Goal: Task Accomplishment & Management: Use online tool/utility

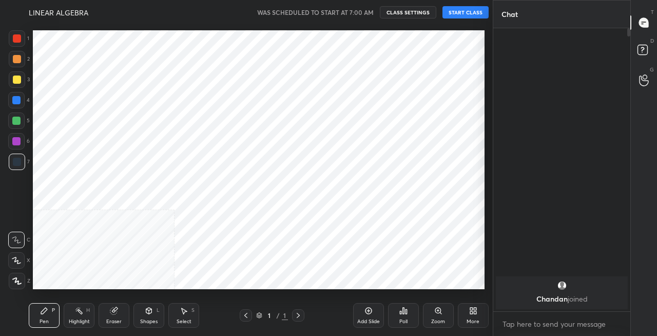
scroll to position [51061, 50880]
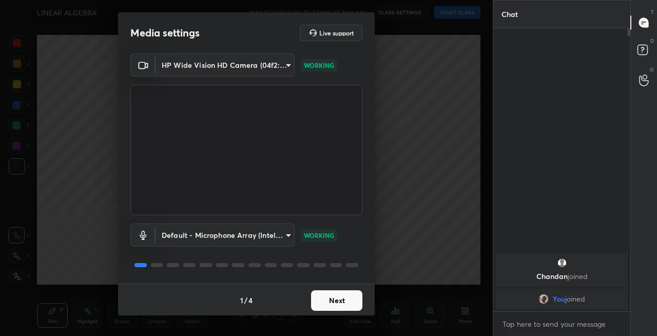
click at [330, 304] on button "Next" at bounding box center [336, 300] width 51 height 21
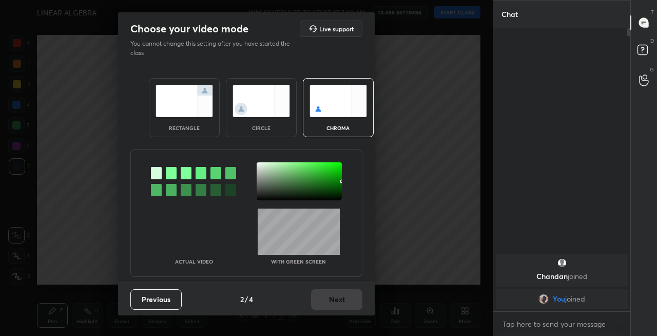
click at [187, 99] on img at bounding box center [184, 101] width 57 height 32
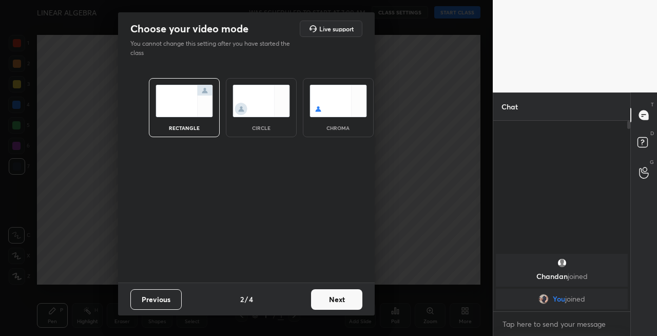
click at [333, 296] on button "Next" at bounding box center [336, 299] width 51 height 21
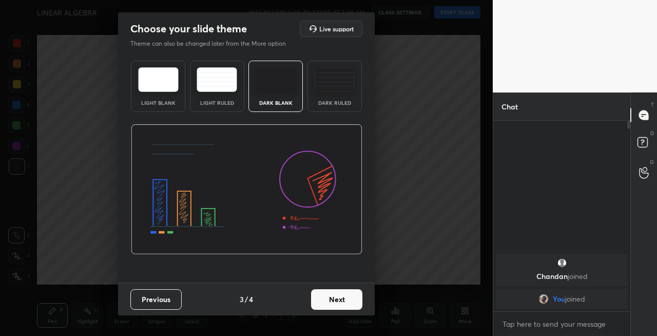
click at [342, 297] on button "Next" at bounding box center [336, 299] width 51 height 21
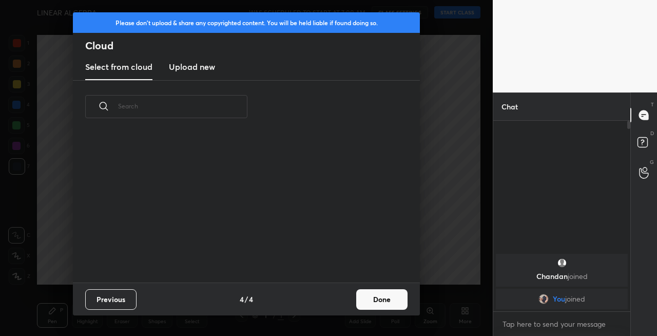
click at [359, 297] on button "Done" at bounding box center [381, 299] width 51 height 21
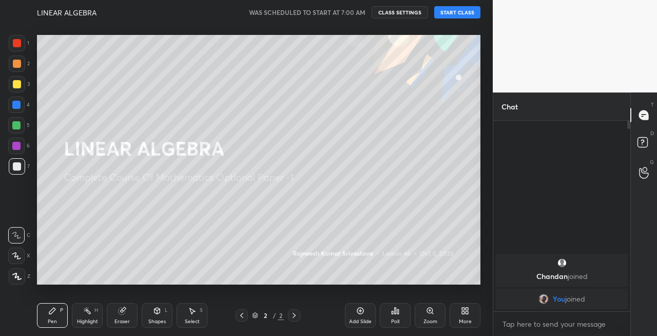
click at [18, 86] on div at bounding box center [17, 84] width 8 height 8
click at [18, 256] on icon at bounding box center [16, 255] width 9 height 7
click at [457, 12] on button "START CLASS" at bounding box center [457, 12] width 46 height 12
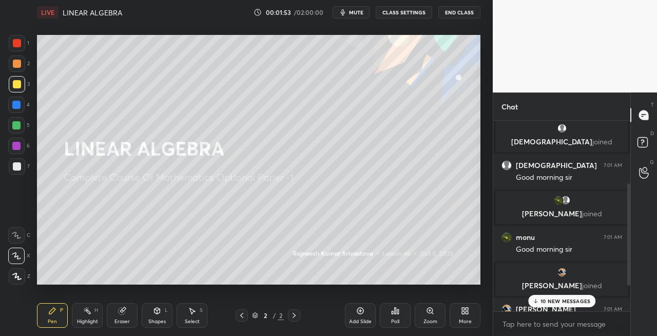
scroll to position [163, 0]
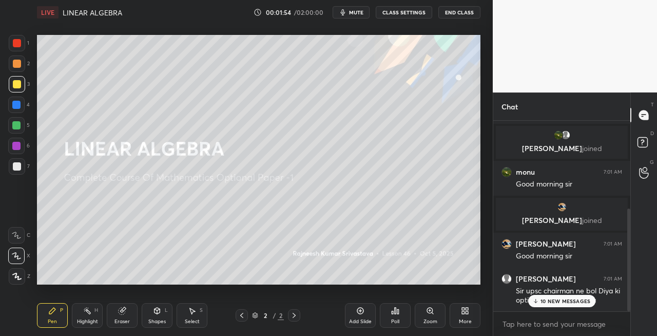
click at [354, 14] on span "mute" at bounding box center [356, 12] width 14 height 7
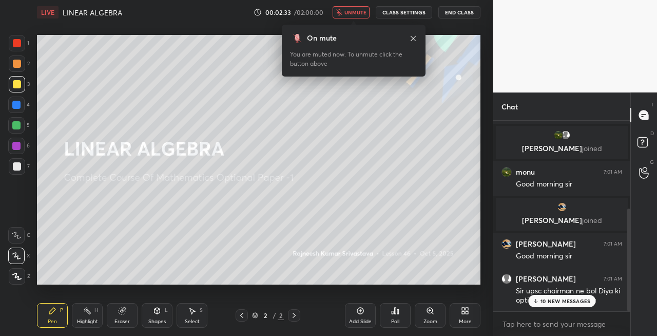
click at [358, 14] on span "unmute" at bounding box center [355, 12] width 22 height 7
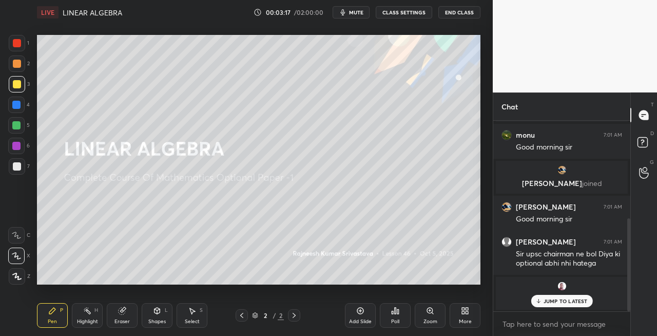
scroll to position [235, 0]
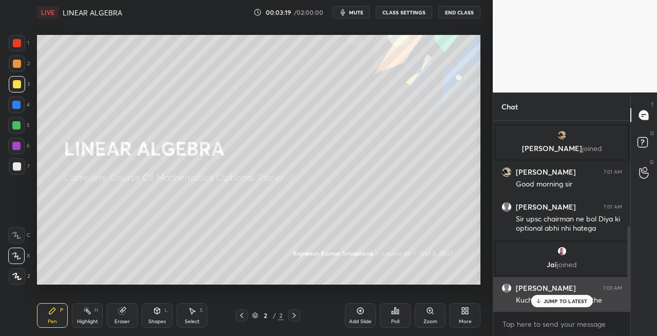
click at [556, 302] on p "JUMP TO LATEST" at bounding box center [566, 301] width 44 height 6
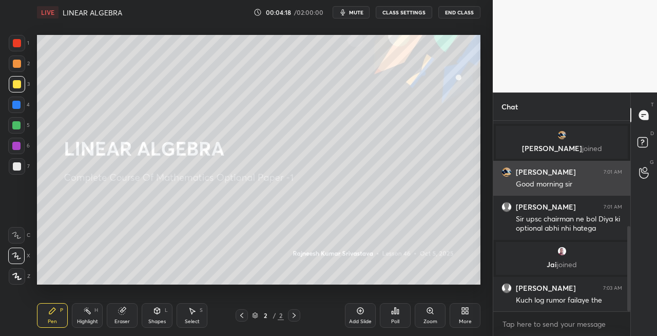
scroll to position [270, 0]
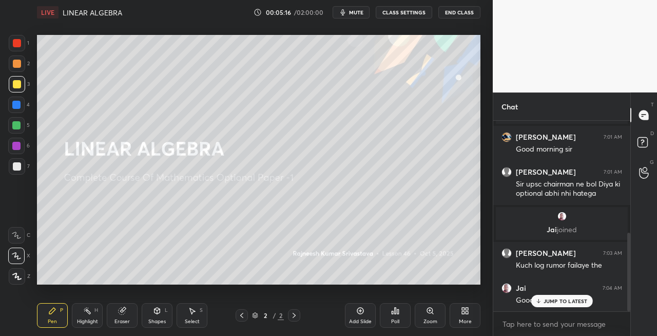
click at [158, 310] on icon at bounding box center [158, 310] width 6 height 2
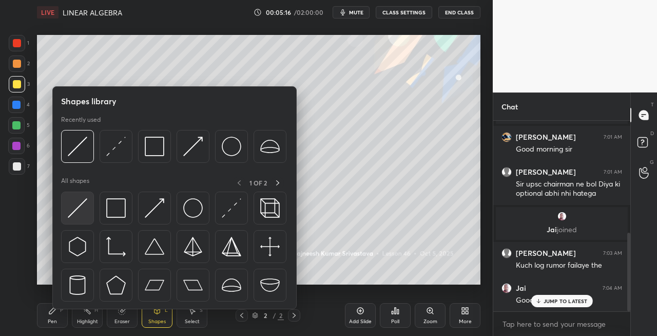
click at [73, 211] on img at bounding box center [78, 208] width 20 height 20
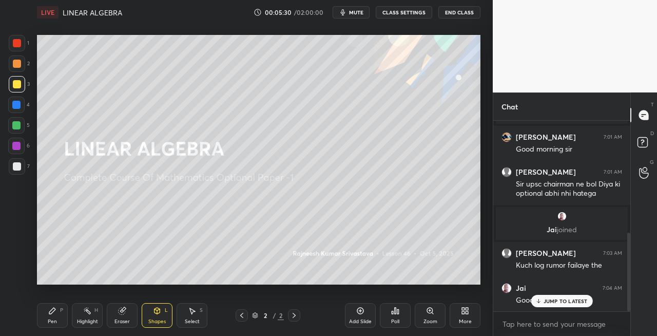
click at [48, 319] on div "Pen" at bounding box center [52, 321] width 9 height 5
click at [16, 168] on div at bounding box center [17, 166] width 8 height 8
click at [121, 309] on icon at bounding box center [122, 310] width 7 height 7
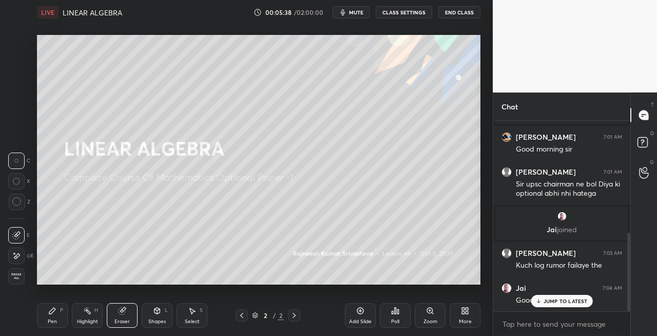
click at [49, 315] on div "Pen P" at bounding box center [52, 315] width 31 height 25
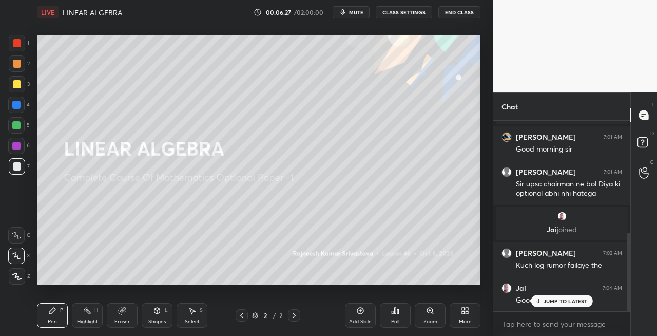
click at [127, 316] on div "Eraser" at bounding box center [122, 315] width 31 height 25
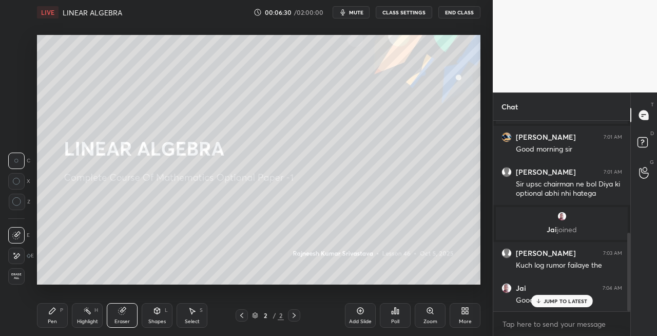
click at [64, 322] on div "Pen P" at bounding box center [52, 315] width 31 height 25
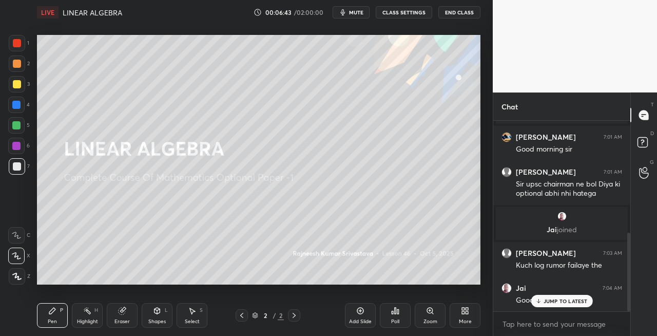
click at [126, 319] on div "Eraser" at bounding box center [121, 321] width 15 height 5
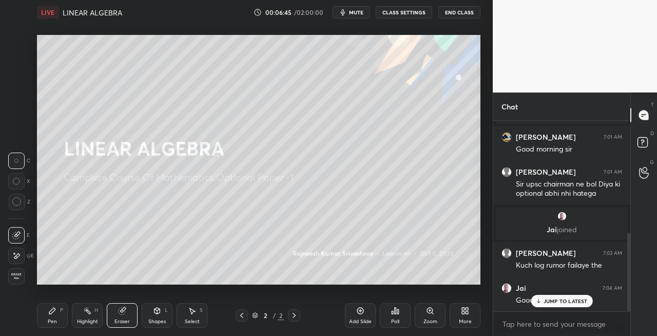
click at [55, 317] on div "Pen P" at bounding box center [52, 315] width 31 height 25
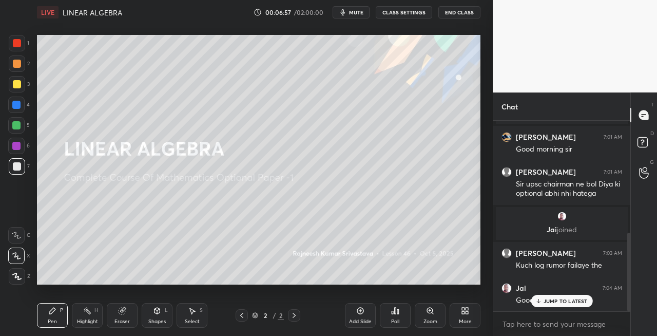
scroll to position [307, 0]
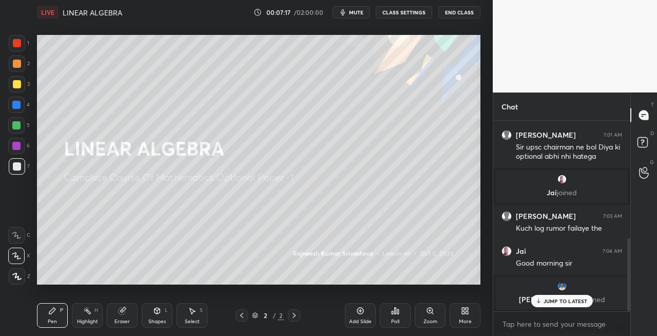
click at [118, 317] on div "Eraser" at bounding box center [122, 315] width 31 height 25
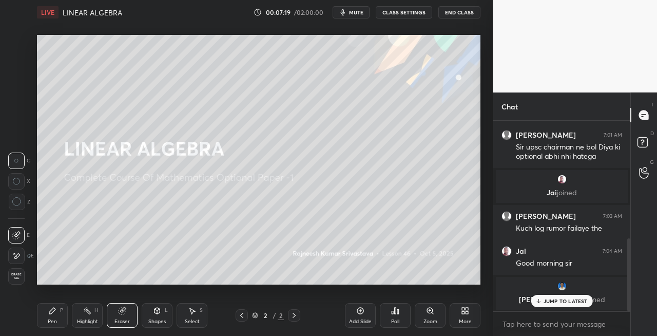
click at [52, 316] on div "Pen P" at bounding box center [52, 315] width 31 height 25
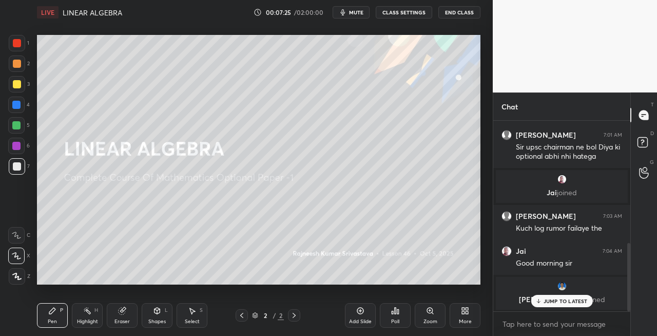
scroll to position [342, 0]
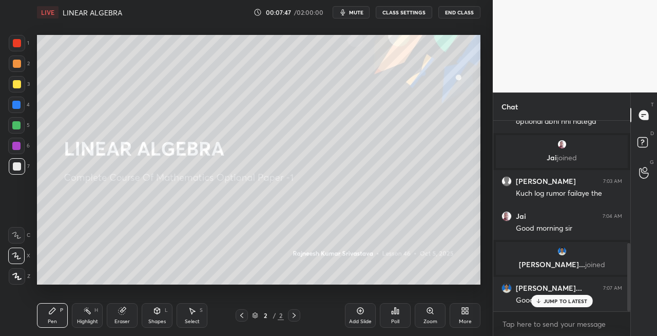
click at [156, 316] on div "Shapes L" at bounding box center [157, 315] width 31 height 25
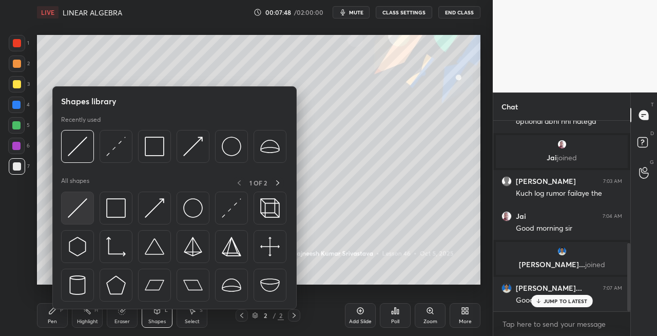
click at [76, 208] on img at bounding box center [78, 208] width 20 height 20
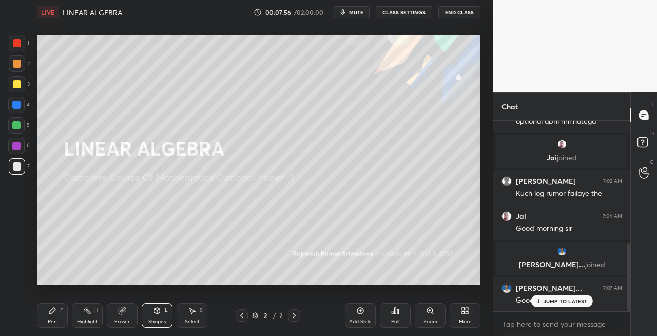
click at [59, 317] on div "Pen P" at bounding box center [52, 315] width 31 height 25
click at [127, 317] on div "Eraser" at bounding box center [122, 315] width 31 height 25
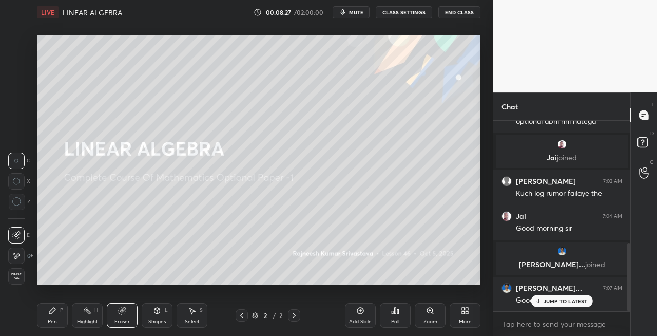
click at [60, 319] on div "Pen P" at bounding box center [52, 315] width 31 height 25
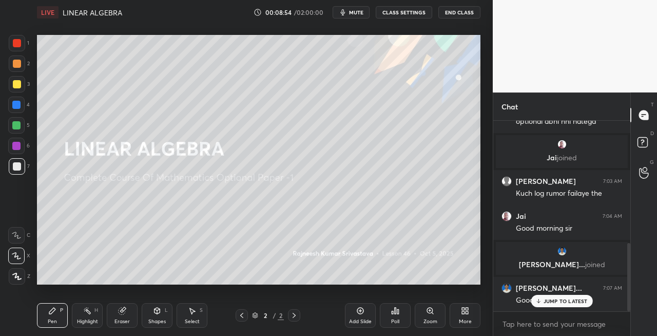
click at [125, 322] on div "Eraser" at bounding box center [121, 321] width 15 height 5
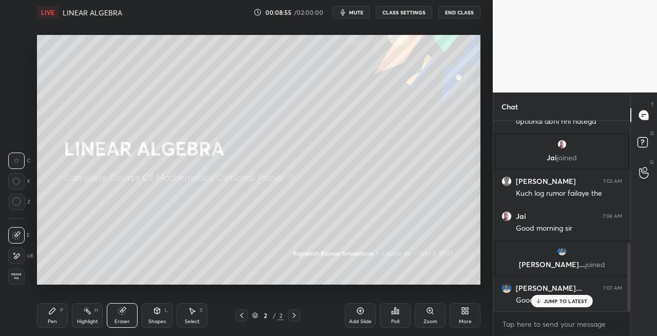
click at [57, 317] on div "Pen P" at bounding box center [52, 315] width 31 height 25
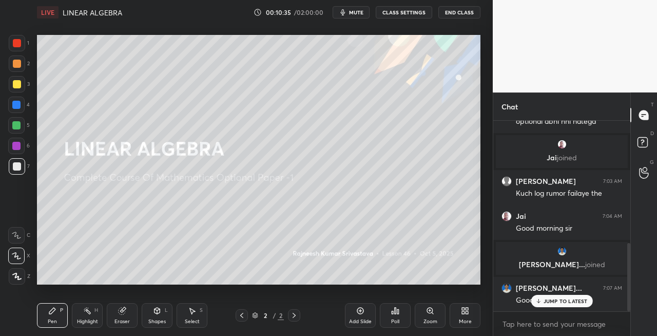
click at [159, 314] on icon at bounding box center [157, 310] width 8 height 8
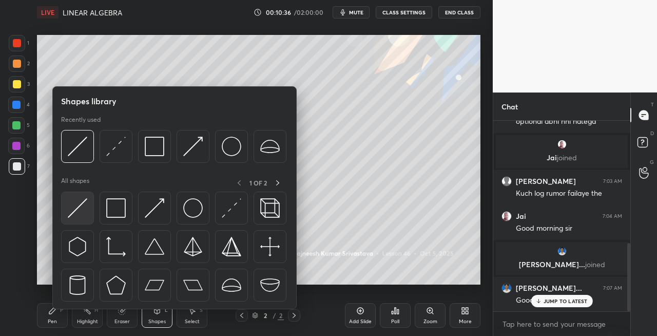
click at [71, 216] on img at bounding box center [78, 208] width 20 height 20
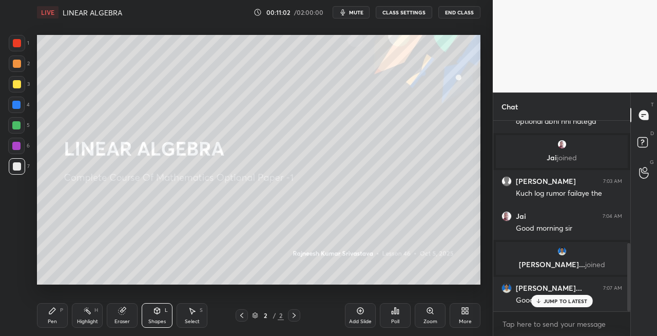
click at [155, 315] on div "Shapes L" at bounding box center [157, 315] width 31 height 25
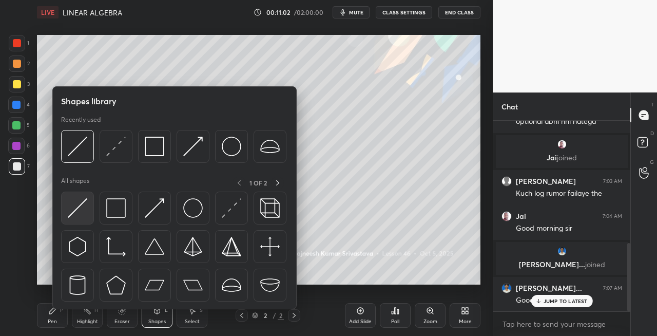
click at [76, 215] on img at bounding box center [78, 208] width 20 height 20
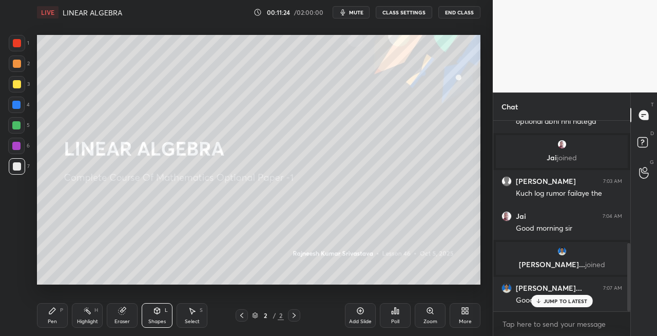
click at [294, 315] on icon at bounding box center [294, 315] width 8 height 8
click at [353, 317] on div "Add Slide" at bounding box center [360, 315] width 31 height 25
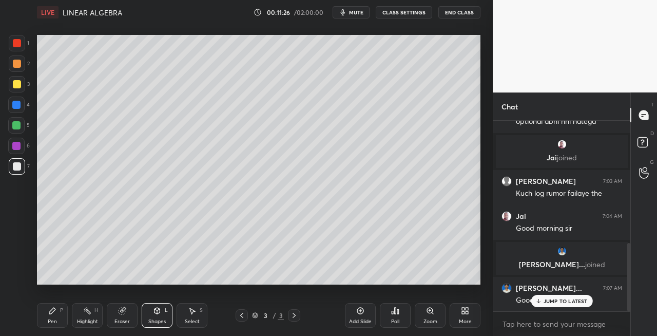
click at [60, 314] on div "Pen P" at bounding box center [52, 315] width 31 height 25
click at [18, 87] on div at bounding box center [17, 84] width 8 height 8
click at [156, 319] on div "Shapes" at bounding box center [156, 321] width 17 height 5
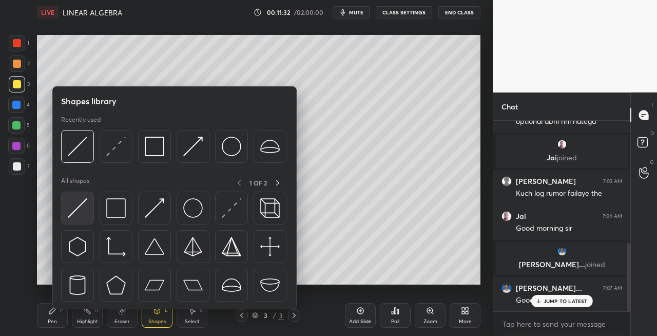
click at [78, 208] on img at bounding box center [78, 208] width 20 height 20
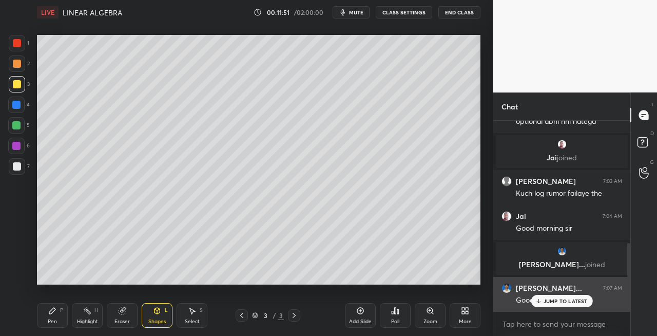
click at [546, 301] on p "JUMP TO LATEST" at bounding box center [566, 301] width 44 height 6
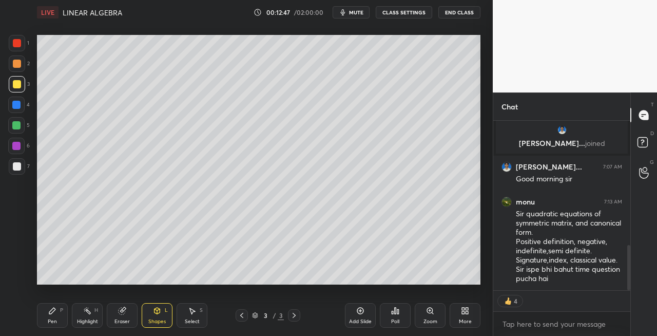
scroll to position [441, 0]
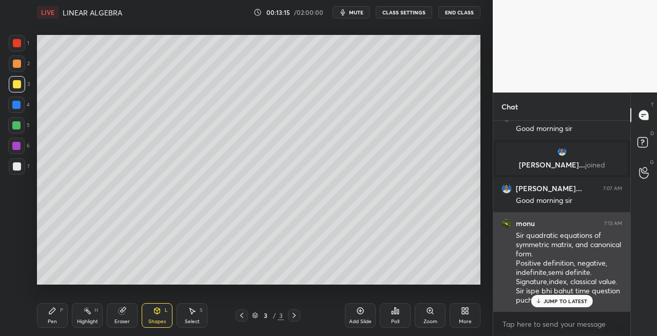
click at [557, 303] on p "JUMP TO LATEST" at bounding box center [566, 301] width 44 height 6
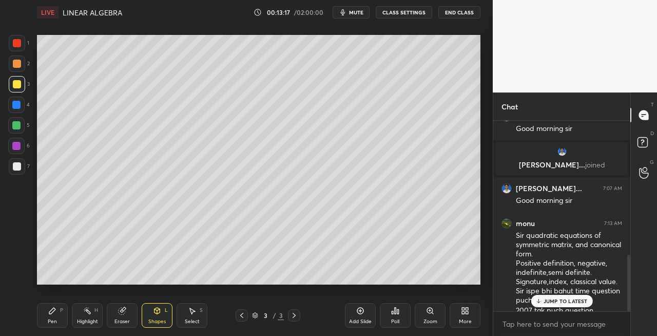
scroll to position [452, 0]
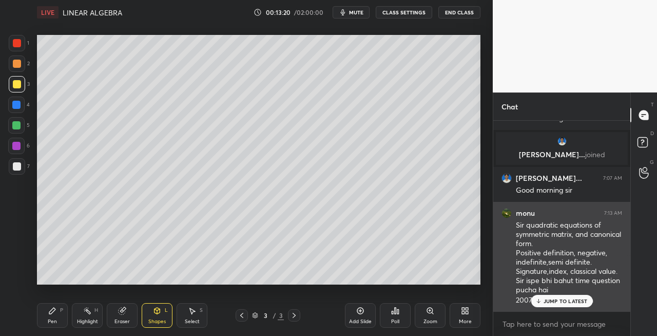
click at [549, 302] on p "JUMP TO LATEST" at bounding box center [566, 301] width 44 height 6
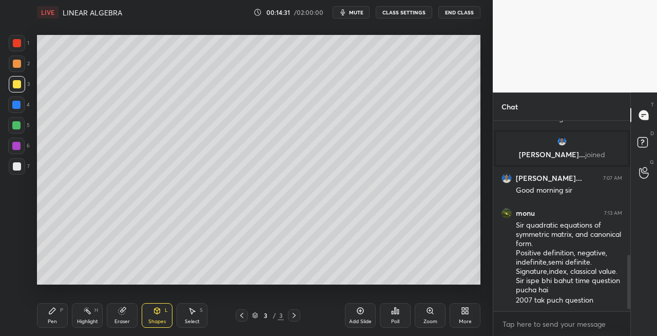
scroll to position [487, 0]
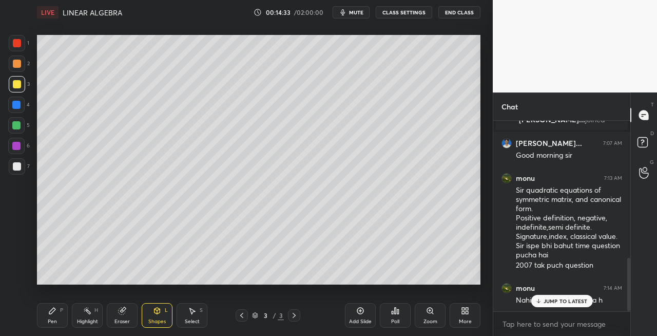
click at [554, 300] on p "JUMP TO LATEST" at bounding box center [566, 301] width 44 height 6
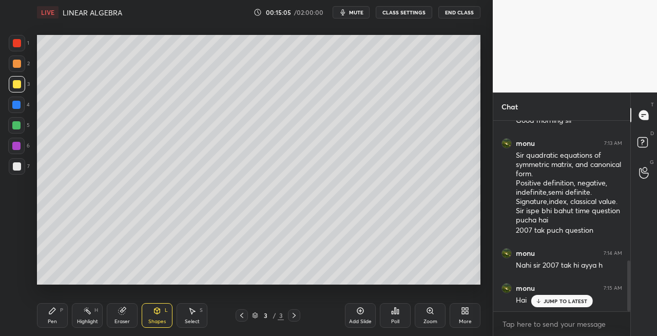
click at [548, 301] on p "JUMP TO LATEST" at bounding box center [566, 301] width 44 height 6
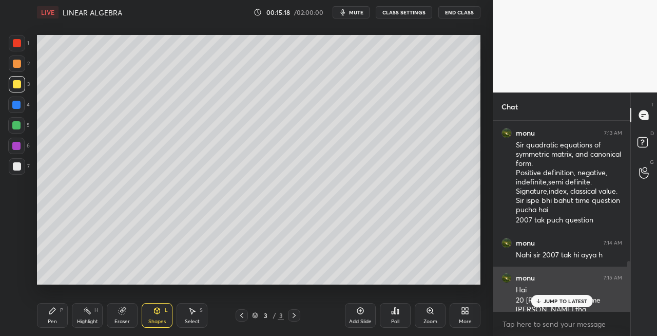
click at [552, 299] on p "JUMP TO LATEST" at bounding box center [566, 301] width 44 height 6
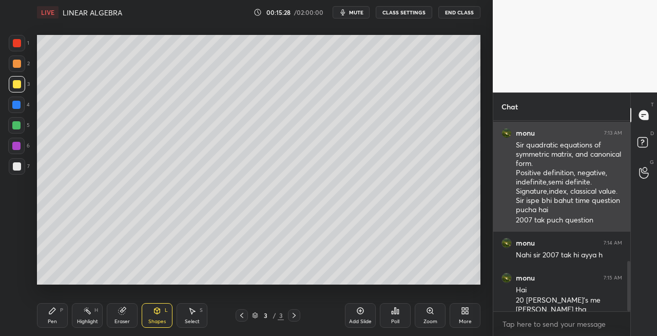
scroll to position [542, 0]
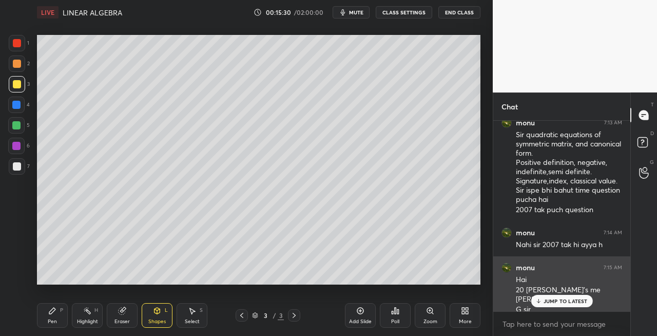
click at [548, 300] on p "JUMP TO LATEST" at bounding box center [566, 301] width 44 height 6
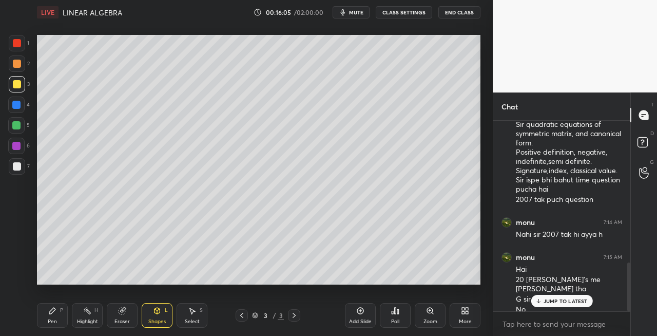
click at [57, 316] on div "Pen P" at bounding box center [52, 315] width 31 height 25
click at [13, 164] on div at bounding box center [17, 166] width 8 height 8
click at [125, 317] on div "Eraser" at bounding box center [122, 315] width 31 height 25
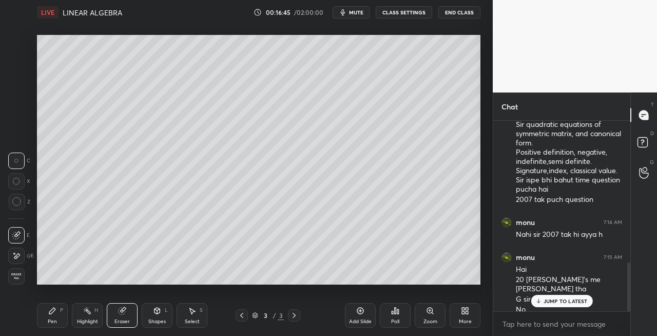
click at [55, 316] on div "Pen P" at bounding box center [52, 315] width 31 height 25
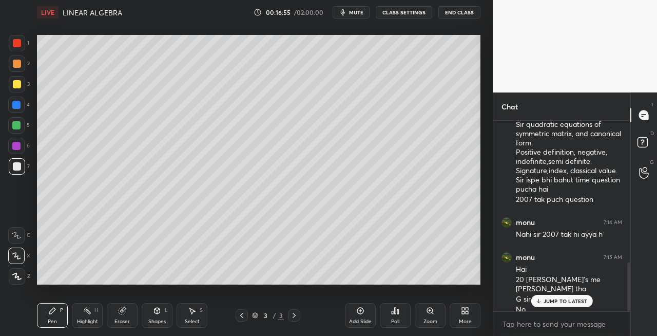
click at [118, 315] on div "Eraser" at bounding box center [122, 315] width 31 height 25
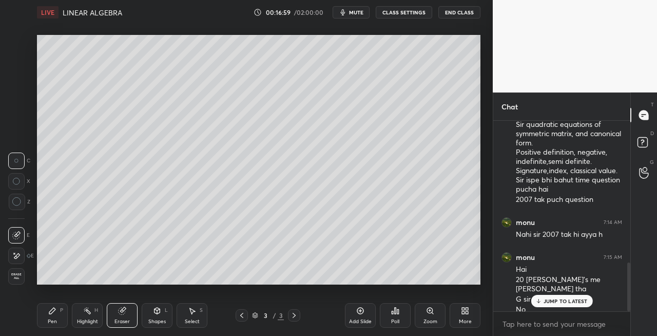
click at [59, 316] on div "Pen P" at bounding box center [52, 315] width 31 height 25
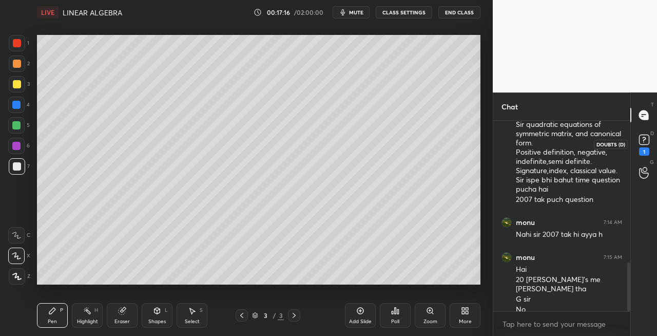
click at [650, 147] on icon at bounding box center [644, 139] width 15 height 15
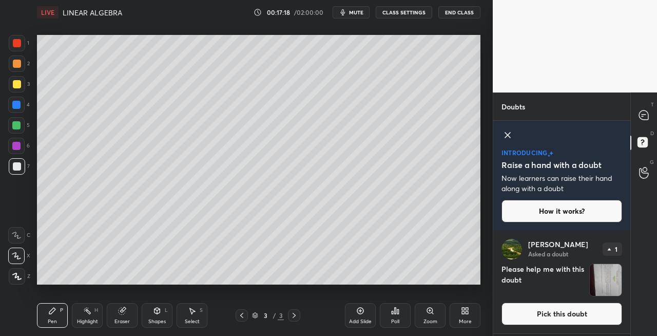
click at [611, 283] on img "grid" at bounding box center [606, 280] width 32 height 32
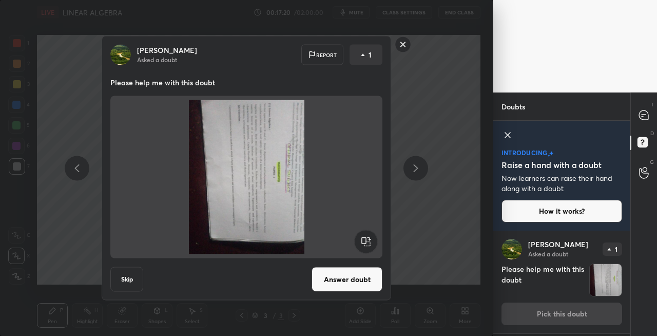
click at [262, 176] on img at bounding box center [246, 177] width 247 height 154
click at [409, 43] on rect at bounding box center [403, 44] width 16 height 16
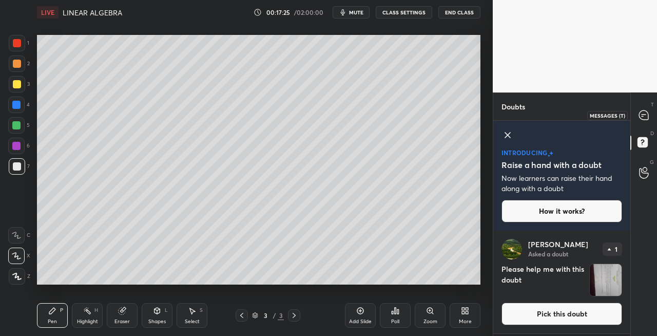
click at [639, 118] on icon at bounding box center [644, 115] width 11 height 11
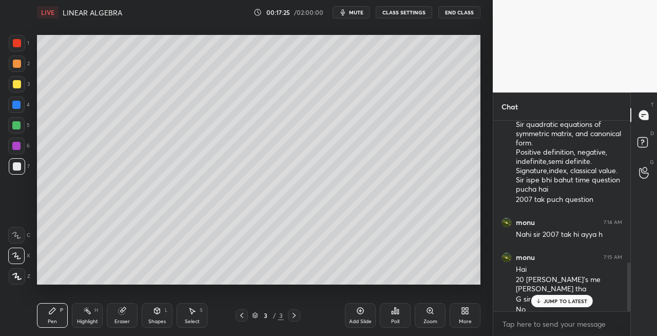
scroll to position [187, 134]
click at [160, 315] on div "Shapes L" at bounding box center [157, 315] width 31 height 25
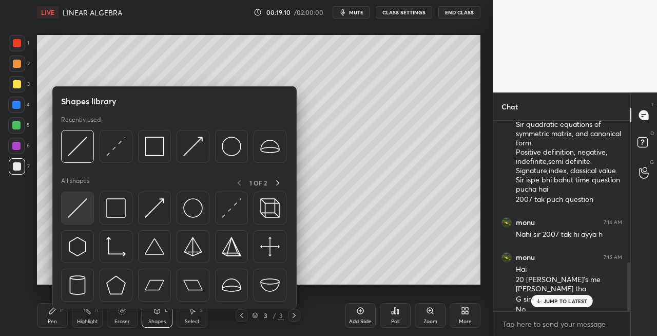
click at [78, 216] on img at bounding box center [78, 208] width 20 height 20
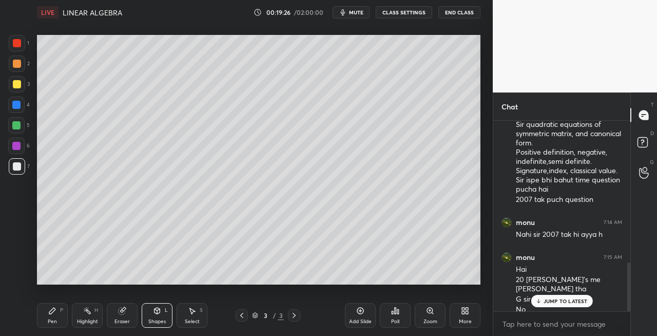
click at [130, 317] on div "Eraser" at bounding box center [122, 315] width 31 height 25
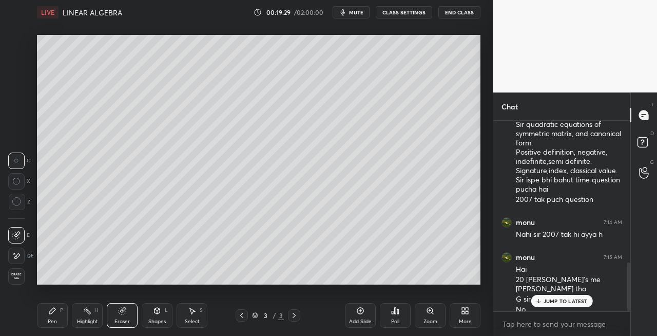
click at [57, 314] on div "Pen P" at bounding box center [52, 315] width 31 height 25
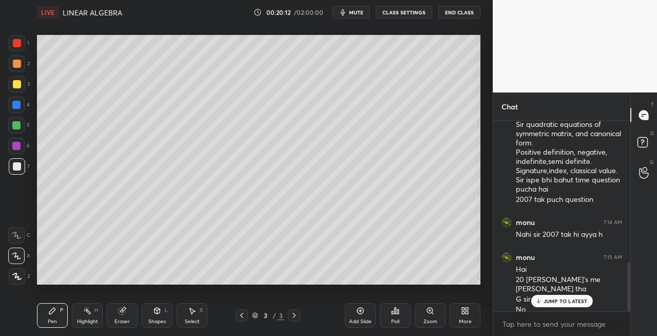
click at [119, 317] on div "Eraser" at bounding box center [122, 315] width 31 height 25
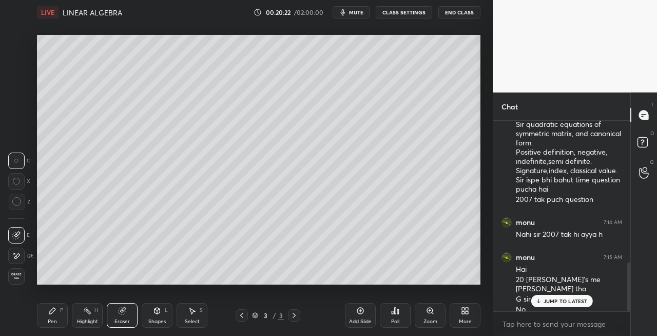
click at [59, 316] on div "Pen P" at bounding box center [52, 315] width 31 height 25
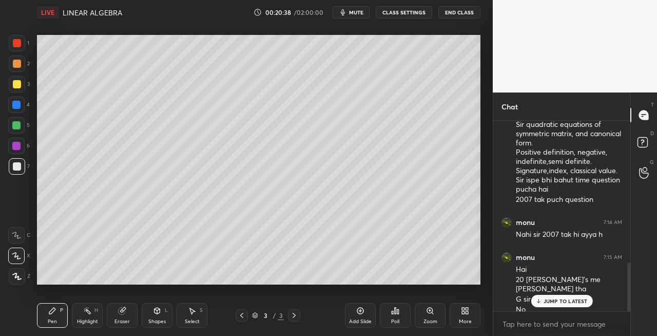
click at [12, 89] on div at bounding box center [17, 84] width 16 height 16
click at [242, 316] on icon at bounding box center [241, 315] width 3 height 5
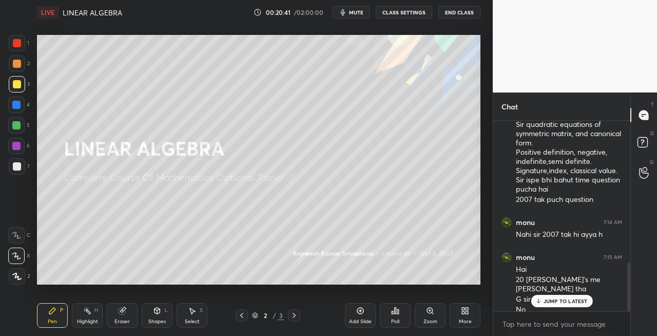
click at [295, 319] on div at bounding box center [294, 315] width 12 height 12
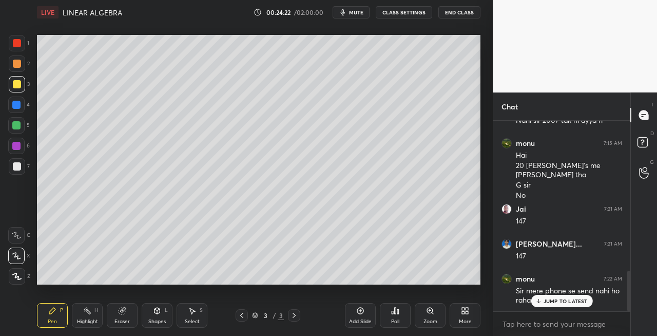
scroll to position [701, 0]
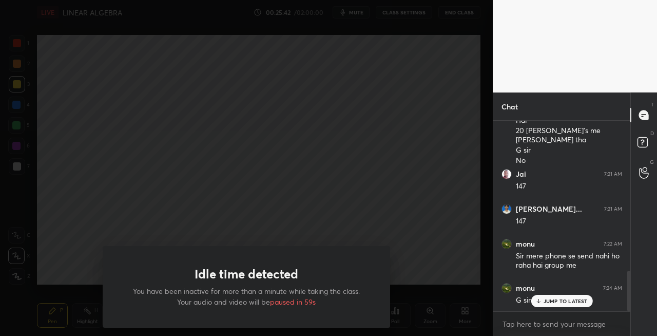
click at [280, 291] on div "Idle time detected You have been inactive for more than a minute while taking t…" at bounding box center [246, 168] width 493 height 336
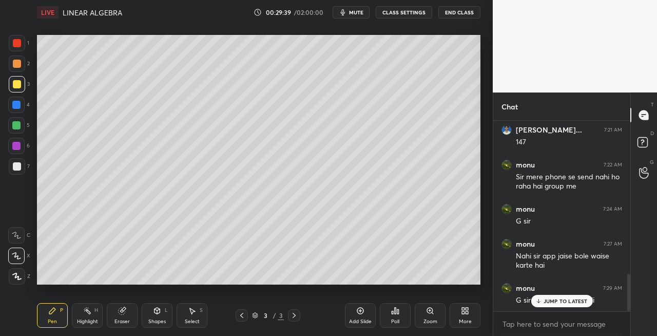
scroll to position [817, 0]
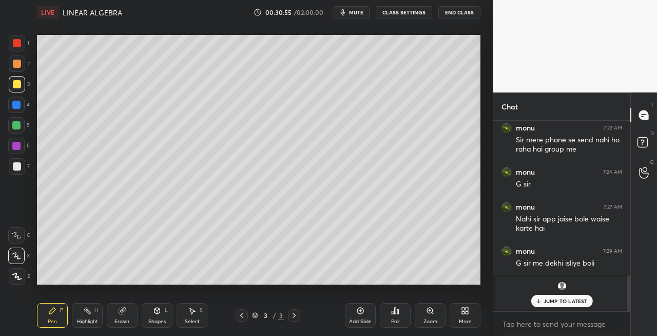
click at [238, 318] on icon at bounding box center [242, 315] width 8 height 8
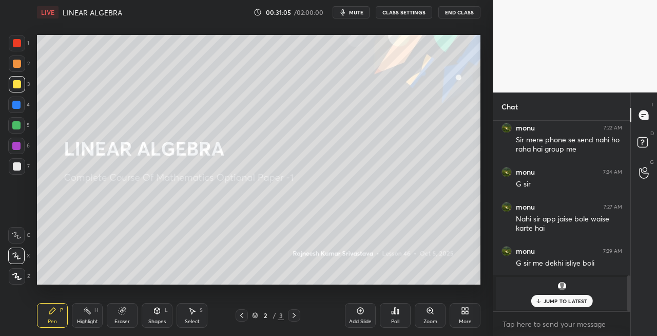
click at [288, 318] on div at bounding box center [294, 315] width 12 height 12
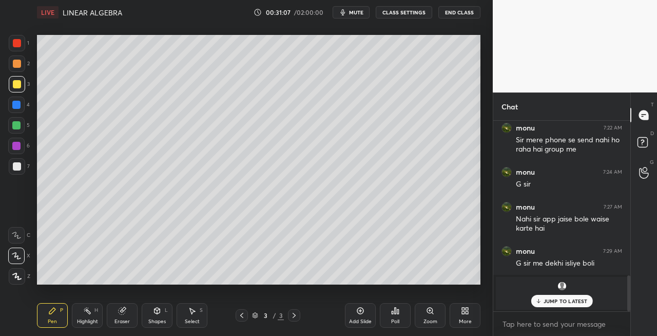
click at [240, 316] on icon at bounding box center [242, 315] width 8 height 8
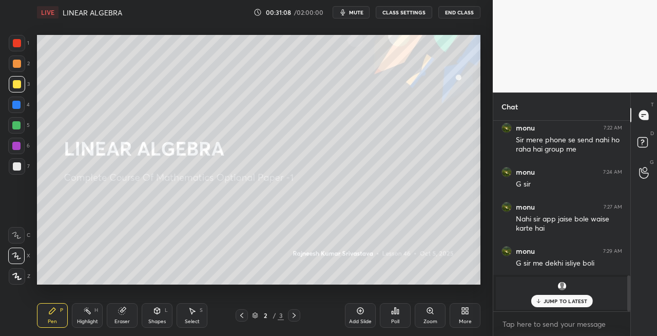
click at [292, 313] on icon at bounding box center [294, 315] width 8 height 8
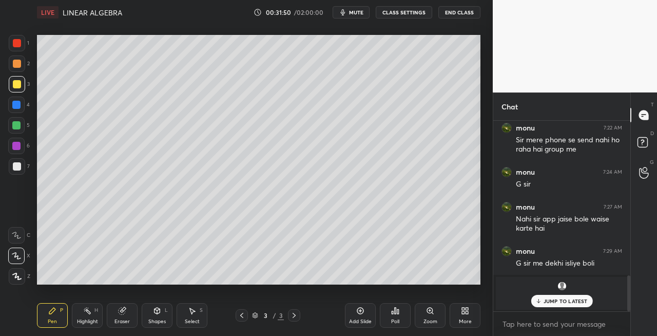
click at [555, 302] on p "JUMP TO LATEST" at bounding box center [566, 301] width 44 height 6
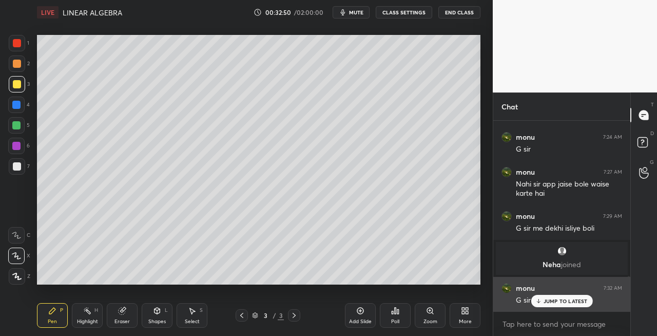
click at [545, 300] on p "JUMP TO LATEST" at bounding box center [566, 301] width 44 height 6
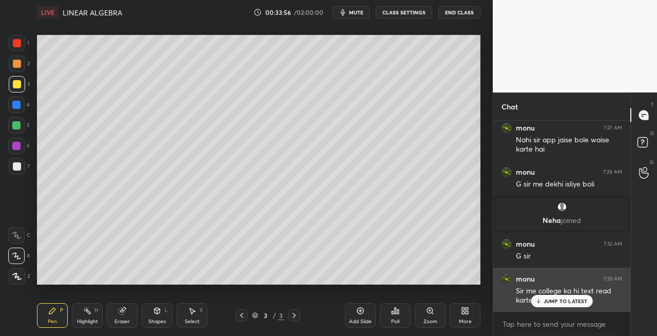
click at [563, 303] on p "JUMP TO LATEST" at bounding box center [566, 301] width 44 height 6
click at [551, 301] on p "JUMP TO LATEST" at bounding box center [566, 301] width 44 height 6
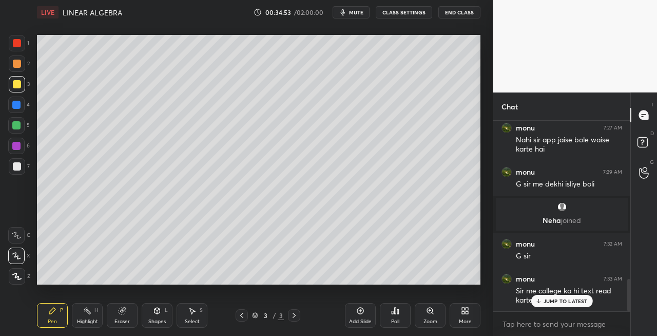
scroll to position [931, 0]
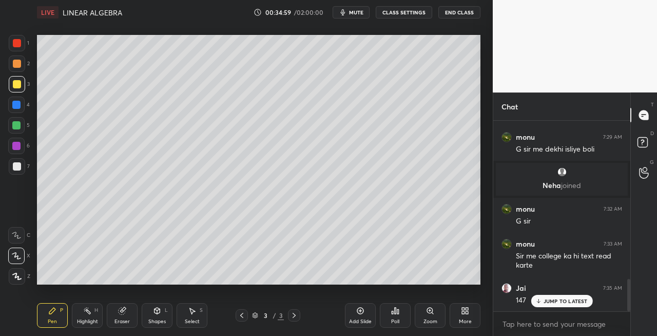
click at [160, 311] on icon at bounding box center [157, 310] width 8 height 8
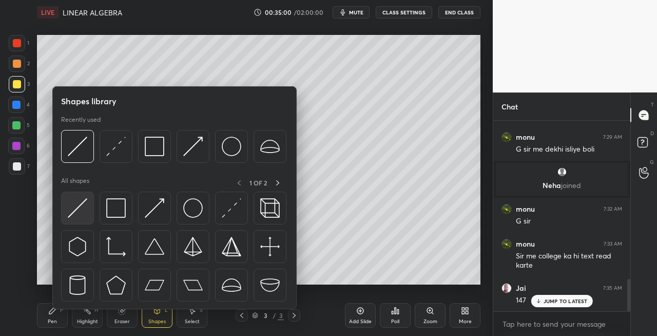
click at [70, 211] on img at bounding box center [78, 208] width 20 height 20
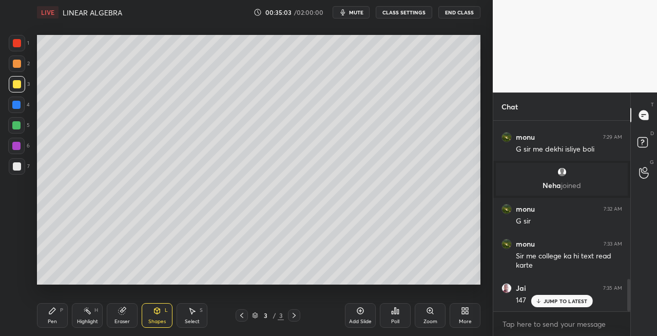
click at [55, 313] on icon at bounding box center [52, 310] width 8 height 8
click at [121, 316] on div "Eraser" at bounding box center [122, 315] width 31 height 25
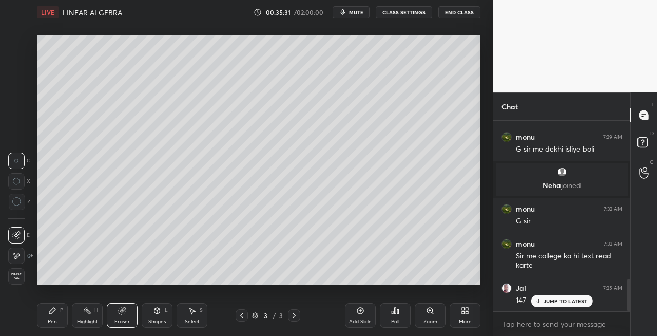
click at [51, 317] on div "Pen P" at bounding box center [52, 315] width 31 height 25
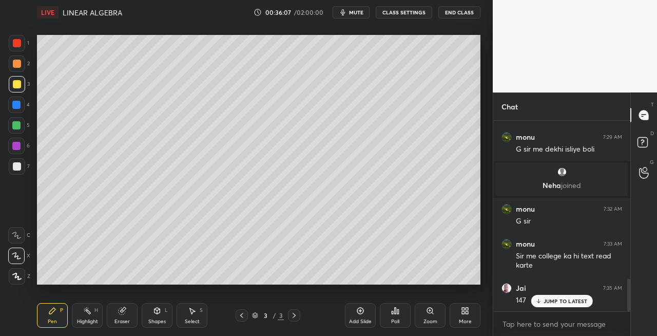
click at [25, 168] on div at bounding box center [17, 166] width 16 height 16
click at [159, 311] on icon at bounding box center [158, 310] width 6 height 6
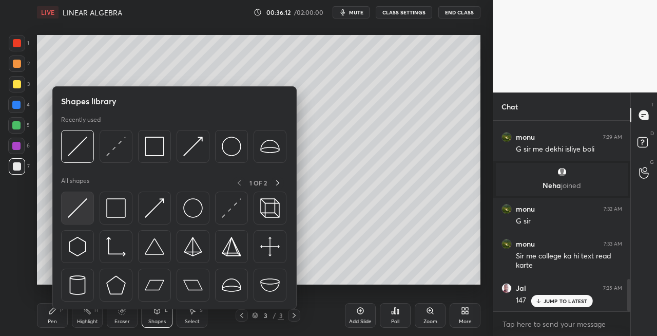
click at [79, 218] on div at bounding box center [77, 207] width 33 height 33
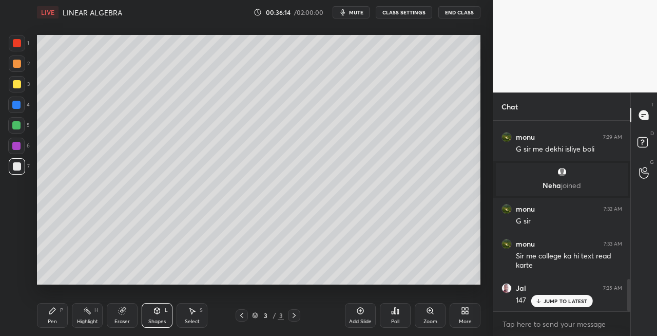
click at [62, 314] on div "Pen P" at bounding box center [52, 315] width 31 height 25
click at [18, 164] on div at bounding box center [17, 166] width 8 height 8
click at [159, 310] on icon at bounding box center [158, 310] width 6 height 6
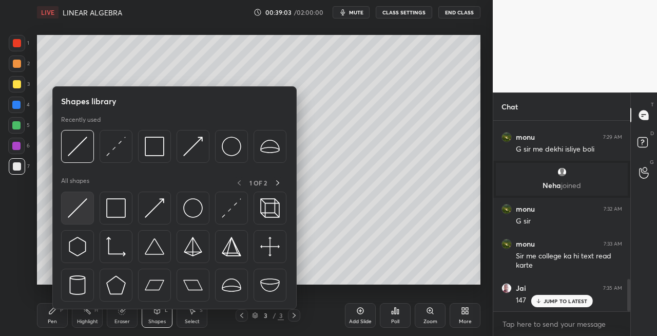
click at [80, 211] on img at bounding box center [78, 208] width 20 height 20
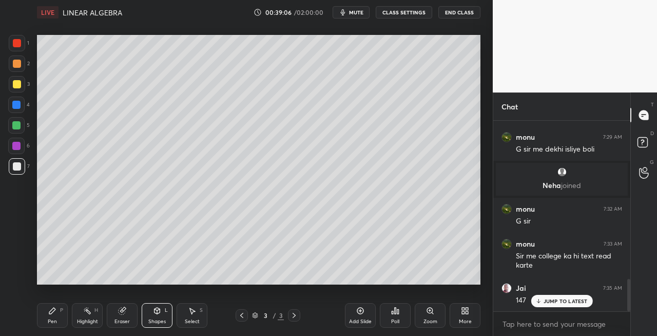
click at [56, 309] on div "Pen P" at bounding box center [52, 315] width 31 height 25
click at [357, 15] on span "mute" at bounding box center [356, 12] width 14 height 7
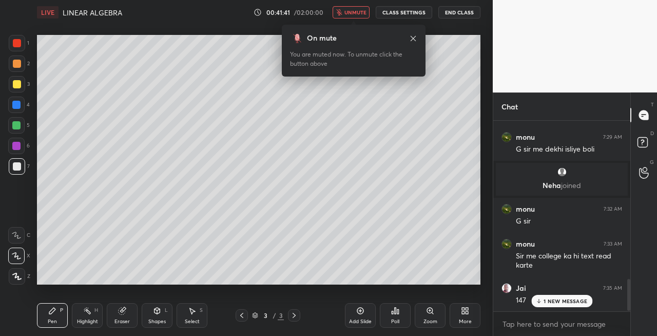
scroll to position [994, 0]
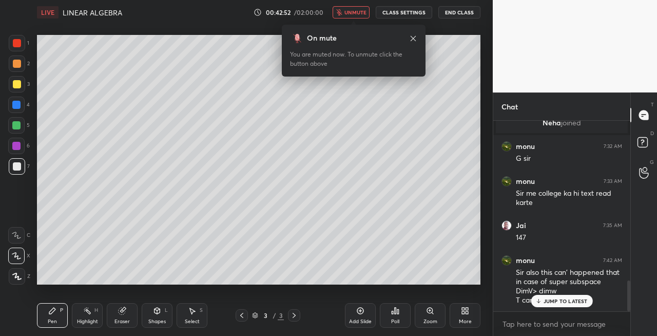
click at [363, 14] on span "unmute" at bounding box center [355, 12] width 22 height 7
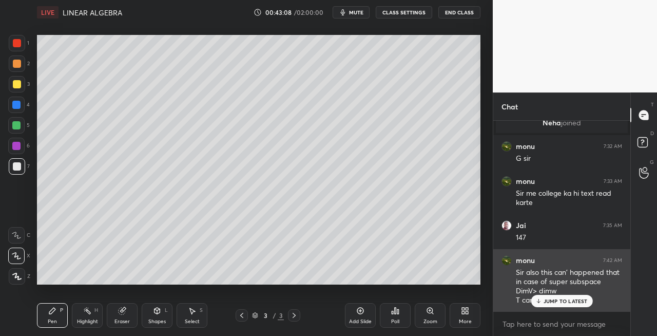
click at [546, 302] on p "JUMP TO LATEST" at bounding box center [566, 301] width 44 height 6
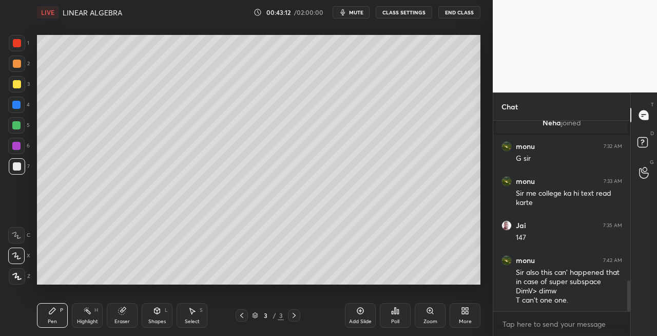
click at [359, 14] on span "mute" at bounding box center [356, 12] width 14 height 7
click at [356, 11] on span "unmute" at bounding box center [355, 12] width 22 height 7
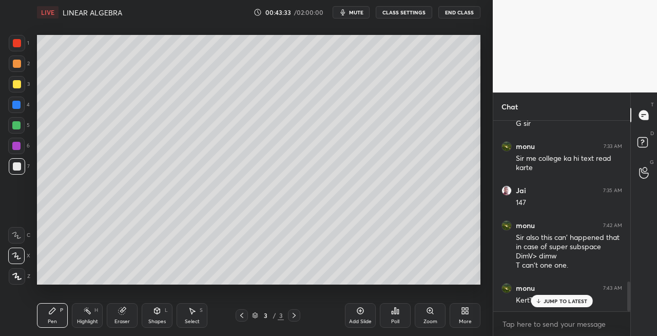
click at [294, 317] on icon at bounding box center [294, 315] width 8 height 8
click at [295, 317] on icon at bounding box center [294, 315] width 8 height 8
click at [357, 321] on div "Add Slide" at bounding box center [360, 321] width 23 height 5
click at [242, 318] on icon at bounding box center [242, 315] width 8 height 8
click at [295, 318] on icon at bounding box center [294, 315] width 8 height 8
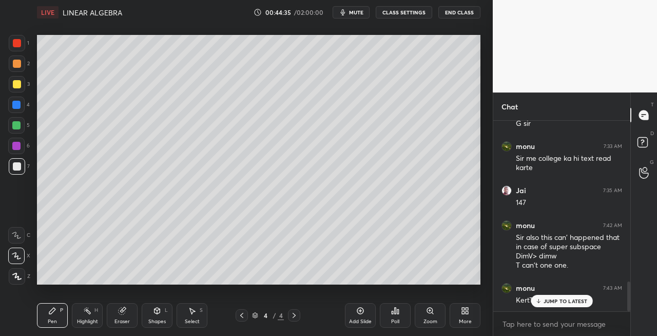
click at [164, 310] on div "Shapes L" at bounding box center [157, 315] width 31 height 25
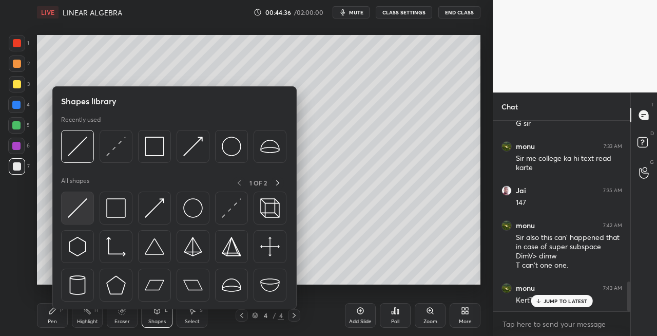
click at [74, 206] on img at bounding box center [78, 208] width 20 height 20
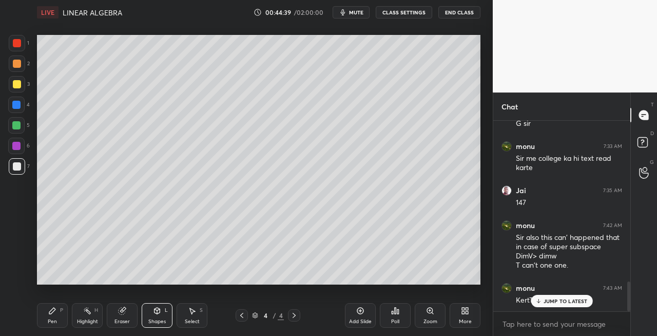
click at [65, 307] on div "Pen P" at bounding box center [52, 315] width 31 height 25
click at [169, 306] on div "Shapes L" at bounding box center [157, 315] width 31 height 25
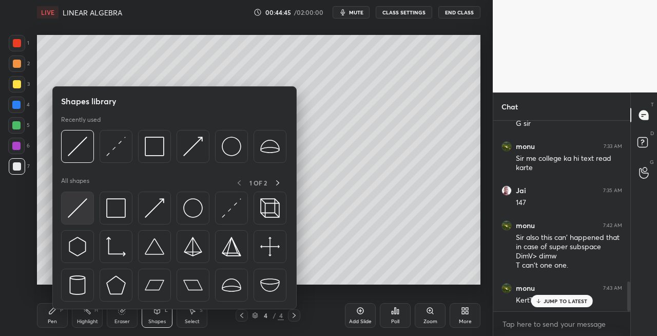
click at [72, 210] on img at bounding box center [78, 208] width 20 height 20
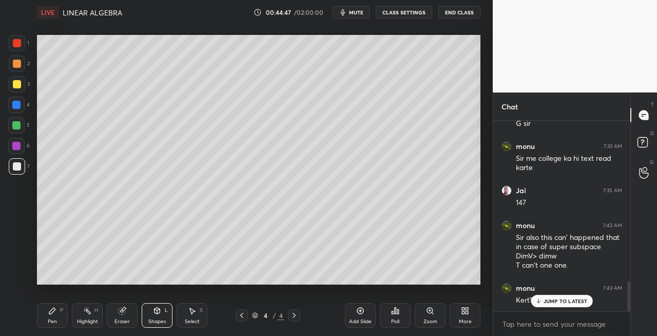
click at [360, 16] on button "mute" at bounding box center [351, 12] width 37 height 12
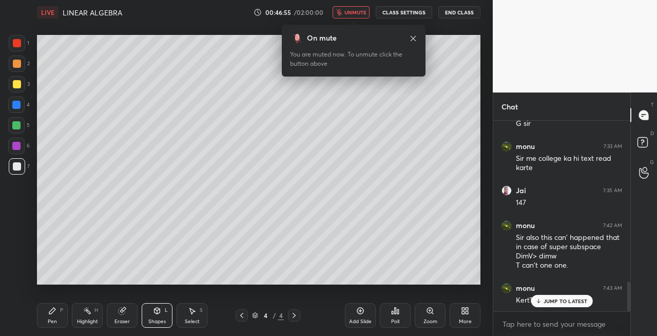
click at [350, 20] on div "On mute You are muted now. To unmute click the button above" at bounding box center [354, 47] width 144 height 58
click at [367, 9] on span "unmute" at bounding box center [355, 12] width 22 height 7
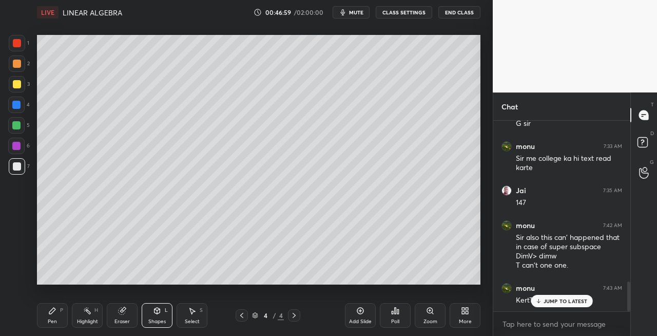
click at [53, 320] on div "Pen" at bounding box center [52, 321] width 9 height 5
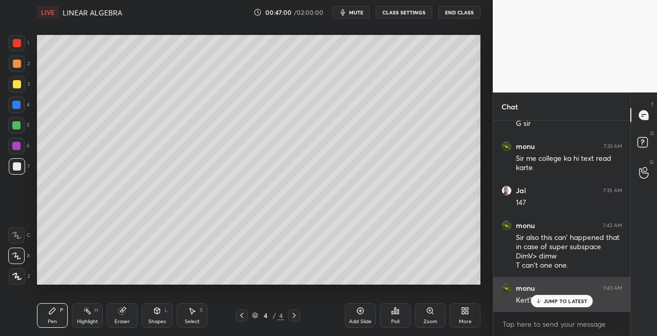
click at [547, 299] on p "JUMP TO LATEST" at bounding box center [566, 301] width 44 height 6
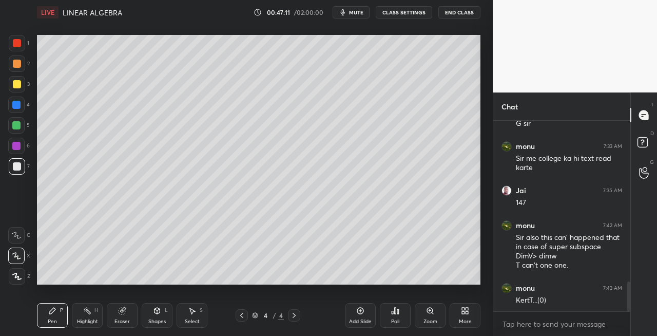
click at [117, 314] on div "Eraser" at bounding box center [122, 315] width 31 height 25
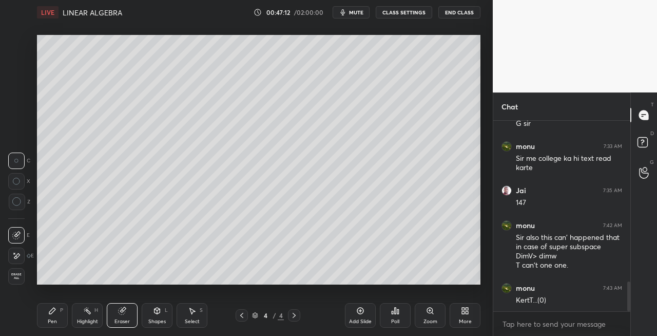
click at [55, 322] on div "Pen" at bounding box center [52, 321] width 9 height 5
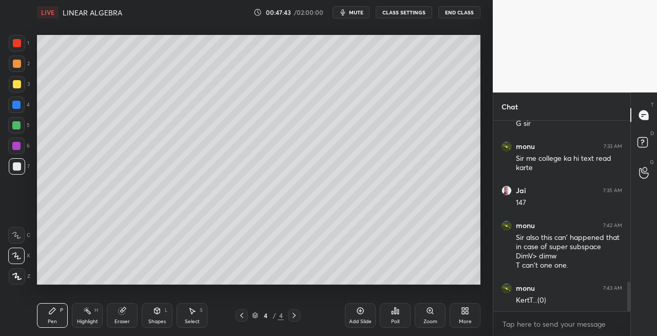
click at [156, 314] on icon at bounding box center [157, 310] width 8 height 8
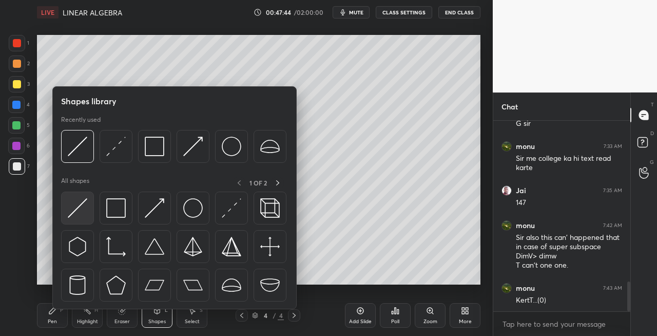
click at [65, 220] on div at bounding box center [77, 207] width 33 height 33
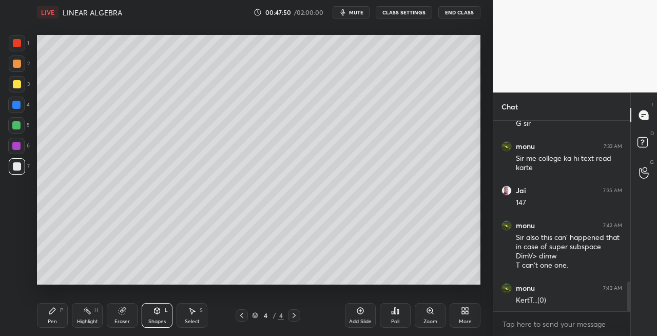
click at [59, 318] on div "Pen P" at bounding box center [52, 315] width 31 height 25
click at [294, 315] on icon at bounding box center [294, 315] width 8 height 8
click at [294, 316] on icon at bounding box center [294, 315] width 8 height 8
click at [365, 319] on div "Add Slide" at bounding box center [360, 321] width 23 height 5
click at [238, 317] on icon at bounding box center [242, 315] width 8 height 8
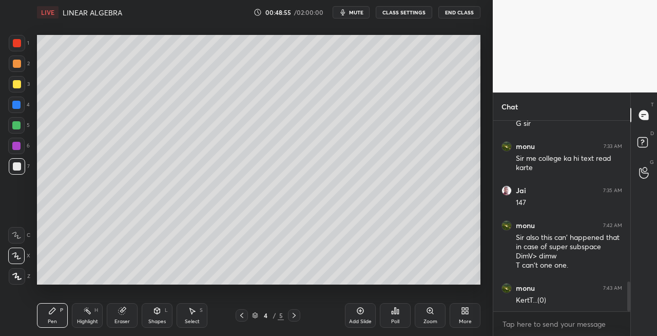
click at [294, 317] on icon at bounding box center [294, 315] width 8 height 8
click at [129, 317] on div "Eraser" at bounding box center [122, 315] width 31 height 25
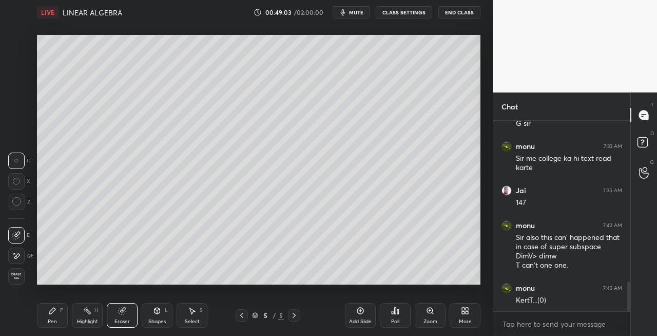
click at [49, 322] on div "Pen" at bounding box center [52, 321] width 9 height 5
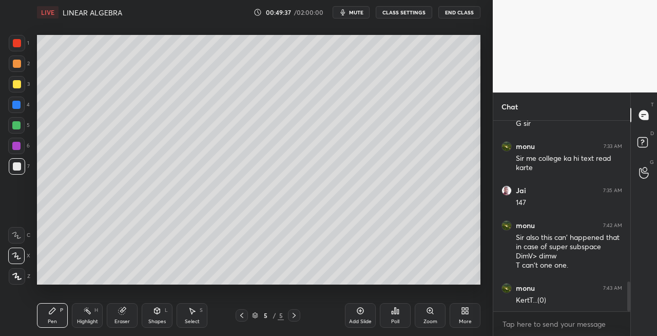
click at [157, 314] on icon at bounding box center [157, 310] width 8 height 8
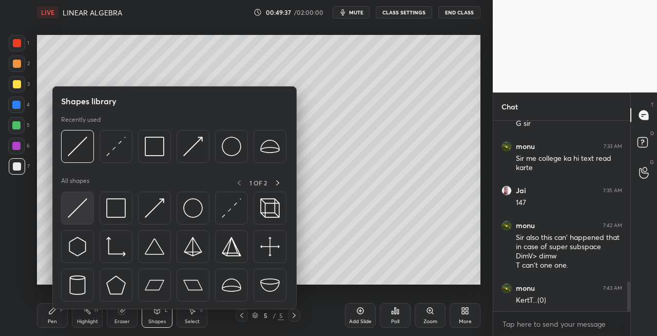
click at [74, 211] on img at bounding box center [78, 208] width 20 height 20
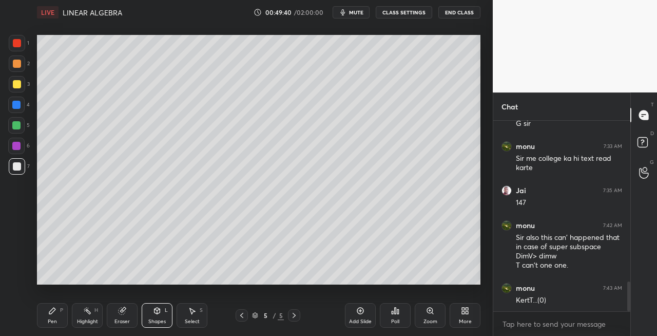
click at [242, 316] on icon at bounding box center [242, 315] width 8 height 8
click at [299, 316] on div at bounding box center [294, 315] width 12 height 12
click at [242, 316] on icon at bounding box center [242, 315] width 8 height 8
click at [294, 318] on icon at bounding box center [294, 315] width 8 height 8
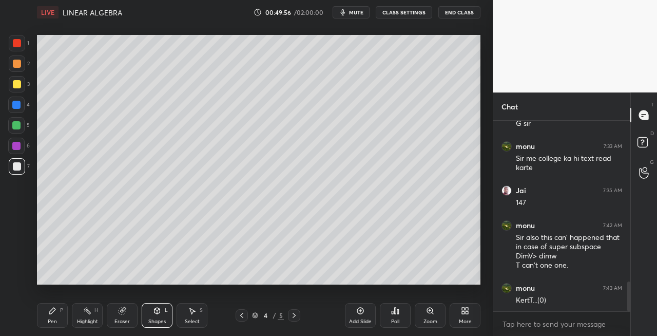
click at [296, 317] on icon at bounding box center [294, 315] width 8 height 8
click at [59, 319] on div "Pen P" at bounding box center [52, 315] width 31 height 25
click at [22, 83] on div at bounding box center [17, 84] width 16 height 16
click at [158, 319] on div "Shapes" at bounding box center [156, 321] width 17 height 5
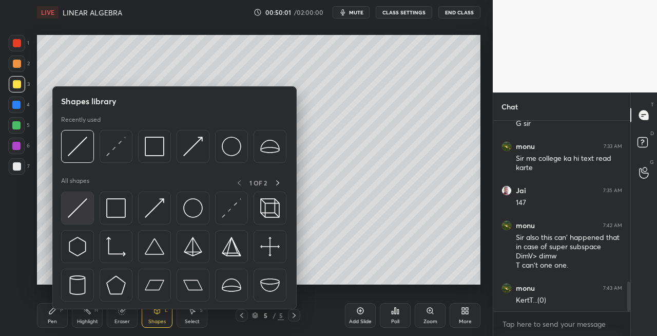
click at [76, 216] on img at bounding box center [78, 208] width 20 height 20
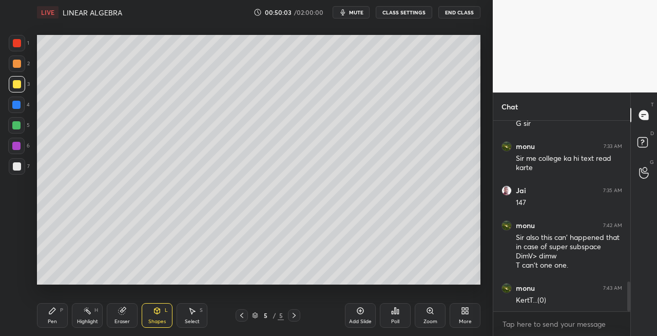
click at [57, 321] on div "Pen P" at bounding box center [52, 315] width 31 height 25
click at [240, 317] on icon at bounding box center [242, 315] width 8 height 8
click at [245, 316] on icon at bounding box center [242, 315] width 8 height 8
click at [298, 315] on icon at bounding box center [294, 315] width 8 height 8
click at [298, 315] on div at bounding box center [294, 315] width 12 height 12
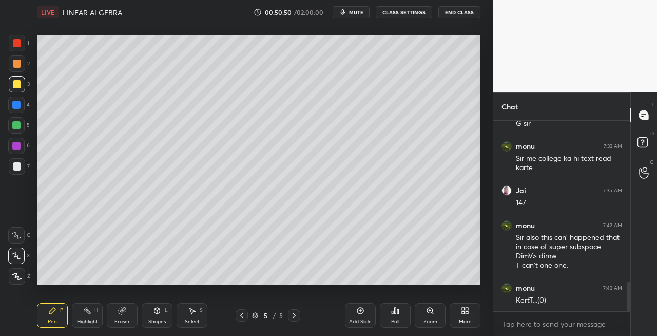
click at [119, 320] on div "Eraser" at bounding box center [121, 321] width 15 height 5
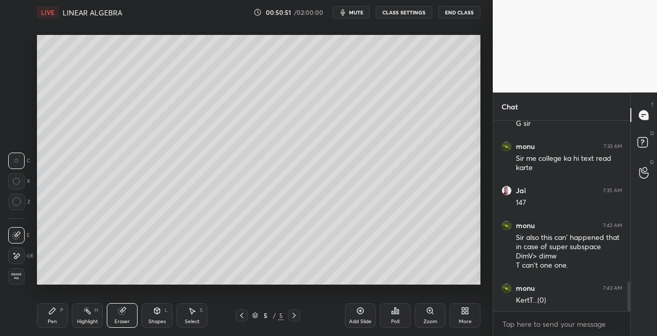
click at [56, 316] on div "Pen P" at bounding box center [52, 315] width 31 height 25
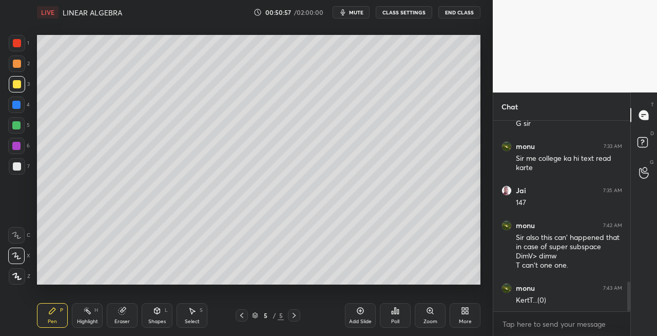
click at [240, 313] on icon at bounding box center [242, 315] width 8 height 8
click at [294, 317] on icon at bounding box center [294, 315] width 8 height 8
click at [18, 168] on div at bounding box center [17, 166] width 8 height 8
click at [157, 310] on icon at bounding box center [158, 310] width 6 height 2
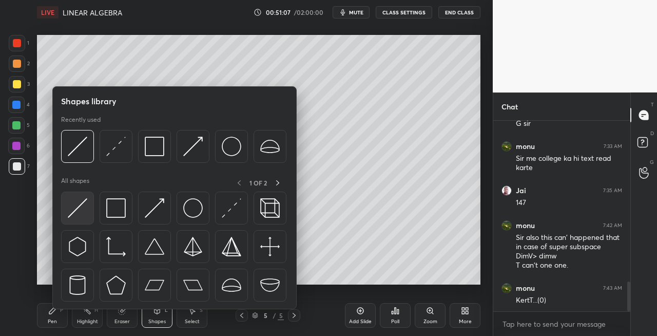
click at [76, 216] on img at bounding box center [78, 208] width 20 height 20
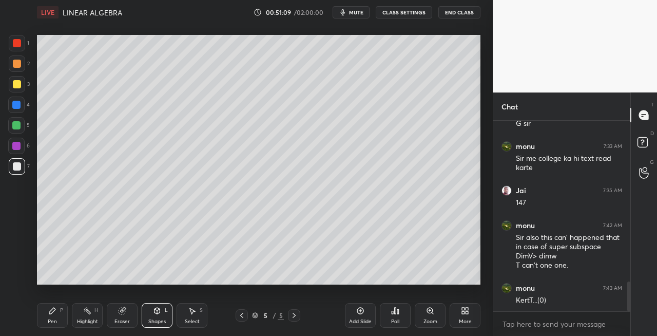
click at [56, 315] on div "Pen P" at bounding box center [52, 315] width 31 height 25
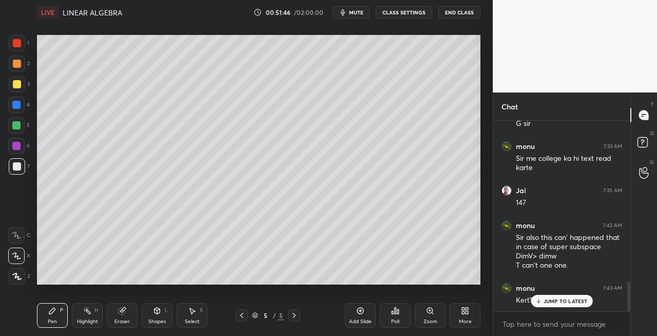
click at [166, 307] on div "L" at bounding box center [166, 309] width 3 height 5
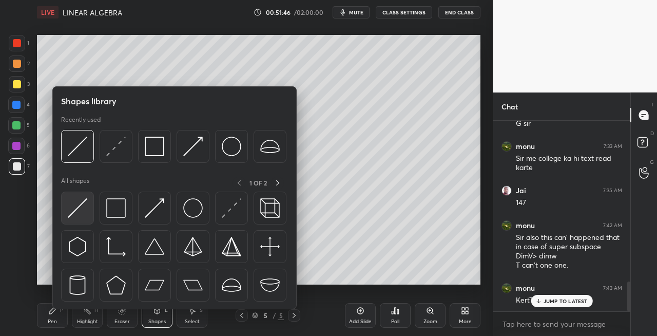
click at [78, 213] on img at bounding box center [78, 208] width 20 height 20
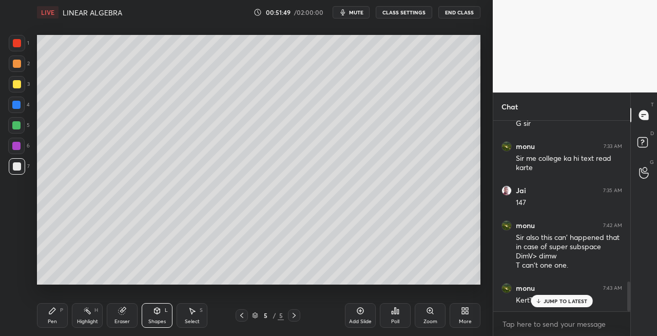
click at [60, 313] on div "Pen P" at bounding box center [52, 315] width 31 height 25
click at [124, 316] on div "Eraser" at bounding box center [122, 315] width 31 height 25
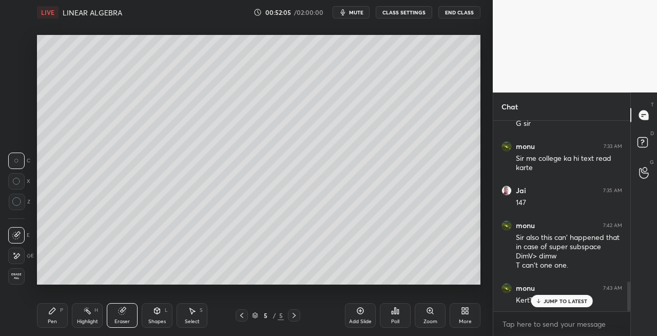
click at [49, 319] on div "Pen" at bounding box center [52, 321] width 9 height 5
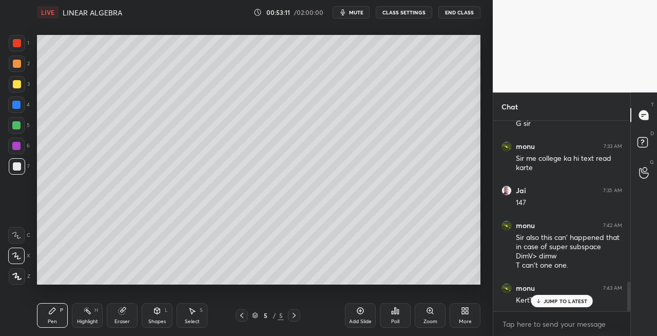
click at [161, 311] on icon at bounding box center [157, 310] width 8 height 8
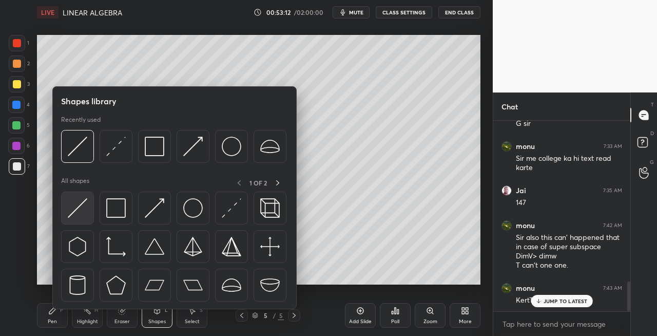
click at [67, 220] on div at bounding box center [77, 207] width 33 height 33
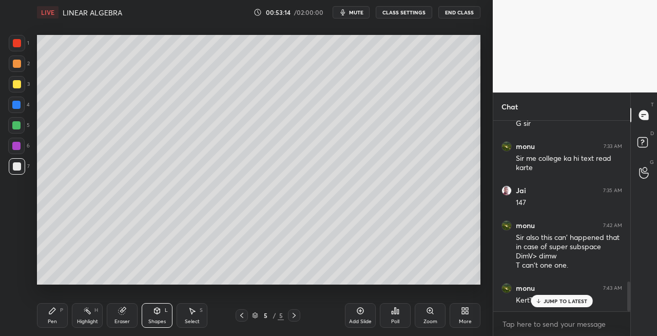
click at [59, 316] on div "Pen P" at bounding box center [52, 315] width 31 height 25
click at [295, 316] on icon at bounding box center [294, 315] width 8 height 8
click at [296, 315] on icon at bounding box center [294, 315] width 8 height 8
click at [365, 319] on div "Add Slide" at bounding box center [360, 321] width 23 height 5
click at [115, 316] on div "Eraser" at bounding box center [122, 315] width 31 height 25
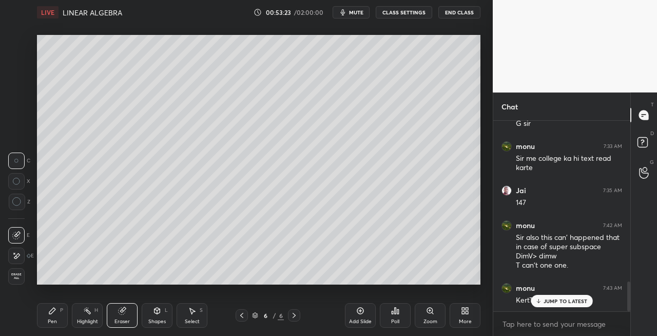
click at [54, 311] on icon at bounding box center [52, 310] width 8 height 8
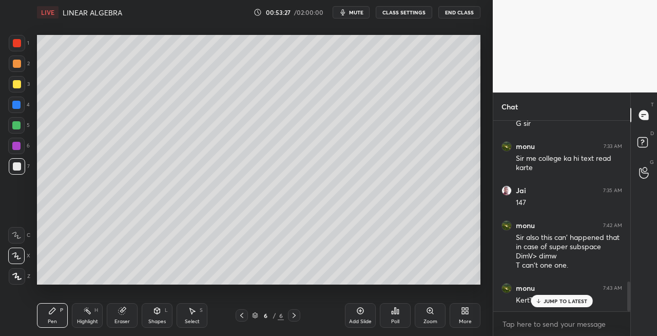
click at [151, 317] on div "Shapes L" at bounding box center [157, 315] width 31 height 25
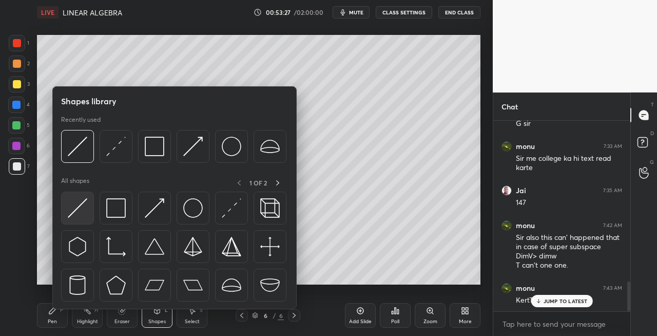
click at [76, 208] on img at bounding box center [78, 208] width 20 height 20
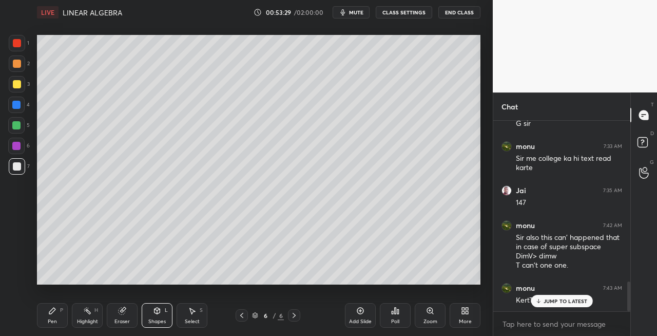
click at [49, 314] on icon at bounding box center [52, 310] width 8 height 8
click at [123, 320] on div "Eraser" at bounding box center [121, 321] width 15 height 5
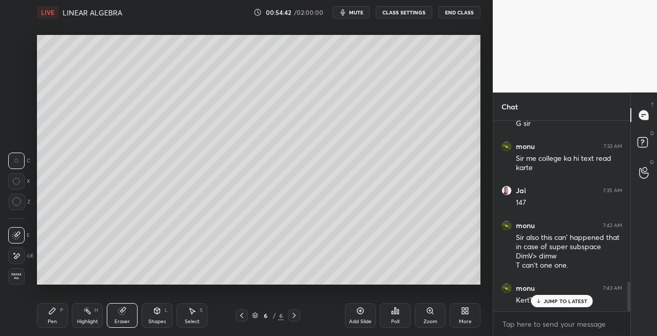
click at [62, 320] on div "Pen P" at bounding box center [52, 315] width 31 height 25
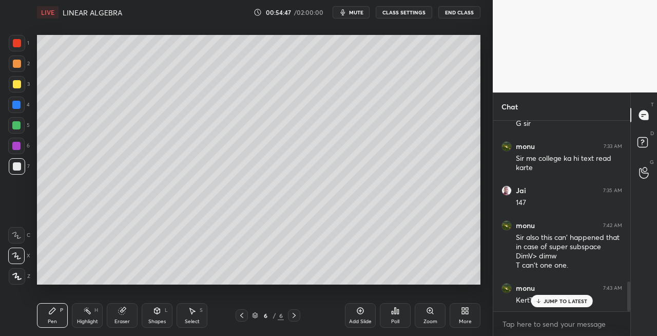
click at [160, 313] on icon at bounding box center [157, 310] width 8 height 8
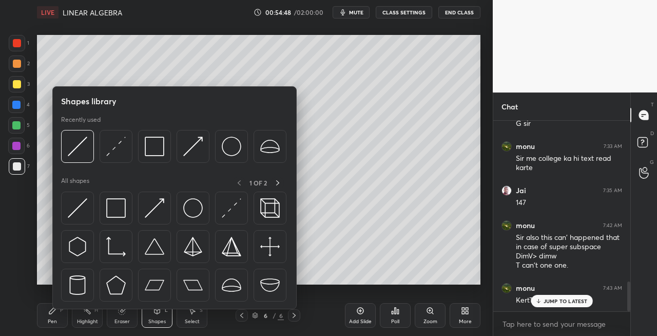
click at [240, 317] on icon at bounding box center [242, 315] width 8 height 8
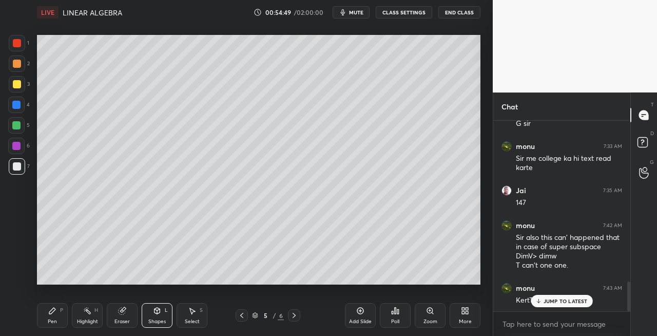
click at [247, 314] on div at bounding box center [242, 315] width 12 height 12
click at [247, 315] on div at bounding box center [242, 315] width 12 height 12
click at [296, 316] on icon at bounding box center [294, 315] width 8 height 8
click at [298, 315] on icon at bounding box center [294, 315] width 8 height 8
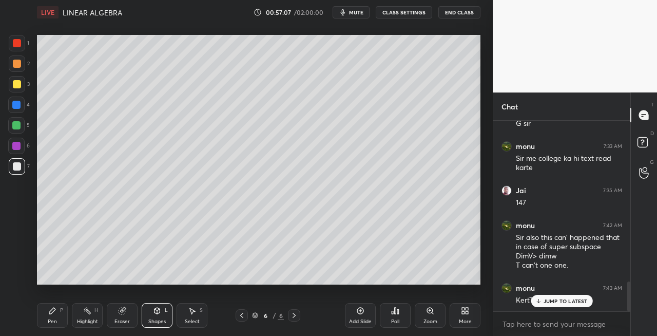
click at [147, 314] on div "Shapes L" at bounding box center [157, 315] width 31 height 25
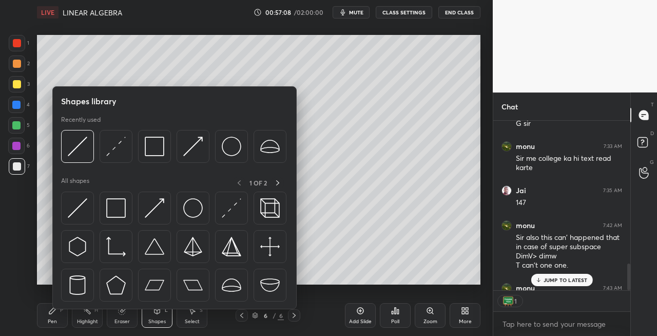
scroll to position [3, 3]
click at [75, 209] on img at bounding box center [78, 208] width 20 height 20
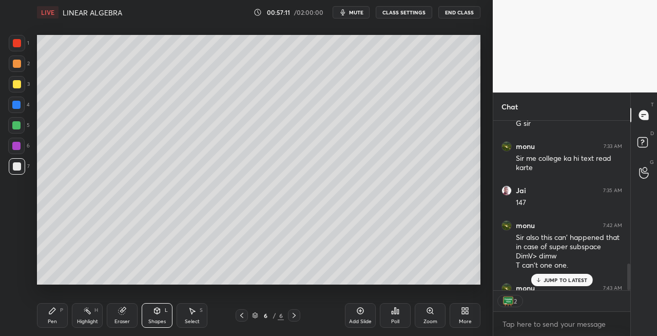
click at [51, 316] on div "Pen P" at bounding box center [52, 315] width 31 height 25
click at [23, 87] on div at bounding box center [17, 84] width 16 height 16
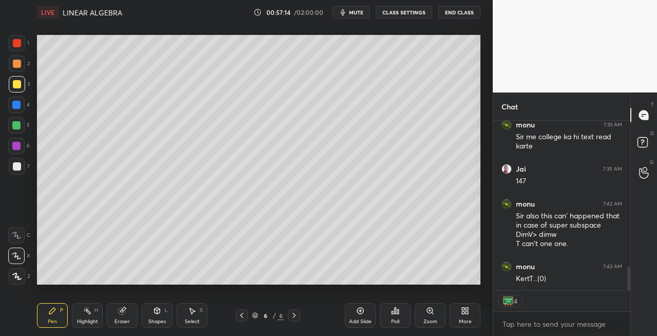
click at [239, 314] on icon at bounding box center [242, 315] width 8 height 8
click at [293, 315] on icon at bounding box center [294, 315] width 8 height 8
click at [294, 315] on icon at bounding box center [294, 315] width 8 height 8
click at [147, 314] on div "Shapes L" at bounding box center [157, 315] width 31 height 25
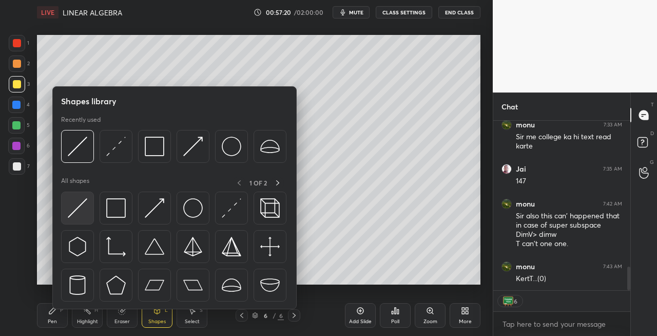
click at [74, 211] on img at bounding box center [78, 208] width 20 height 20
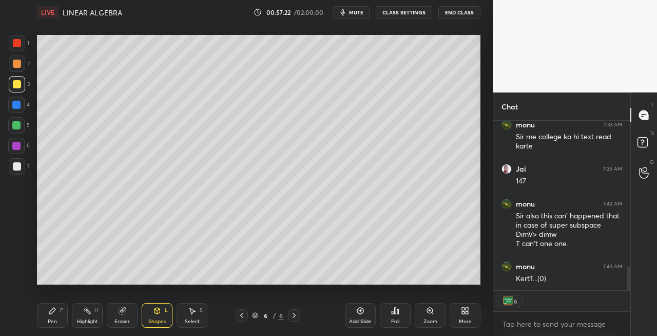
click at [55, 315] on div "Pen P" at bounding box center [52, 315] width 31 height 25
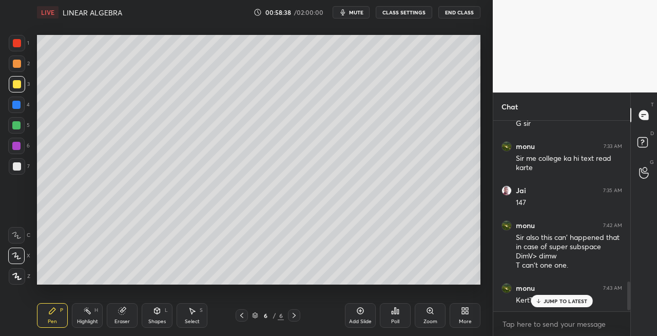
click at [128, 309] on div "Eraser" at bounding box center [122, 315] width 31 height 25
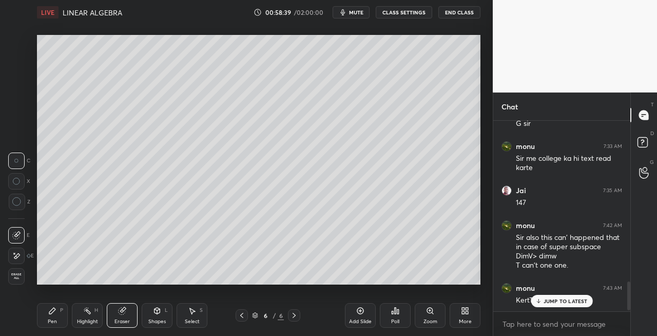
click at [47, 314] on div "Pen P" at bounding box center [52, 315] width 31 height 25
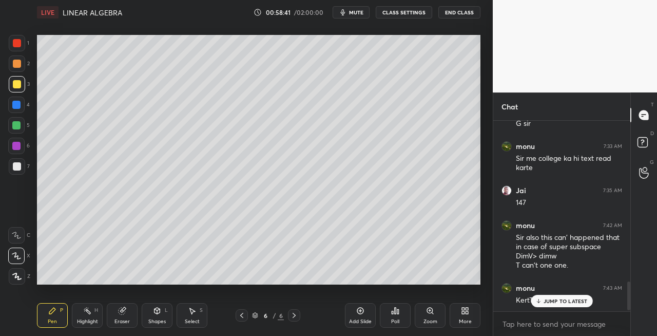
click at [126, 310] on div "Eraser" at bounding box center [122, 315] width 31 height 25
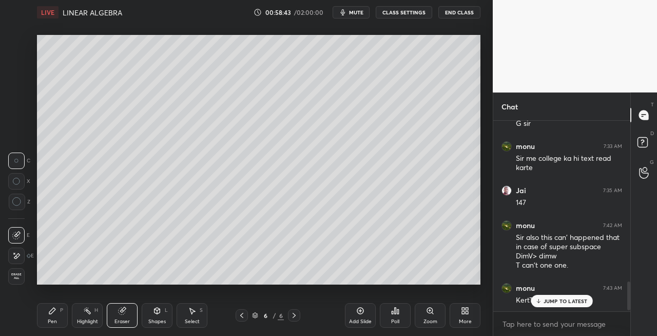
click at [45, 314] on div "Pen P" at bounding box center [52, 315] width 31 height 25
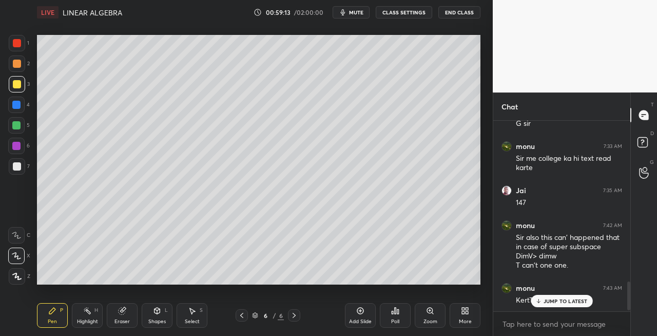
click at [295, 317] on icon at bounding box center [294, 315] width 8 height 8
click at [296, 317] on icon at bounding box center [294, 315] width 8 height 8
click at [357, 319] on div "Add Slide" at bounding box center [360, 321] width 23 height 5
click at [21, 172] on div at bounding box center [17, 166] width 16 height 16
click at [159, 317] on div "Shapes L" at bounding box center [157, 315] width 31 height 25
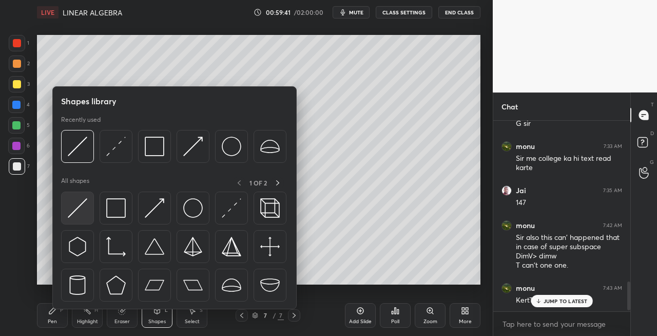
click at [70, 210] on img at bounding box center [78, 208] width 20 height 20
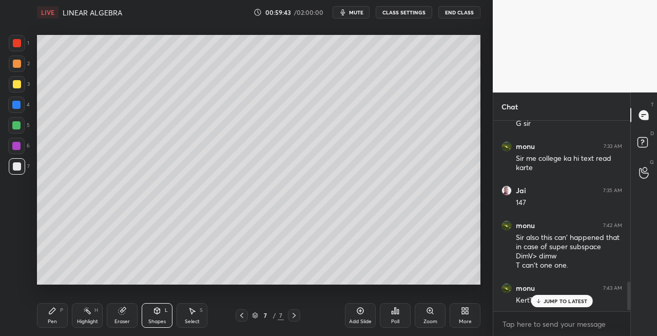
click at [240, 316] on icon at bounding box center [242, 315] width 8 height 8
click at [292, 317] on icon at bounding box center [294, 315] width 8 height 8
click at [62, 321] on div "Pen P" at bounding box center [52, 315] width 31 height 25
click at [237, 315] on div at bounding box center [242, 315] width 12 height 12
click at [292, 319] on icon at bounding box center [294, 315] width 8 height 8
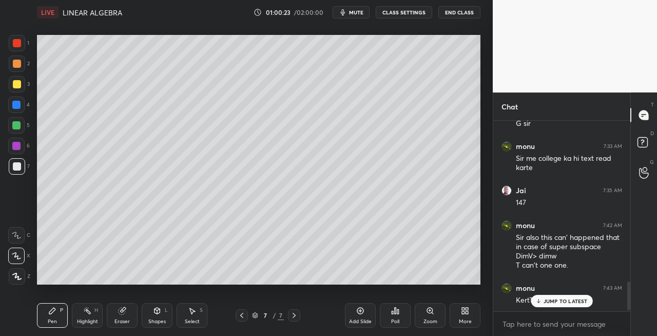
click at [119, 304] on div "Eraser" at bounding box center [122, 315] width 31 height 25
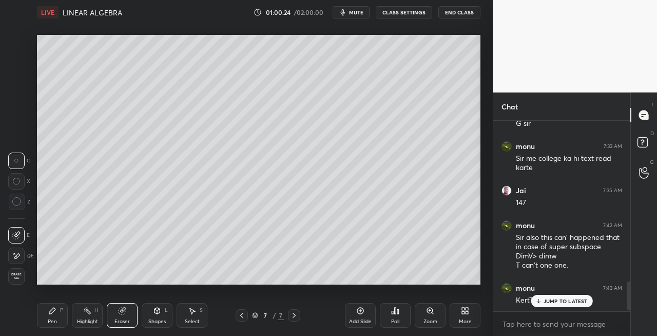
click at [62, 312] on div "P" at bounding box center [61, 309] width 3 height 5
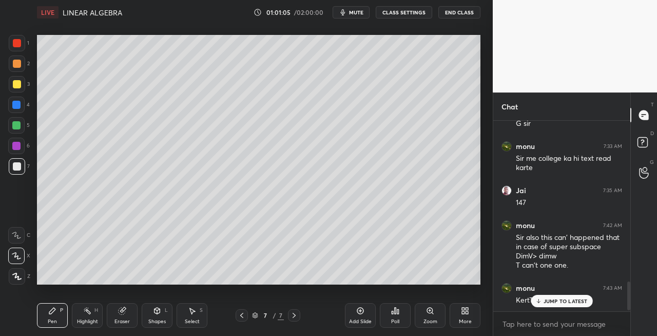
click at [123, 304] on div "Eraser" at bounding box center [122, 315] width 31 height 25
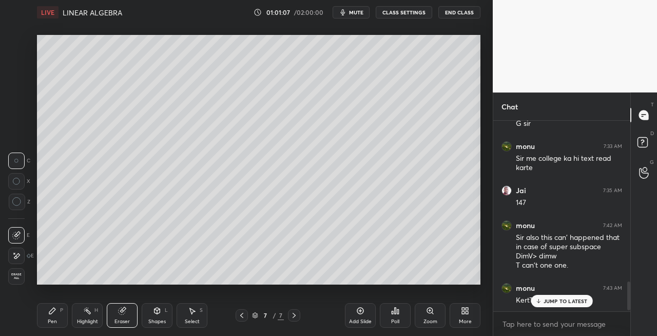
click at [62, 317] on div "Pen P" at bounding box center [52, 315] width 31 height 25
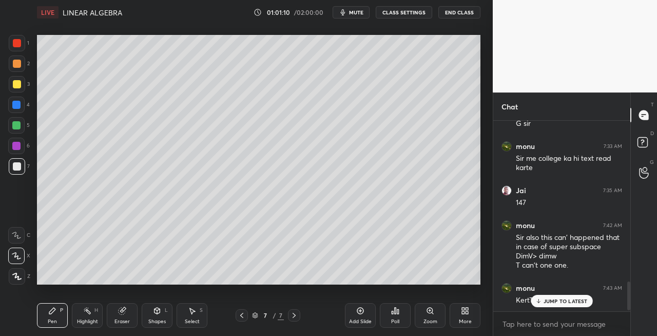
click at [240, 313] on icon at bounding box center [242, 315] width 8 height 8
click at [130, 314] on div "Eraser" at bounding box center [122, 315] width 31 height 25
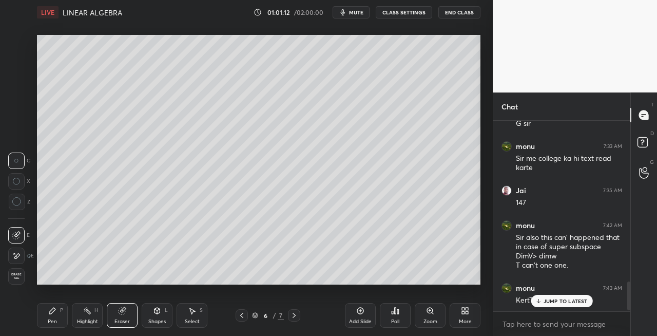
click at [46, 309] on div "Pen P" at bounding box center [52, 315] width 31 height 25
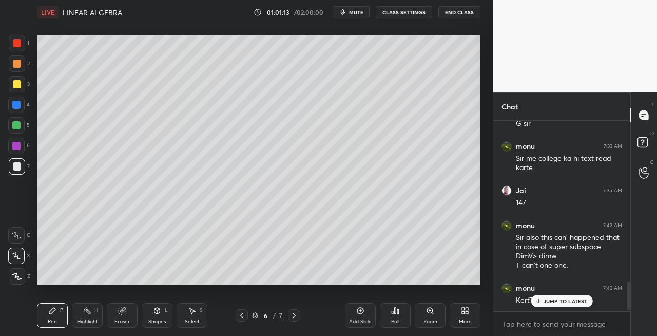
click at [9, 84] on div at bounding box center [17, 84] width 16 height 16
click at [292, 317] on icon at bounding box center [294, 315] width 8 height 8
click at [105, 312] on div "Pen P Highlight H Eraser Shapes L Select S" at bounding box center [114, 315] width 154 height 25
click at [126, 311] on icon at bounding box center [122, 310] width 8 height 8
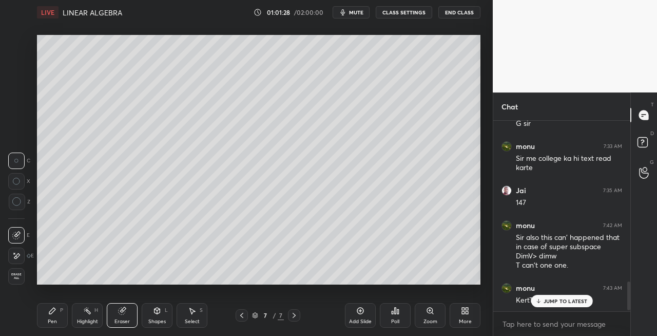
click at [53, 320] on div "Pen" at bounding box center [52, 321] width 9 height 5
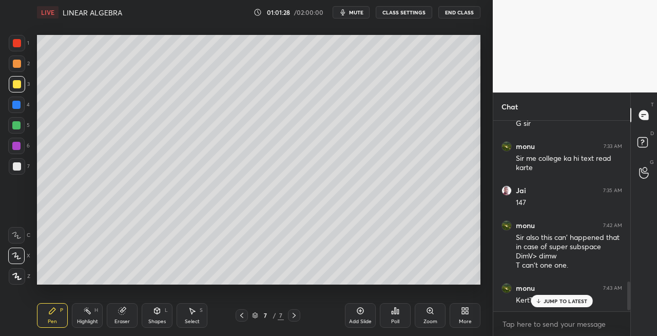
click at [21, 168] on div at bounding box center [17, 166] width 16 height 16
click at [483, 188] on div "Setting up your live class Poll for secs No correct answer Start poll" at bounding box center [259, 160] width 452 height 270
click at [159, 308] on icon at bounding box center [157, 310] width 8 height 8
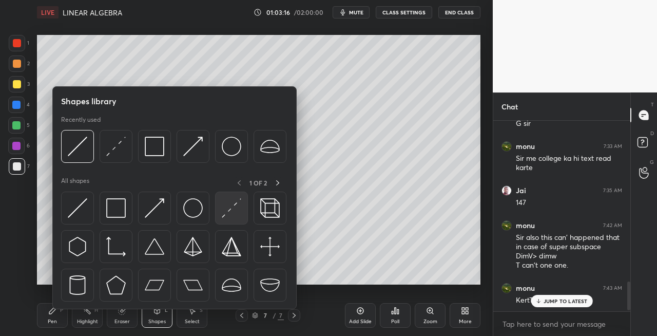
click at [229, 209] on img at bounding box center [232, 208] width 20 height 20
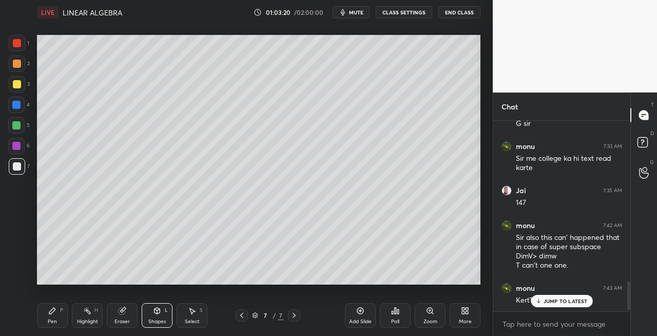
click at [49, 313] on icon at bounding box center [52, 310] width 6 height 6
click at [320, 284] on div "Setting up your live class Poll for secs No correct answer Start poll" at bounding box center [259, 160] width 452 height 270
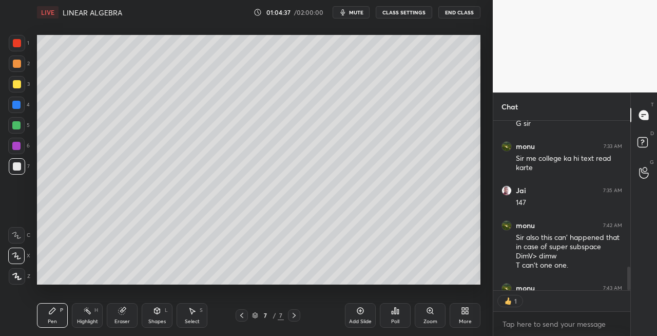
scroll to position [1050, 0]
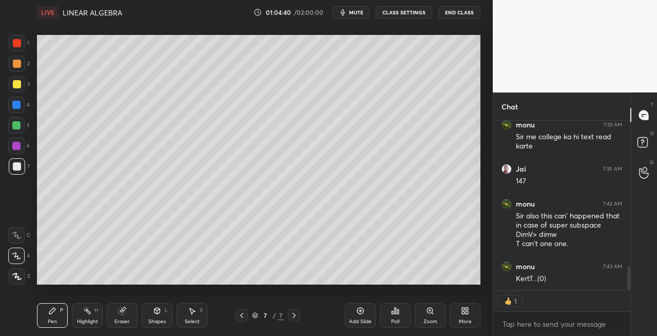
click at [293, 317] on icon at bounding box center [294, 315] width 3 height 5
click at [294, 315] on icon at bounding box center [294, 315] width 8 height 8
click at [349, 322] on div "Add Slide" at bounding box center [360, 321] width 23 height 5
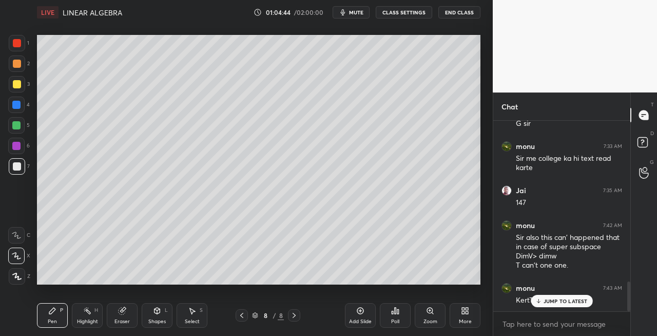
scroll to position [1029, 0]
click at [241, 315] on icon at bounding box center [242, 315] width 8 height 8
click at [299, 318] on div at bounding box center [294, 315] width 12 height 12
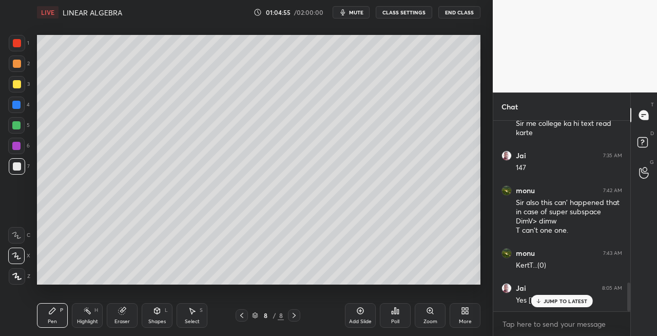
click at [241, 316] on icon at bounding box center [242, 315] width 8 height 8
click at [295, 317] on icon at bounding box center [294, 315] width 8 height 8
click at [242, 316] on icon at bounding box center [241, 315] width 3 height 5
click at [297, 317] on icon at bounding box center [294, 315] width 8 height 8
click at [242, 313] on icon at bounding box center [242, 315] width 8 height 8
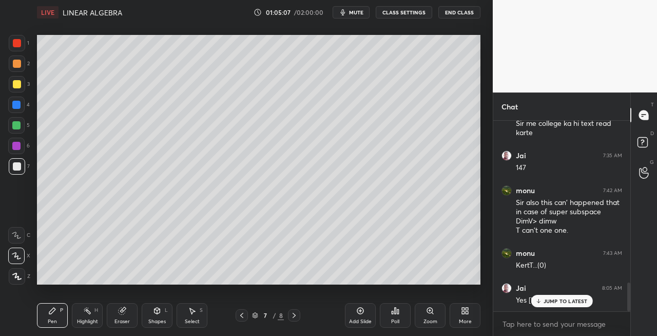
click at [297, 316] on icon at bounding box center [294, 315] width 8 height 8
click at [240, 312] on icon at bounding box center [242, 315] width 8 height 8
click at [296, 319] on div at bounding box center [294, 315] width 12 height 12
click at [244, 314] on icon at bounding box center [242, 315] width 8 height 8
click at [297, 315] on icon at bounding box center [294, 315] width 8 height 8
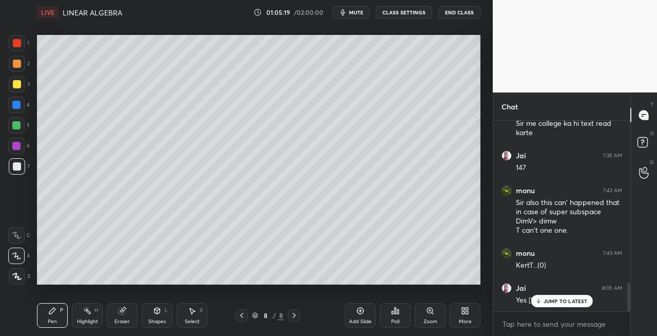
click at [237, 315] on div at bounding box center [242, 315] width 12 height 12
click at [298, 317] on div at bounding box center [294, 315] width 12 height 12
click at [124, 309] on icon at bounding box center [123, 309] width 6 height 5
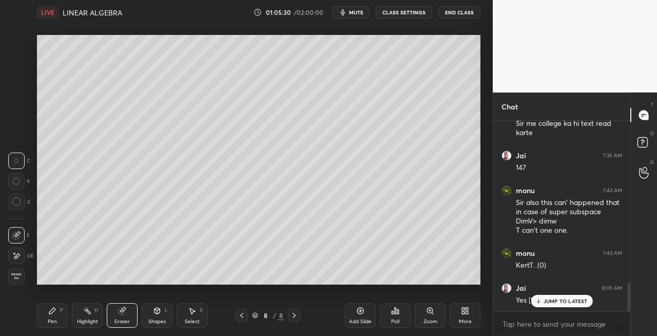
click at [53, 312] on icon at bounding box center [52, 310] width 8 height 8
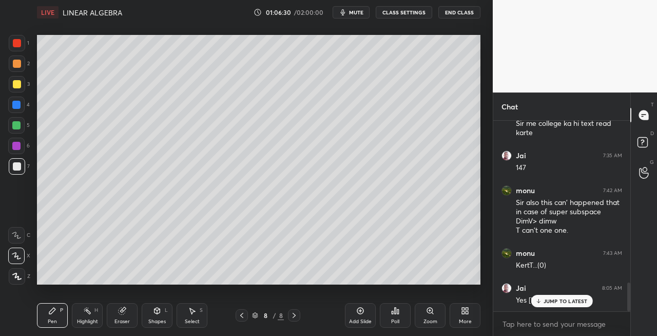
click at [127, 313] on div "Eraser" at bounding box center [122, 315] width 31 height 25
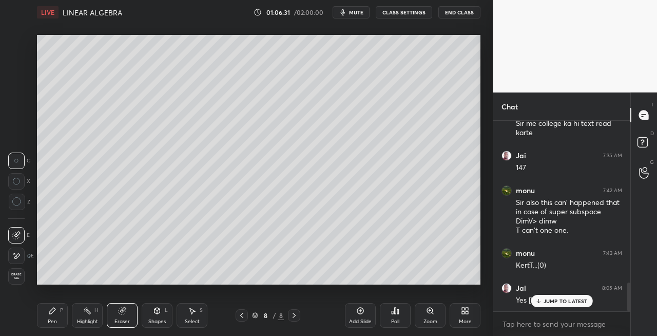
click at [64, 308] on div "Pen P" at bounding box center [52, 315] width 31 height 25
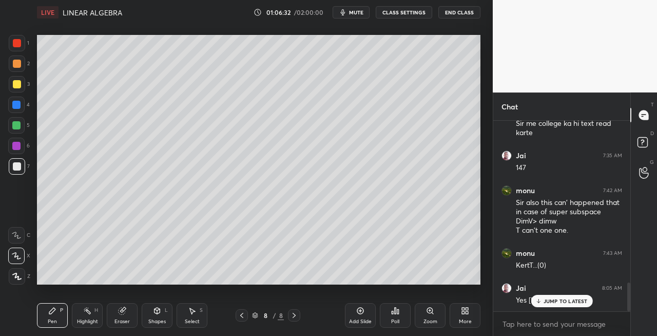
click at [52, 312] on icon at bounding box center [52, 310] width 6 height 6
click at [293, 316] on icon at bounding box center [294, 315] width 8 height 8
click at [295, 318] on icon at bounding box center [294, 315] width 8 height 8
click at [295, 316] on icon at bounding box center [294, 315] width 8 height 8
click at [356, 319] on div "Add Slide" at bounding box center [360, 321] width 23 height 5
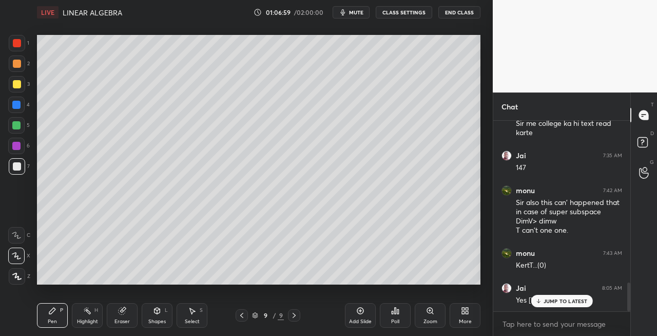
click at [158, 316] on div "Shapes L" at bounding box center [157, 315] width 31 height 25
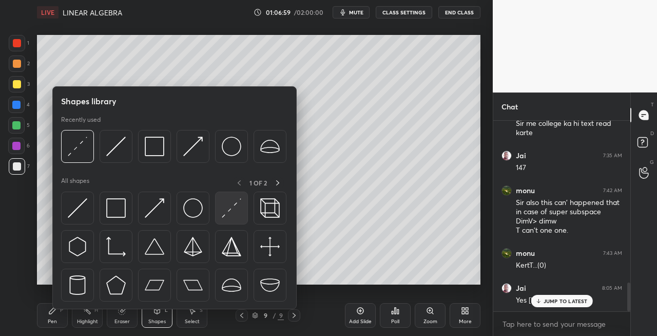
click at [227, 211] on img at bounding box center [232, 208] width 20 height 20
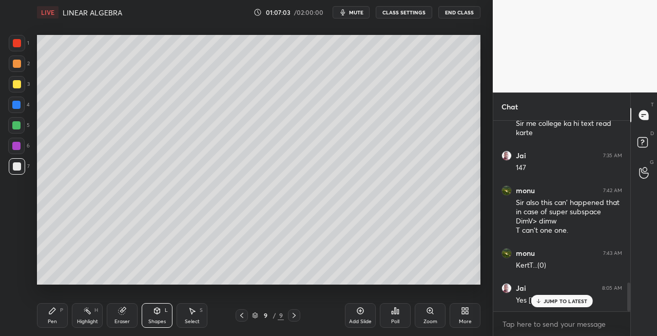
click at [60, 316] on div "Pen P" at bounding box center [52, 315] width 31 height 25
click at [244, 313] on icon at bounding box center [242, 315] width 8 height 8
click at [298, 319] on icon at bounding box center [294, 315] width 8 height 8
click at [121, 308] on icon at bounding box center [122, 310] width 7 height 7
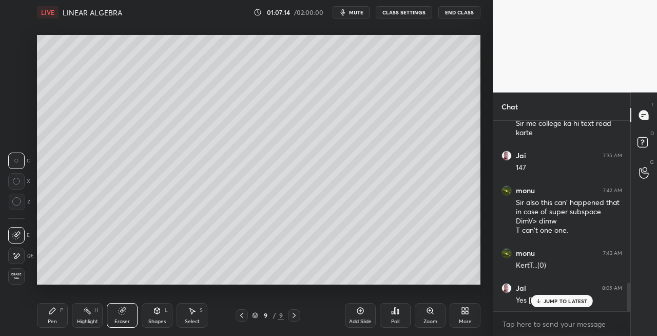
click at [54, 319] on div "Pen" at bounding box center [52, 321] width 9 height 5
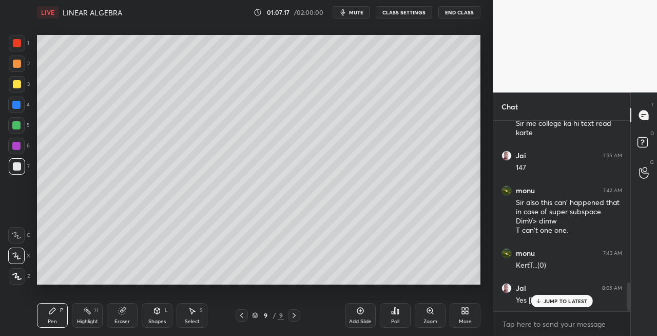
click at [242, 317] on icon at bounding box center [242, 315] width 8 height 8
click at [294, 316] on icon at bounding box center [294, 315] width 3 height 5
click at [240, 316] on icon at bounding box center [242, 315] width 8 height 8
click at [295, 315] on icon at bounding box center [294, 315] width 3 height 5
click at [241, 314] on icon at bounding box center [242, 315] width 8 height 8
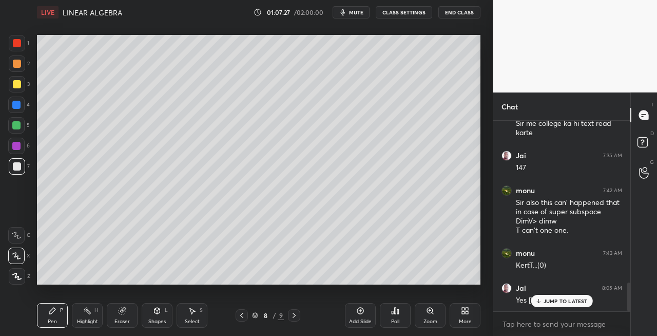
click at [299, 316] on div at bounding box center [294, 315] width 12 height 12
click at [243, 317] on icon at bounding box center [241, 315] width 3 height 5
click at [295, 316] on icon at bounding box center [294, 315] width 3 height 5
click at [158, 316] on div "Shapes L" at bounding box center [157, 315] width 31 height 25
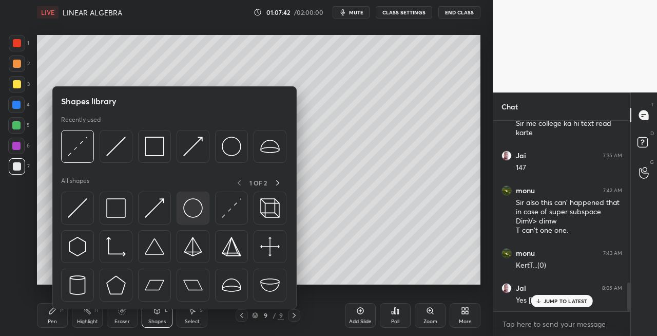
click at [185, 209] on img at bounding box center [193, 208] width 20 height 20
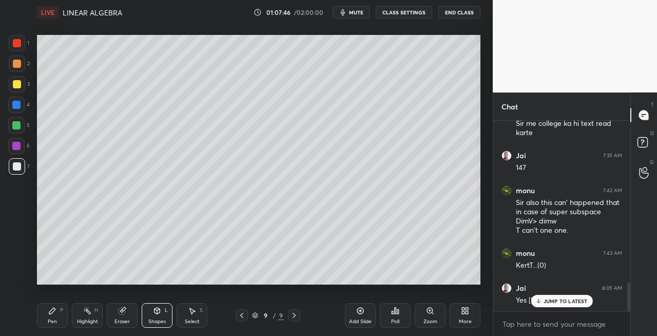
click at [61, 317] on div "Pen P" at bounding box center [52, 315] width 31 height 25
click at [244, 318] on icon at bounding box center [242, 315] width 8 height 8
click at [246, 314] on div at bounding box center [242, 315] width 12 height 12
click at [139, 316] on div "Pen P Highlight H Eraser Shapes L Select S" at bounding box center [114, 315] width 154 height 25
click at [123, 315] on div "Eraser" at bounding box center [122, 315] width 31 height 25
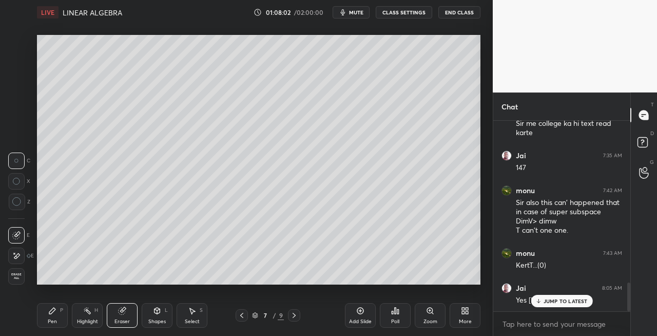
click at [46, 312] on div "Pen P" at bounding box center [52, 315] width 31 height 25
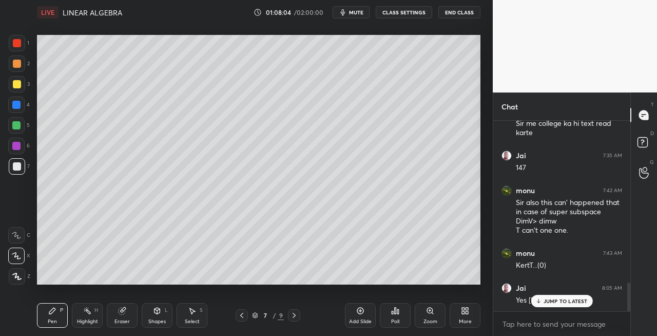
click at [296, 314] on icon at bounding box center [294, 315] width 8 height 8
click at [126, 319] on div "Eraser" at bounding box center [121, 321] width 15 height 5
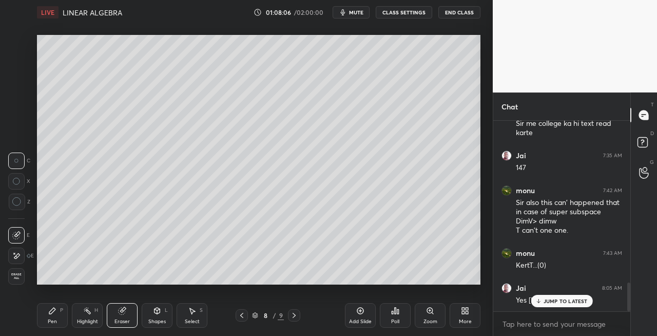
click at [39, 317] on div "Pen P" at bounding box center [52, 315] width 31 height 25
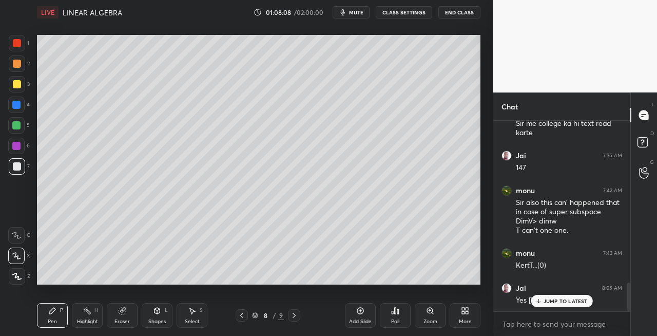
click at [295, 317] on icon at bounding box center [294, 315] width 8 height 8
click at [243, 312] on icon at bounding box center [242, 315] width 8 height 8
click at [244, 314] on icon at bounding box center [242, 315] width 8 height 8
click at [293, 316] on icon at bounding box center [294, 315] width 8 height 8
click at [294, 316] on icon at bounding box center [294, 315] width 3 height 5
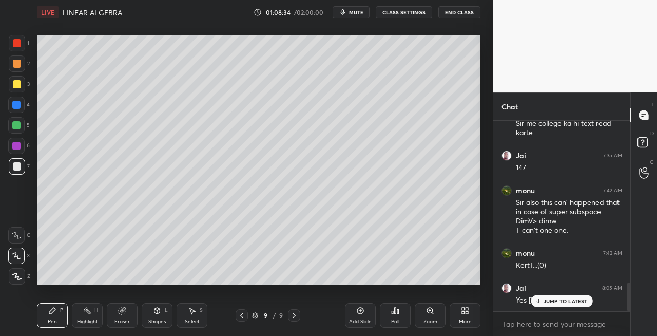
click at [128, 321] on div "Eraser" at bounding box center [121, 321] width 15 height 5
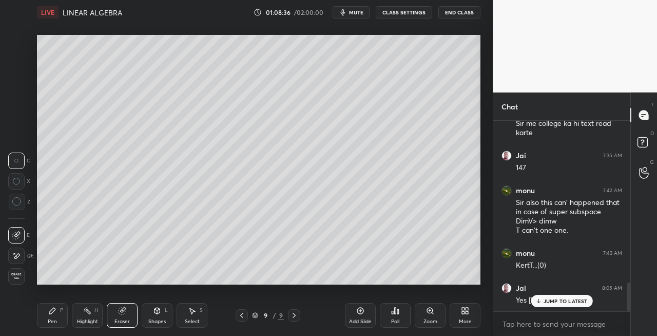
click at [51, 317] on div "Pen P" at bounding box center [52, 315] width 31 height 25
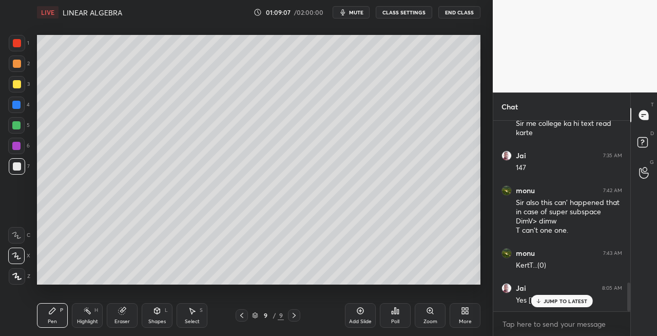
click at [160, 314] on icon at bounding box center [157, 310] width 8 height 8
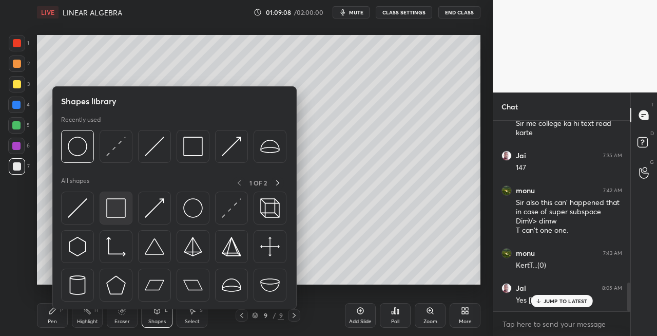
click at [106, 208] on div at bounding box center [116, 207] width 33 height 33
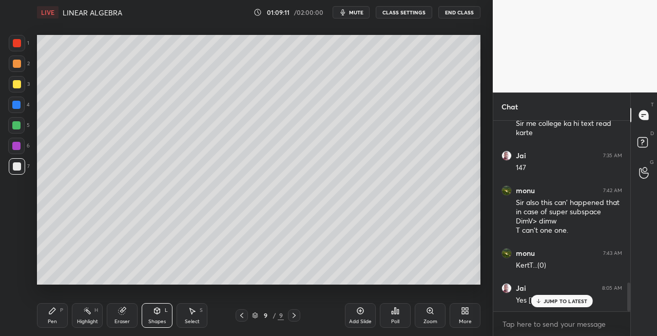
click at [56, 316] on div "Pen P" at bounding box center [52, 315] width 31 height 25
click at [244, 314] on icon at bounding box center [242, 315] width 8 height 8
click at [245, 317] on icon at bounding box center [242, 315] width 8 height 8
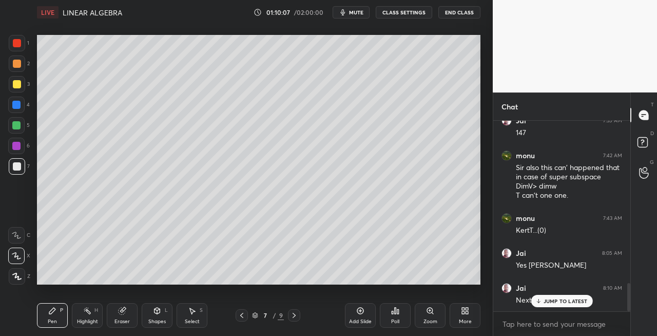
click at [291, 315] on icon at bounding box center [294, 315] width 8 height 8
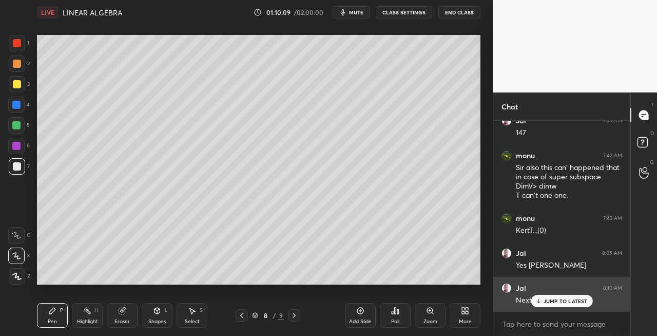
click at [549, 301] on p "JUMP TO LATEST" at bounding box center [566, 301] width 44 height 6
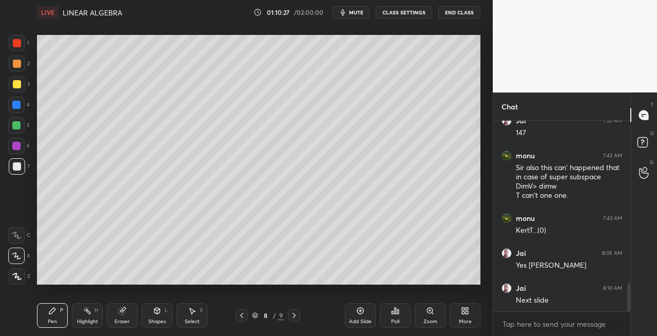
click at [297, 314] on icon at bounding box center [294, 315] width 8 height 8
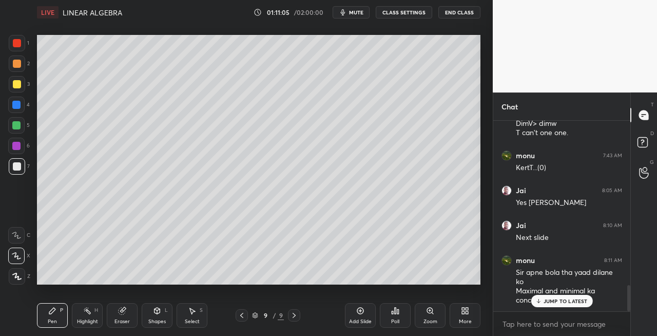
scroll to position [1198, 0]
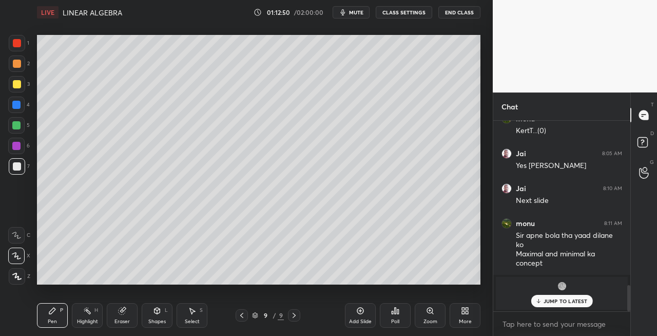
click at [13, 87] on div at bounding box center [17, 84] width 8 height 8
click at [291, 316] on icon at bounding box center [294, 315] width 8 height 8
click at [292, 316] on icon at bounding box center [294, 315] width 8 height 8
click at [358, 320] on div "Add Slide" at bounding box center [360, 321] width 23 height 5
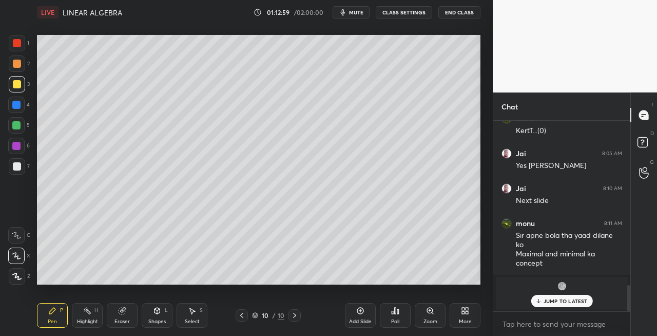
click at [177, 316] on div "Select S" at bounding box center [192, 315] width 31 height 25
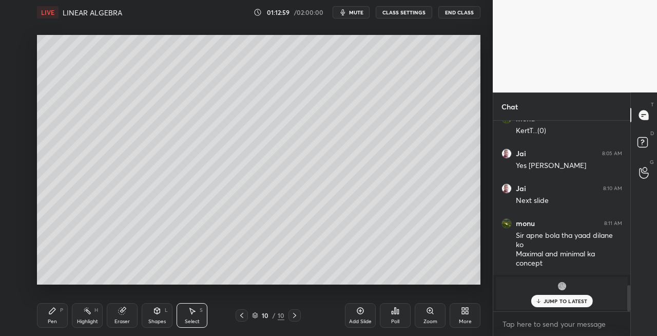
click at [154, 313] on icon at bounding box center [157, 310] width 8 height 8
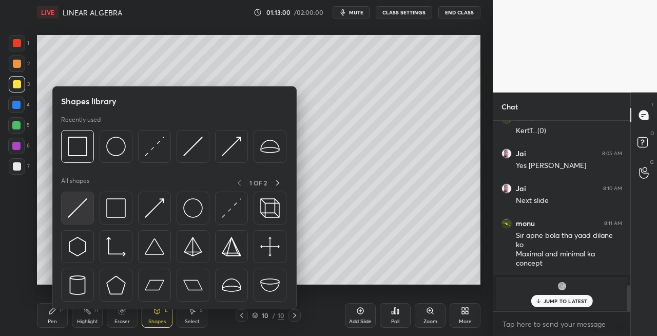
click at [72, 214] on img at bounding box center [78, 208] width 20 height 20
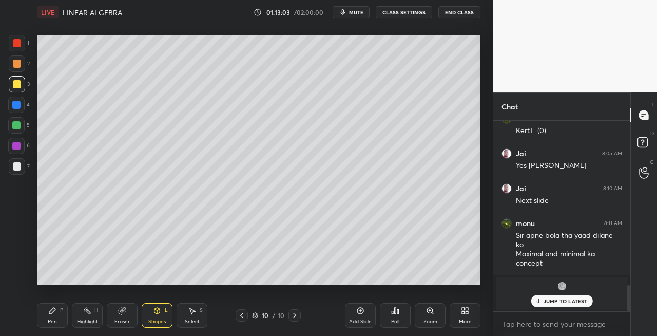
click at [56, 323] on div "Pen" at bounding box center [52, 321] width 9 height 5
click at [243, 317] on icon at bounding box center [242, 315] width 8 height 8
click at [245, 316] on icon at bounding box center [242, 315] width 8 height 8
click at [243, 317] on icon at bounding box center [242, 315] width 8 height 8
click at [242, 317] on icon at bounding box center [242, 315] width 8 height 8
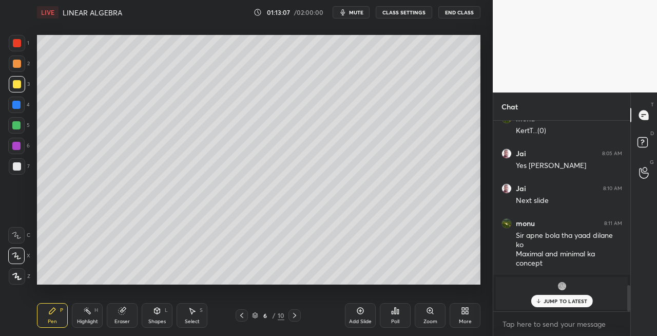
click at [297, 315] on icon at bounding box center [295, 315] width 8 height 8
click at [295, 315] on icon at bounding box center [295, 315] width 8 height 8
click at [294, 315] on icon at bounding box center [295, 315] width 8 height 8
click at [155, 319] on div "Shapes" at bounding box center [156, 321] width 17 height 5
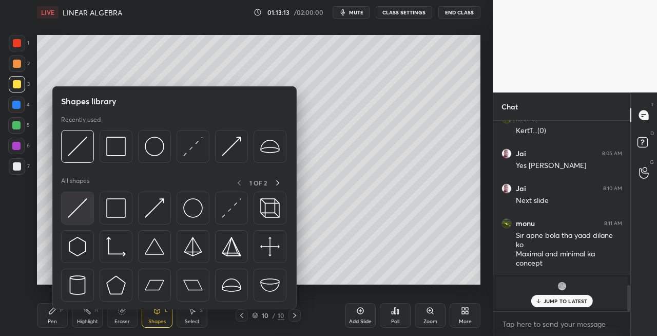
click at [70, 207] on img at bounding box center [78, 208] width 20 height 20
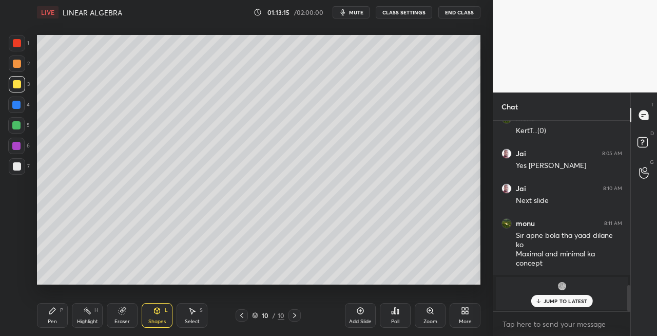
click at [49, 326] on div "Pen P" at bounding box center [52, 315] width 31 height 25
click at [155, 312] on icon at bounding box center [158, 310] width 6 height 6
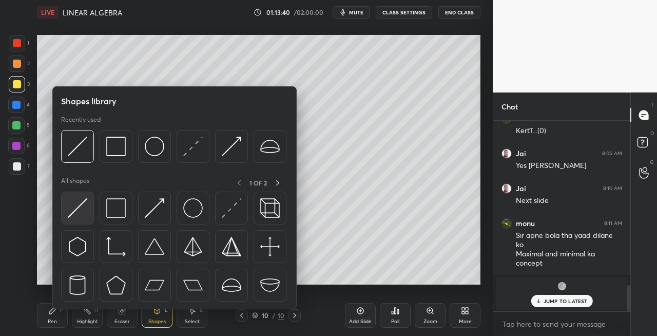
click at [71, 213] on img at bounding box center [78, 208] width 20 height 20
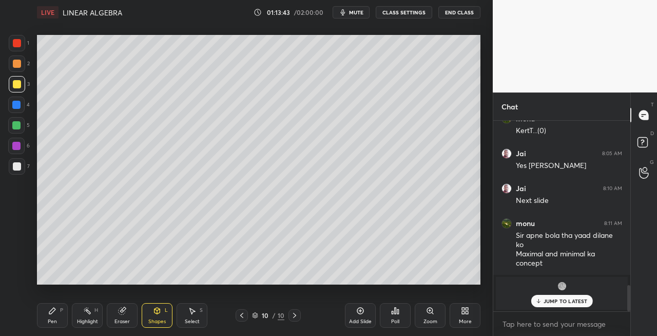
click at [61, 322] on div "Pen P" at bounding box center [52, 315] width 31 height 25
click at [127, 315] on div "Eraser" at bounding box center [122, 315] width 31 height 25
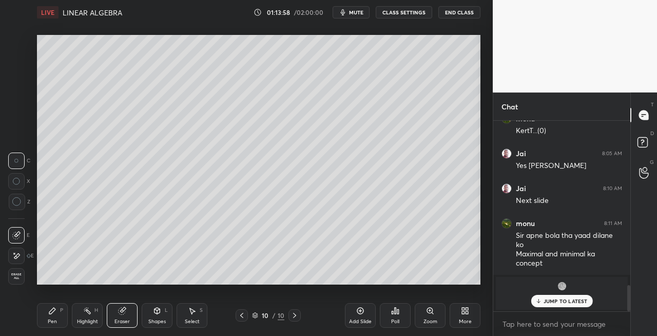
click at [57, 317] on div "Pen P" at bounding box center [52, 315] width 31 height 25
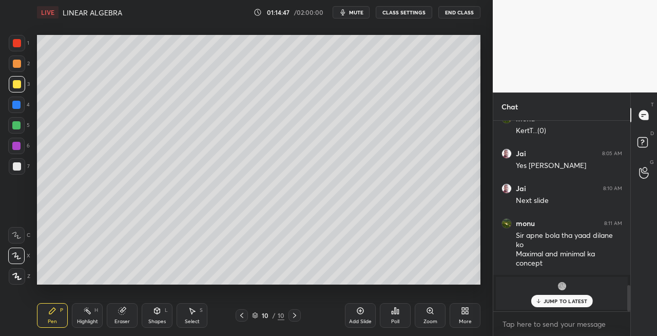
click at [17, 172] on div at bounding box center [17, 166] width 16 height 16
click at [153, 307] on icon at bounding box center [157, 310] width 8 height 8
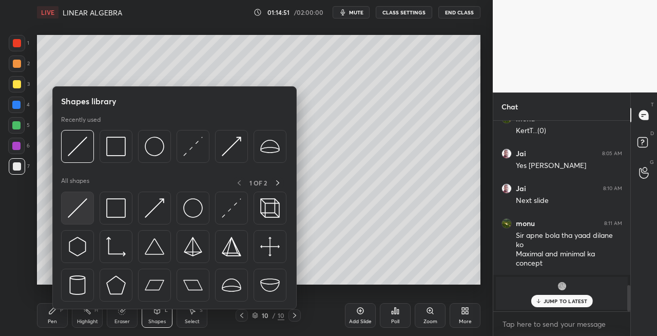
click at [73, 209] on img at bounding box center [78, 208] width 20 height 20
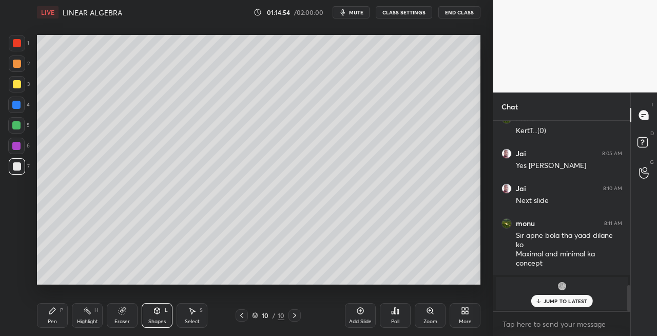
click at [58, 317] on div "Pen P" at bounding box center [52, 315] width 31 height 25
click at [158, 316] on div "Shapes L" at bounding box center [157, 315] width 31 height 25
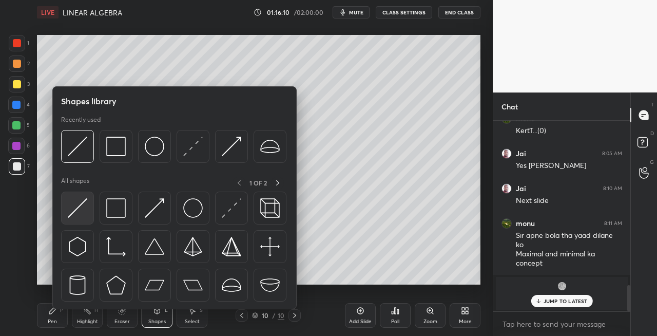
click at [76, 210] on img at bounding box center [78, 208] width 20 height 20
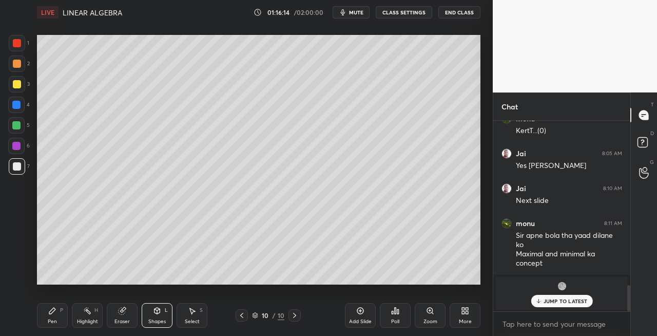
click at [57, 320] on div "Pen P" at bounding box center [52, 315] width 31 height 25
click at [123, 312] on icon at bounding box center [122, 310] width 7 height 7
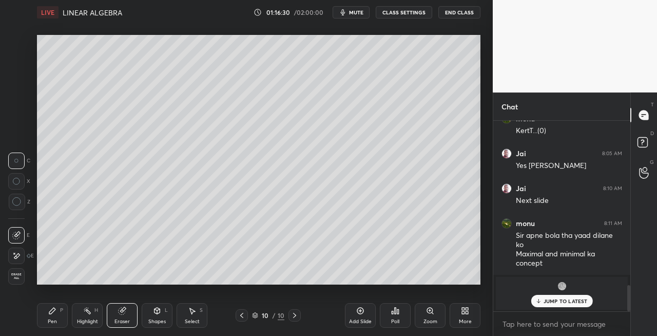
click at [57, 319] on div "Pen P" at bounding box center [52, 315] width 31 height 25
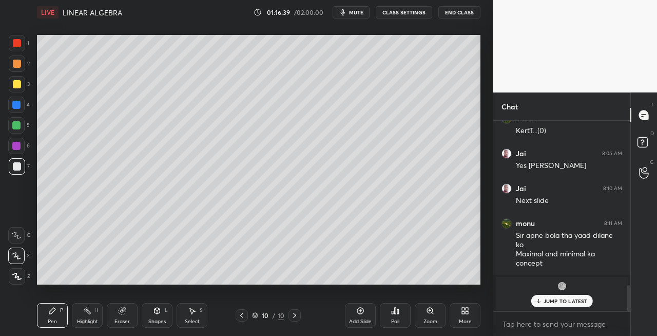
click at [90, 322] on div "Highlight" at bounding box center [87, 321] width 21 height 5
click at [120, 313] on icon at bounding box center [122, 310] width 7 height 7
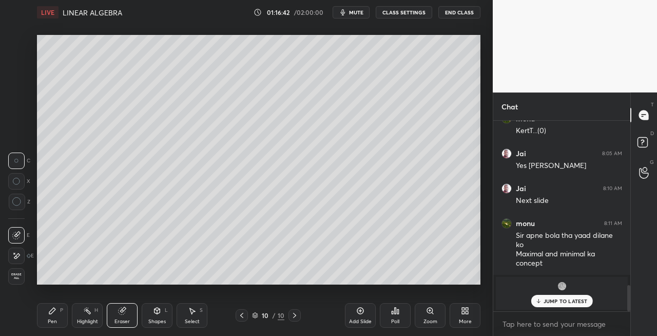
click at [45, 322] on div "Pen P" at bounding box center [52, 315] width 31 height 25
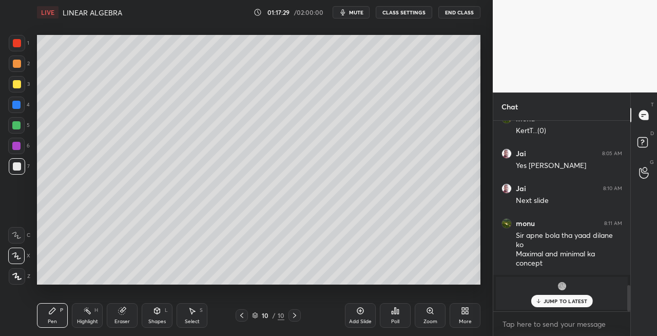
click at [121, 312] on icon at bounding box center [122, 310] width 7 height 7
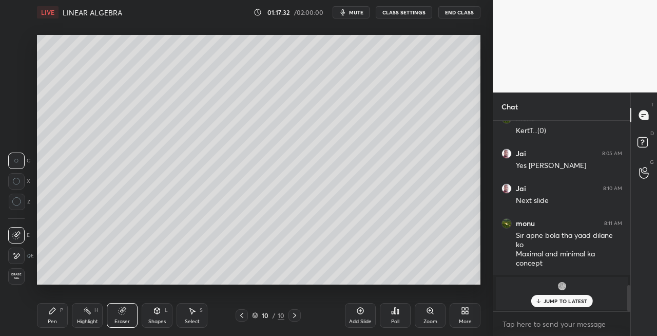
click at [66, 319] on div "Pen P" at bounding box center [52, 315] width 31 height 25
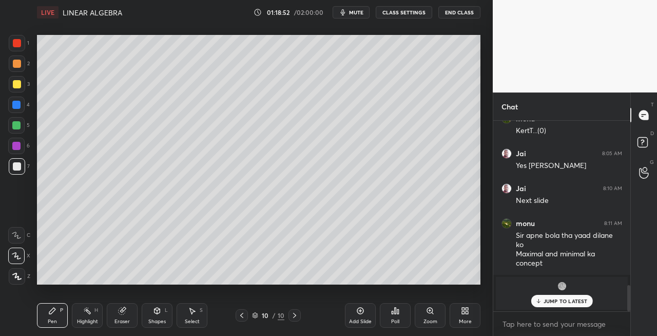
click at [295, 315] on icon at bounding box center [294, 315] width 3 height 5
click at [296, 316] on icon at bounding box center [295, 315] width 8 height 8
click at [355, 319] on div "Add Slide" at bounding box center [360, 321] width 23 height 5
click at [242, 317] on icon at bounding box center [241, 315] width 3 height 5
click at [294, 317] on icon at bounding box center [294, 315] width 8 height 8
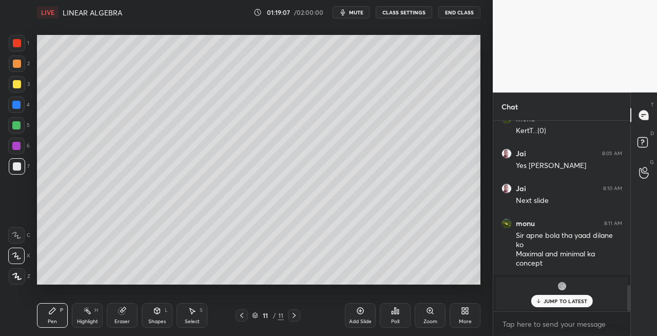
click at [240, 313] on icon at bounding box center [242, 315] width 8 height 8
click at [295, 316] on icon at bounding box center [294, 315] width 8 height 8
click at [122, 312] on icon at bounding box center [122, 310] width 7 height 7
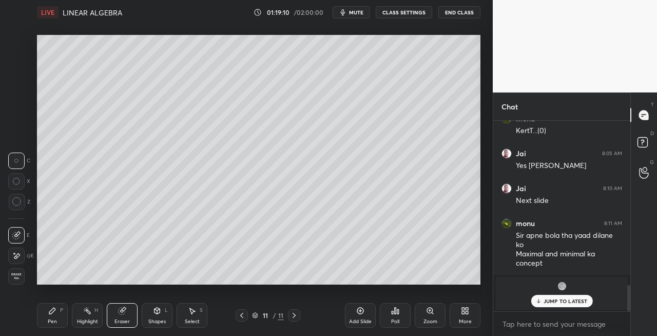
click at [45, 317] on div "Pen P" at bounding box center [52, 315] width 31 height 25
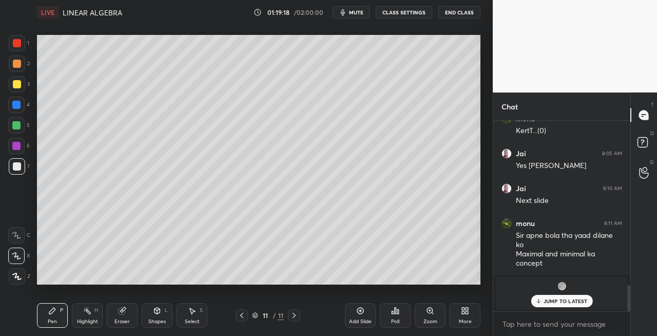
click at [244, 315] on icon at bounding box center [242, 315] width 8 height 8
click at [295, 317] on icon at bounding box center [294, 315] width 8 height 8
click at [125, 316] on div "Eraser" at bounding box center [122, 315] width 31 height 25
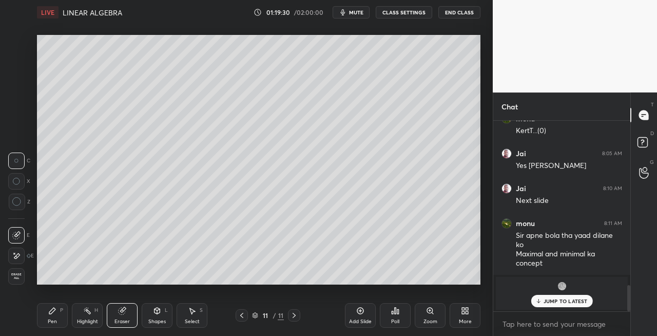
click at [53, 317] on div "Pen P" at bounding box center [52, 315] width 31 height 25
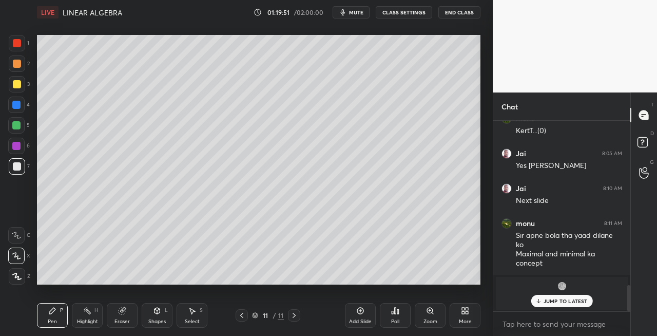
click at [122, 312] on icon at bounding box center [122, 310] width 7 height 7
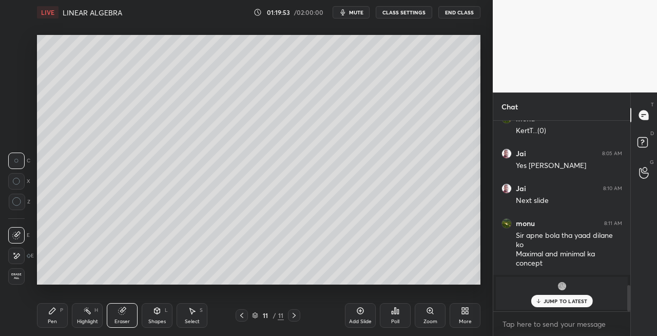
click at [51, 316] on div "Pen P" at bounding box center [52, 315] width 31 height 25
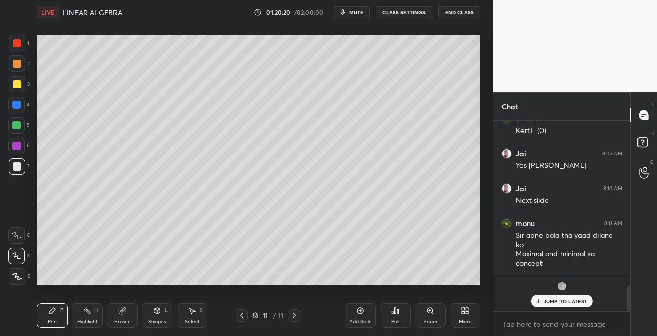
click at [159, 317] on div "Shapes L" at bounding box center [157, 315] width 31 height 25
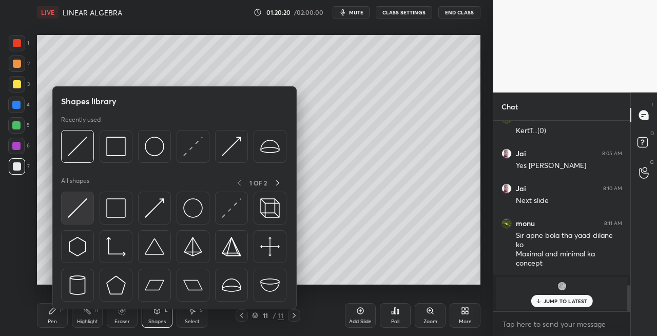
click at [81, 210] on img at bounding box center [78, 208] width 20 height 20
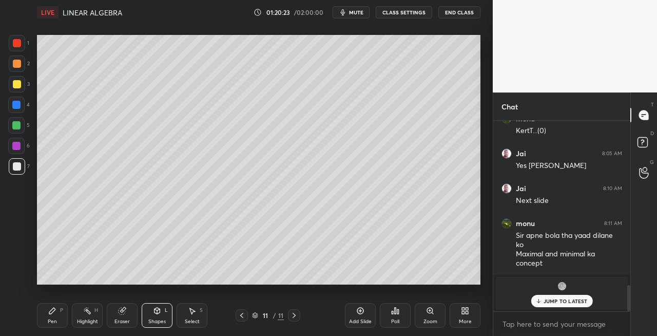
click at [239, 317] on icon at bounding box center [242, 315] width 8 height 8
click at [292, 315] on icon at bounding box center [294, 315] width 8 height 8
click at [43, 313] on div "Pen P" at bounding box center [52, 315] width 31 height 25
click at [241, 317] on icon at bounding box center [242, 315] width 8 height 8
click at [293, 317] on icon at bounding box center [294, 315] width 8 height 8
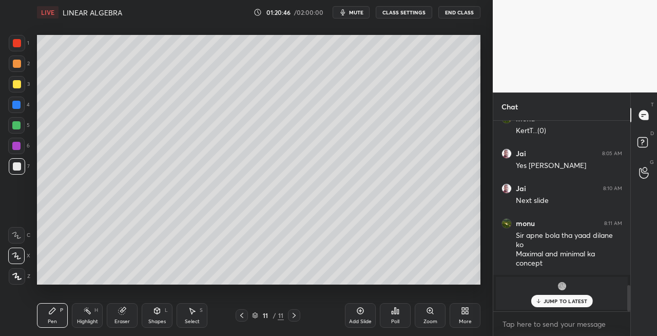
click at [127, 315] on div "Eraser" at bounding box center [122, 315] width 31 height 25
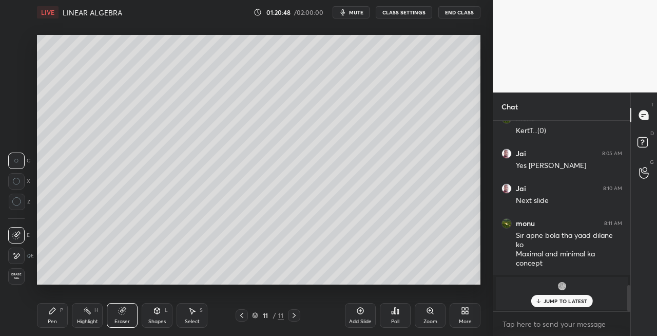
click at [55, 316] on div "Pen P" at bounding box center [52, 315] width 31 height 25
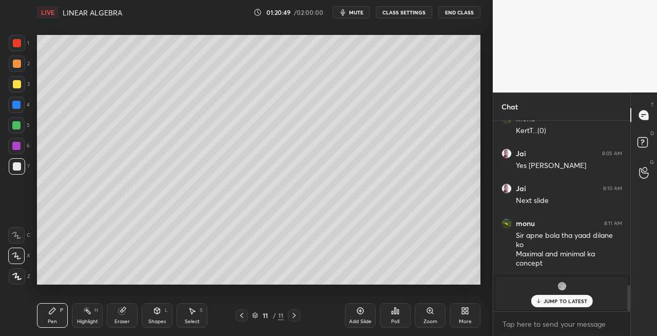
click at [158, 312] on icon at bounding box center [158, 310] width 6 height 6
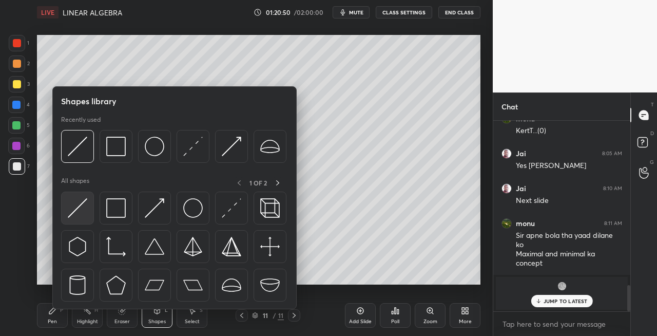
click at [72, 208] on img at bounding box center [78, 208] width 20 height 20
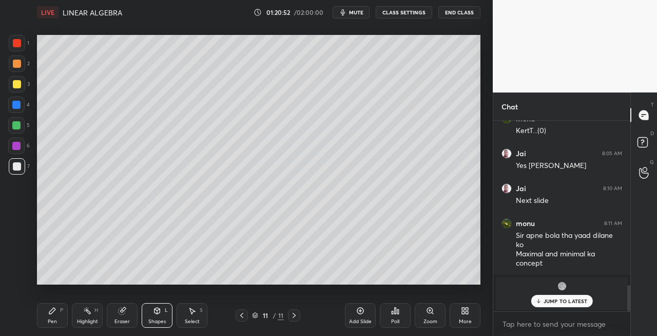
click at [47, 311] on div "Pen P" at bounding box center [52, 315] width 31 height 25
click at [157, 312] on icon at bounding box center [157, 312] width 0 height 4
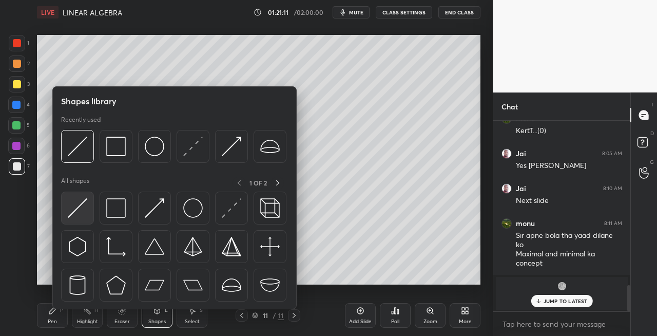
click at [76, 209] on img at bounding box center [78, 208] width 20 height 20
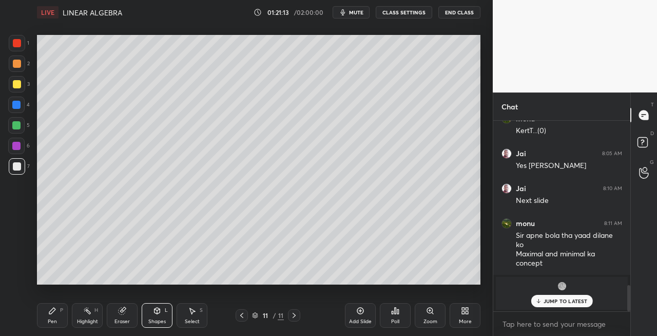
click at [63, 313] on div "Pen P" at bounding box center [52, 315] width 31 height 25
click at [121, 317] on div "Eraser" at bounding box center [122, 315] width 31 height 25
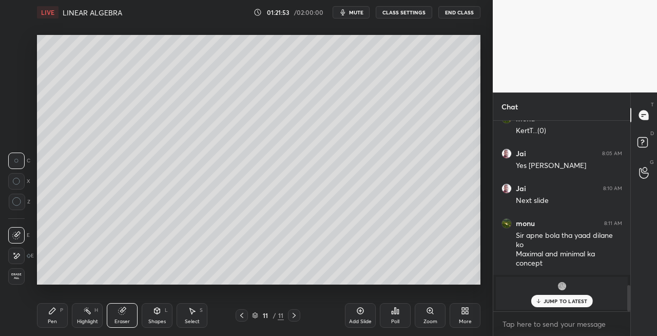
click at [49, 314] on icon at bounding box center [52, 310] width 8 height 8
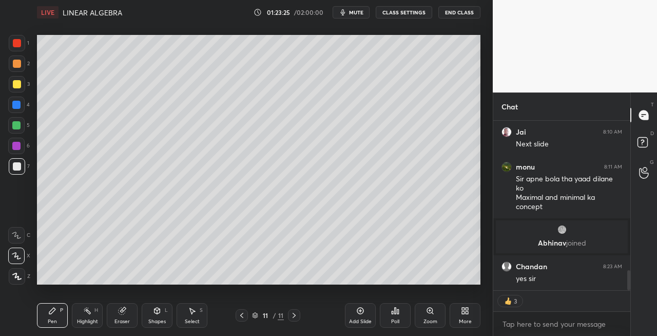
scroll to position [1233, 0]
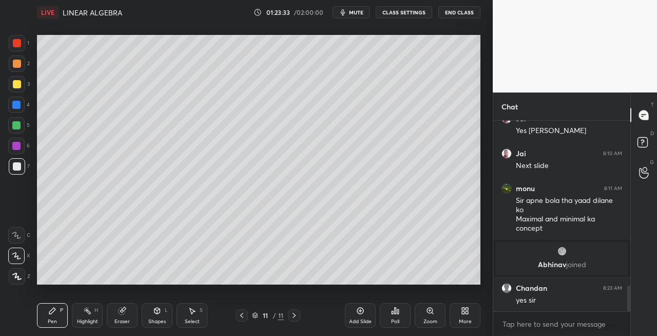
click at [296, 315] on icon at bounding box center [294, 315] width 8 height 8
click at [298, 316] on icon at bounding box center [294, 315] width 8 height 8
click at [349, 321] on div "Add Slide" at bounding box center [360, 321] width 23 height 5
click at [239, 315] on icon at bounding box center [242, 315] width 8 height 8
click at [294, 316] on icon at bounding box center [294, 315] width 3 height 5
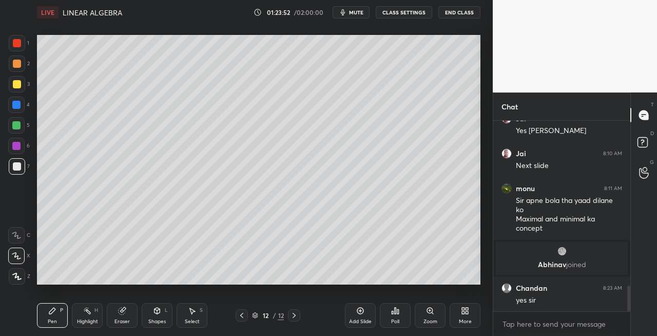
click at [244, 317] on icon at bounding box center [242, 315] width 8 height 8
click at [295, 318] on icon at bounding box center [294, 315] width 8 height 8
click at [240, 317] on icon at bounding box center [242, 315] width 8 height 8
click at [294, 317] on icon at bounding box center [294, 315] width 8 height 8
click at [240, 318] on icon at bounding box center [242, 315] width 8 height 8
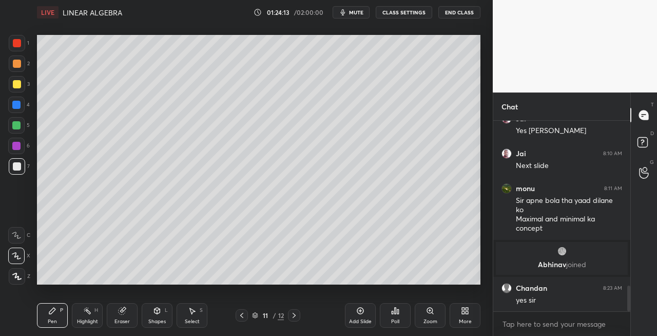
click at [241, 319] on icon at bounding box center [242, 315] width 8 height 8
click at [293, 318] on icon at bounding box center [294, 315] width 8 height 8
click at [293, 314] on icon at bounding box center [294, 315] width 8 height 8
click at [158, 319] on div "Shapes" at bounding box center [156, 321] width 17 height 5
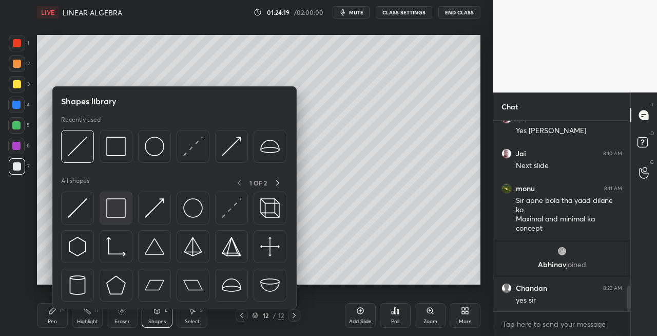
click at [117, 211] on img at bounding box center [116, 208] width 20 height 20
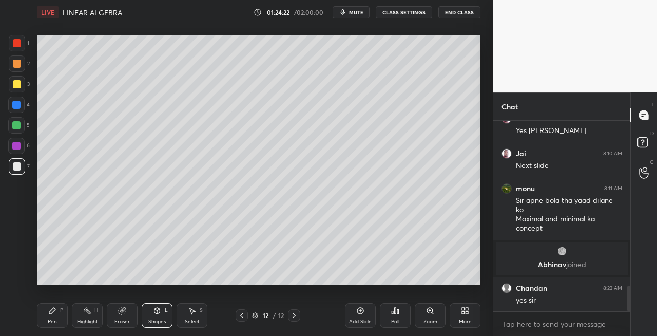
click at [243, 318] on icon at bounding box center [242, 315] width 8 height 8
click at [25, 88] on div at bounding box center [17, 84] width 16 height 16
click at [243, 314] on icon at bounding box center [242, 315] width 8 height 8
click at [297, 317] on icon at bounding box center [294, 315] width 8 height 8
click at [295, 316] on icon at bounding box center [294, 315] width 8 height 8
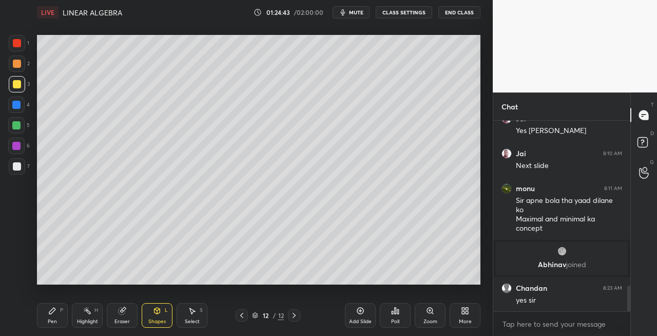
click at [54, 315] on div "Pen P" at bounding box center [52, 315] width 31 height 25
click at [155, 306] on icon at bounding box center [157, 310] width 8 height 8
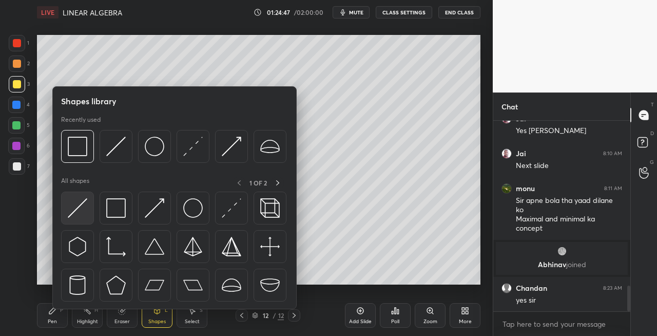
click at [77, 208] on img at bounding box center [78, 208] width 20 height 20
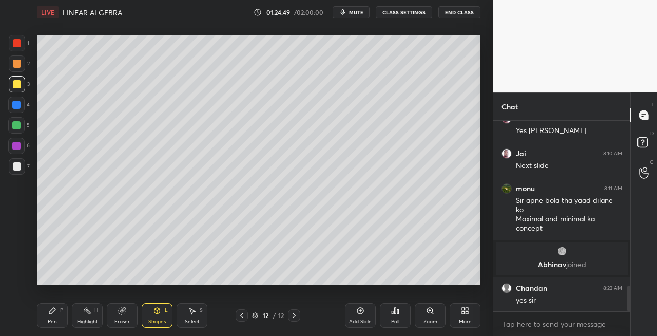
click at [59, 312] on div "Pen P" at bounding box center [52, 315] width 31 height 25
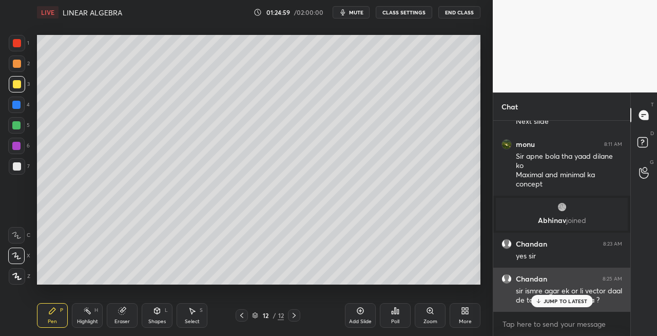
click at [558, 302] on p "JUMP TO LATEST" at bounding box center [566, 301] width 44 height 6
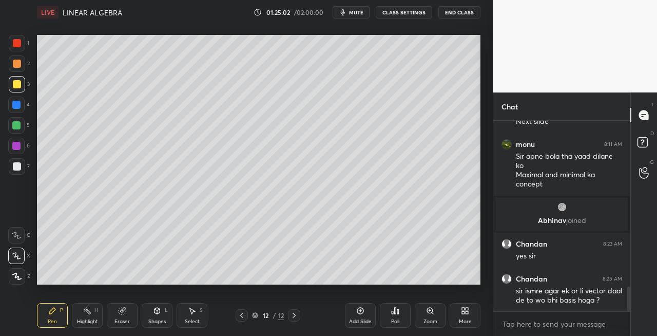
click at [51, 311] on icon at bounding box center [52, 310] width 6 height 6
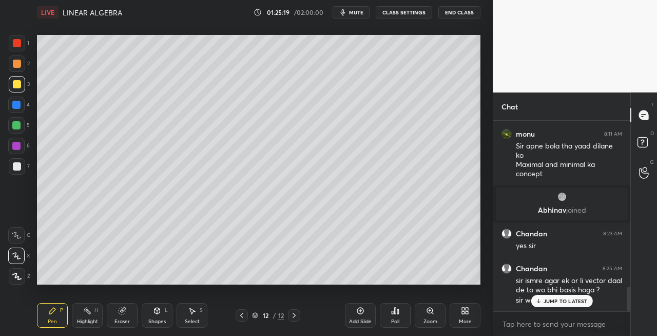
click at [537, 301] on icon at bounding box center [538, 301] width 7 height 6
click at [241, 318] on icon at bounding box center [242, 315] width 8 height 8
click at [293, 316] on icon at bounding box center [294, 315] width 8 height 8
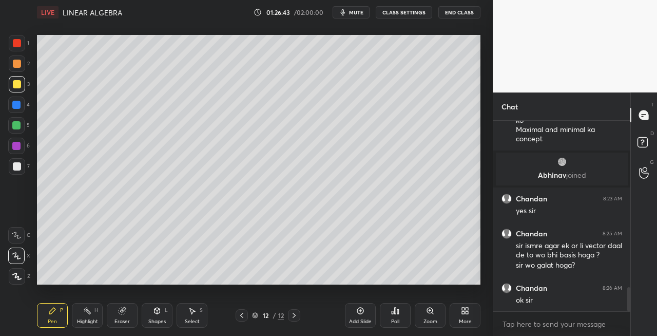
scroll to position [1357, 0]
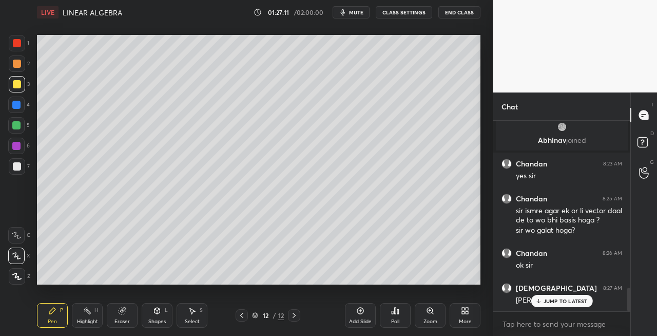
click at [21, 171] on div at bounding box center [17, 166] width 16 height 16
click at [160, 308] on icon at bounding box center [157, 310] width 8 height 8
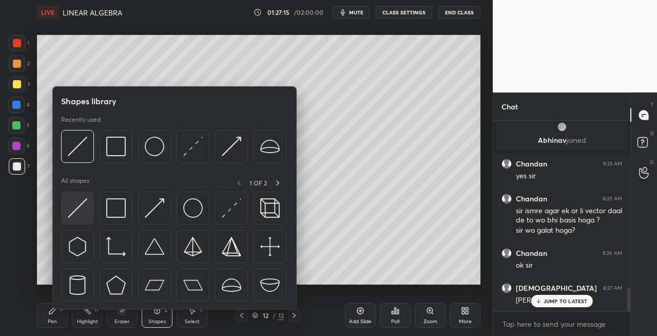
click at [71, 202] on img at bounding box center [78, 208] width 20 height 20
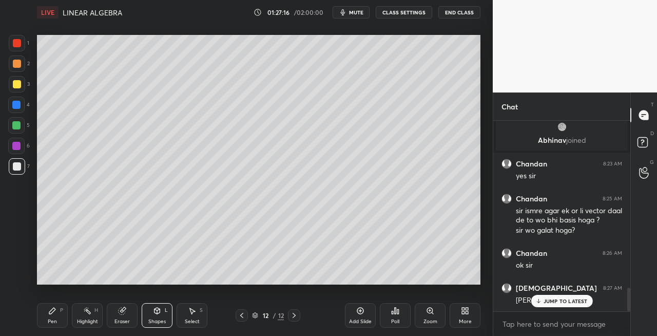
click at [60, 302] on div "Pen P Highlight H Eraser Shapes L Select S 12 / 12 Add Slide Poll Zoom More" at bounding box center [259, 315] width 444 height 41
click at [54, 315] on div "Pen P" at bounding box center [52, 315] width 31 height 25
click at [151, 307] on div "Shapes L" at bounding box center [157, 315] width 31 height 25
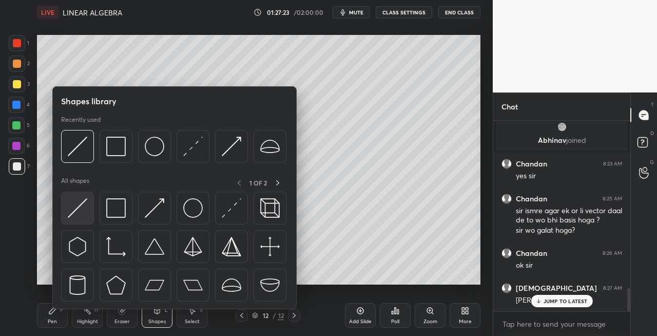
click at [70, 212] on img at bounding box center [78, 208] width 20 height 20
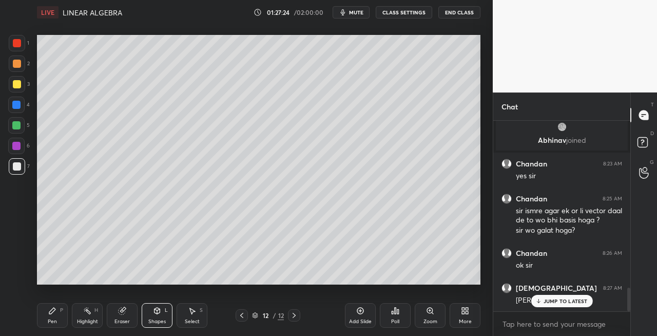
click at [50, 316] on div "Pen P" at bounding box center [52, 315] width 31 height 25
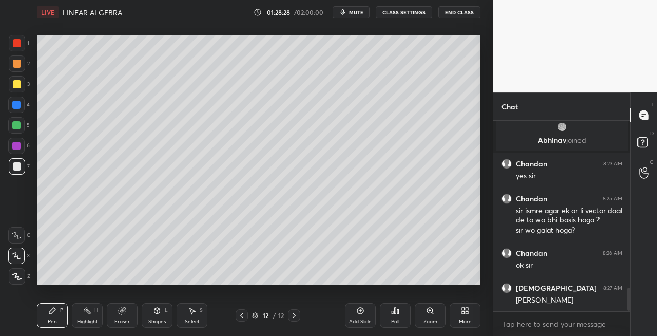
scroll to position [1392, 0]
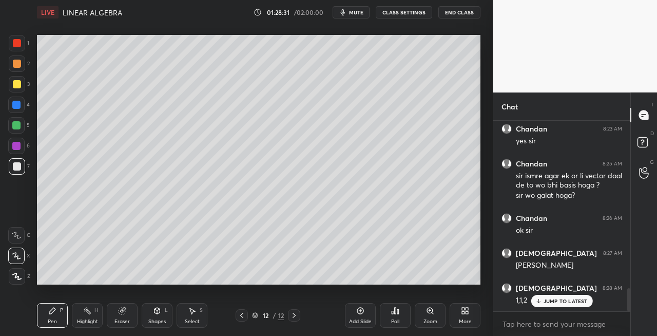
click at [541, 299] on icon at bounding box center [538, 301] width 7 height 6
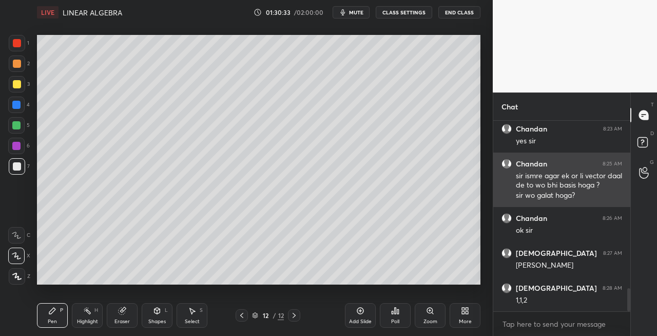
scroll to position [1427, 0]
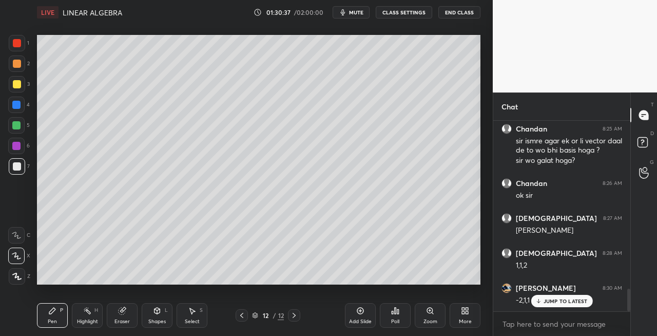
click at [542, 302] on icon at bounding box center [538, 301] width 7 height 6
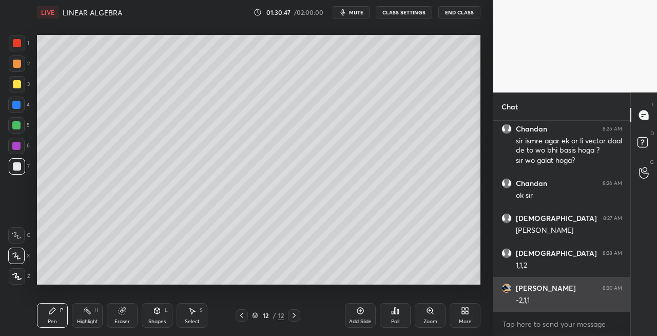
scroll to position [1480, 0]
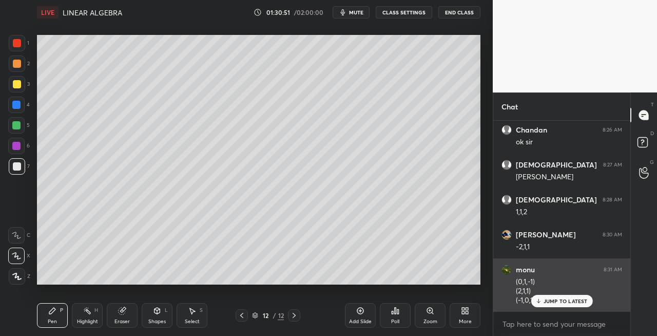
click at [542, 305] on div "JUMP TO LATEST" at bounding box center [562, 301] width 62 height 12
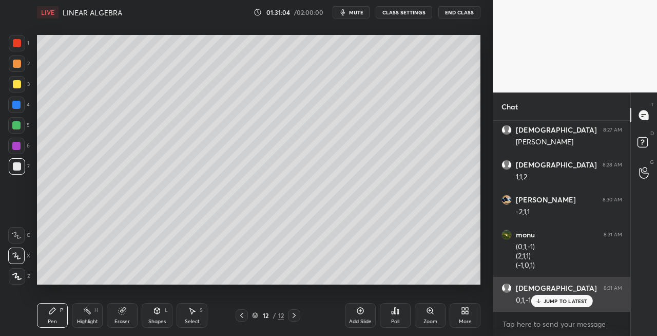
click at [541, 300] on icon at bounding box center [538, 301] width 7 height 6
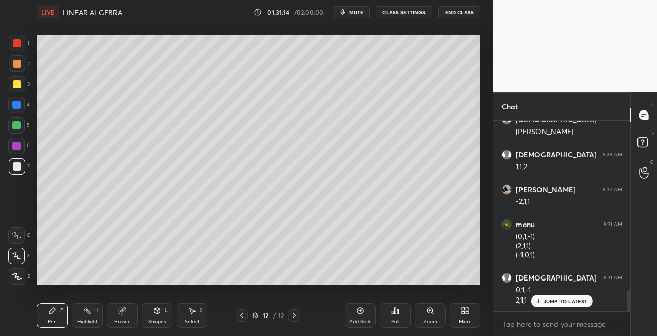
click at [122, 319] on div "Eraser" at bounding box center [121, 321] width 15 height 5
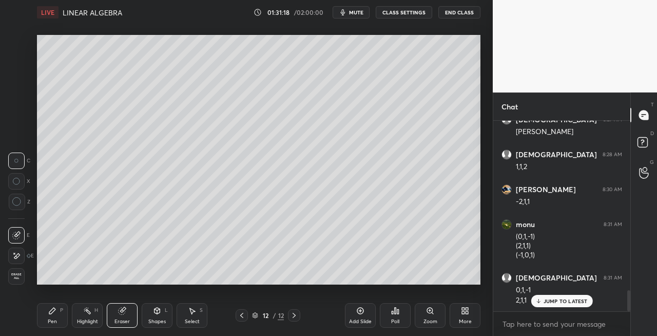
click at [158, 316] on div "Shapes L" at bounding box center [157, 315] width 31 height 25
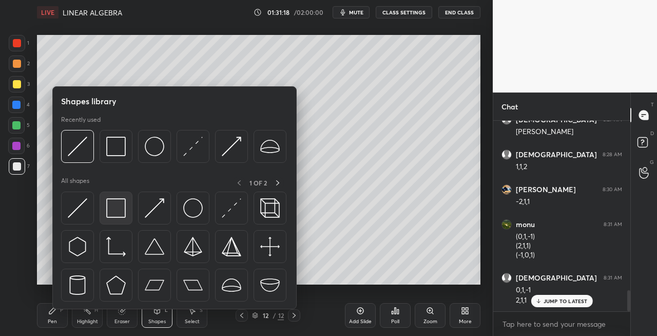
click at [119, 211] on img at bounding box center [116, 208] width 20 height 20
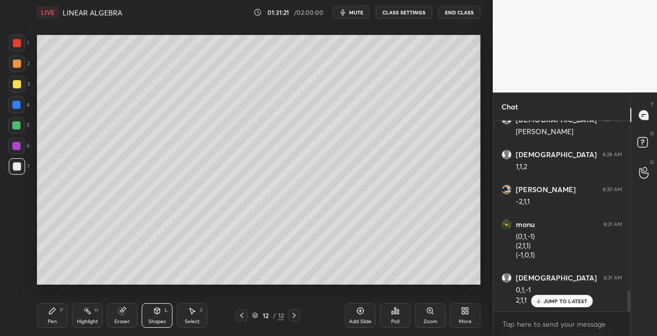
scroll to position [1536, 0]
click at [45, 316] on div "Pen P" at bounding box center [52, 315] width 31 height 25
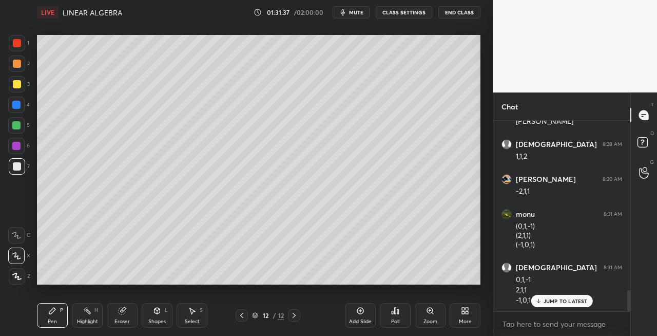
click at [21, 88] on div at bounding box center [17, 84] width 16 height 16
click at [153, 315] on div "Shapes L" at bounding box center [157, 315] width 31 height 25
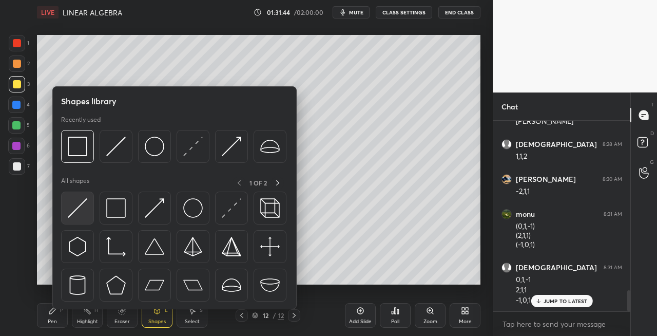
click at [72, 215] on img at bounding box center [78, 208] width 20 height 20
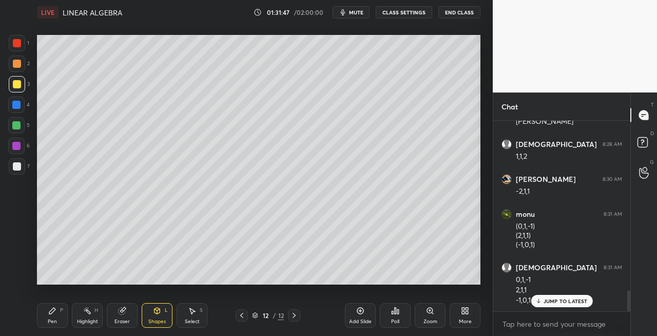
click at [56, 314] on icon at bounding box center [52, 310] width 8 height 8
click at [295, 316] on icon at bounding box center [294, 315] width 3 height 5
click at [295, 315] on icon at bounding box center [294, 315] width 3 height 5
click at [361, 320] on div "Add Slide" at bounding box center [360, 321] width 23 height 5
click at [24, 165] on div at bounding box center [17, 166] width 16 height 16
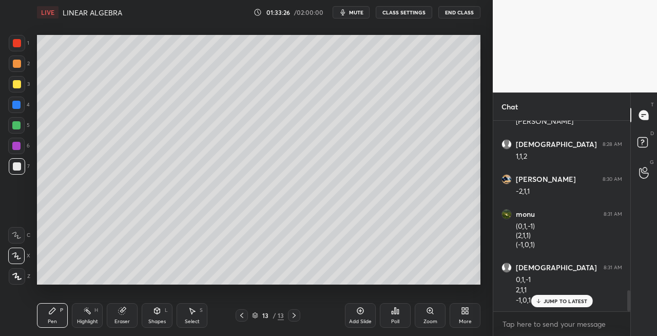
click at [159, 316] on div "Shapes L" at bounding box center [157, 315] width 31 height 25
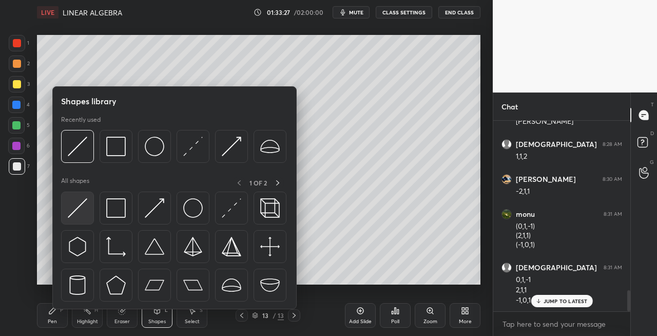
click at [74, 207] on img at bounding box center [78, 208] width 20 height 20
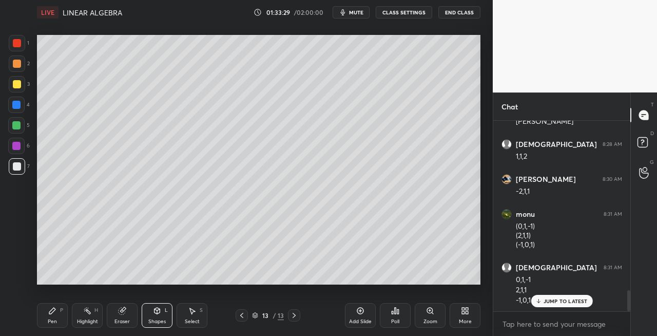
click at [244, 319] on div at bounding box center [242, 315] width 12 height 12
click at [292, 316] on icon at bounding box center [294, 315] width 8 height 8
click at [56, 316] on div "Pen P" at bounding box center [52, 315] width 31 height 25
click at [244, 317] on icon at bounding box center [242, 315] width 8 height 8
click at [293, 316] on icon at bounding box center [294, 315] width 8 height 8
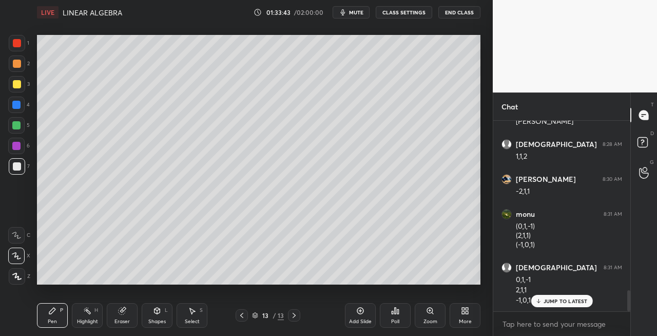
click at [242, 313] on icon at bounding box center [241, 315] width 3 height 5
click at [295, 317] on icon at bounding box center [294, 315] width 8 height 8
click at [119, 322] on div "Eraser" at bounding box center [121, 321] width 15 height 5
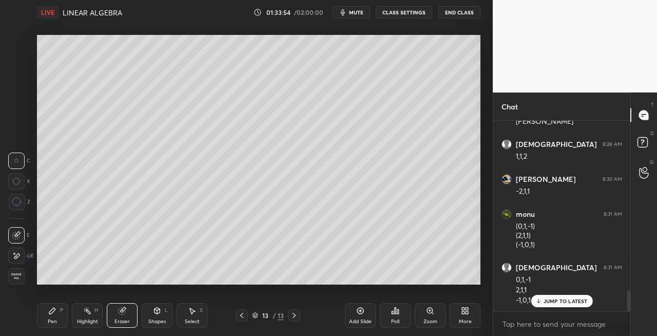
click at [56, 319] on div "Pen" at bounding box center [52, 321] width 9 height 5
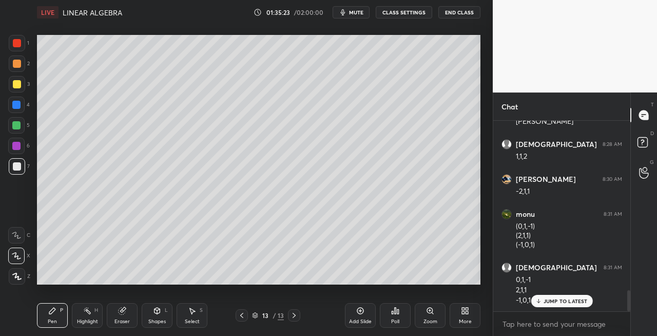
click at [157, 313] on icon at bounding box center [157, 312] width 0 height 4
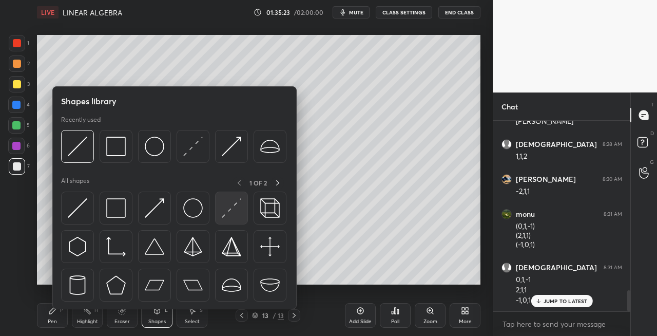
click at [227, 214] on img at bounding box center [232, 208] width 20 height 20
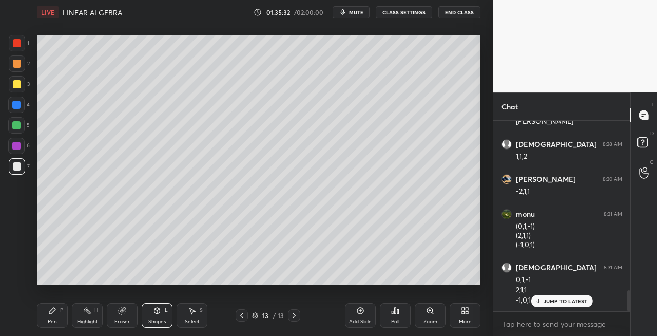
click at [241, 317] on icon at bounding box center [242, 315] width 8 height 8
click at [299, 318] on div at bounding box center [294, 315] width 12 height 12
click at [124, 310] on icon at bounding box center [123, 309] width 6 height 5
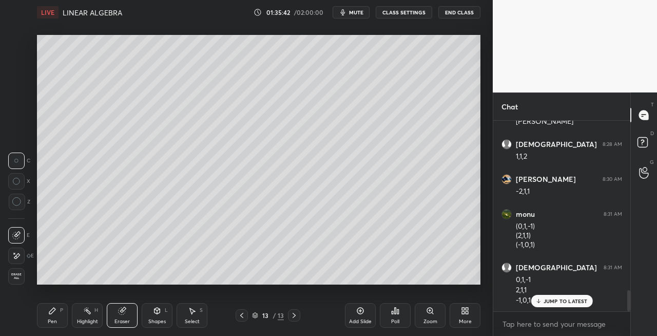
click at [50, 319] on div "Pen" at bounding box center [52, 321] width 9 height 5
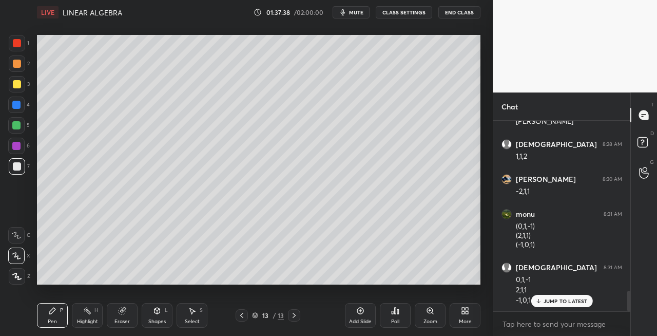
scroll to position [1571, 0]
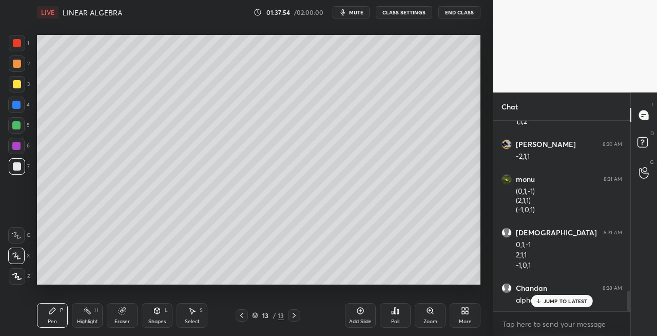
click at [541, 299] on icon at bounding box center [538, 301] width 7 height 6
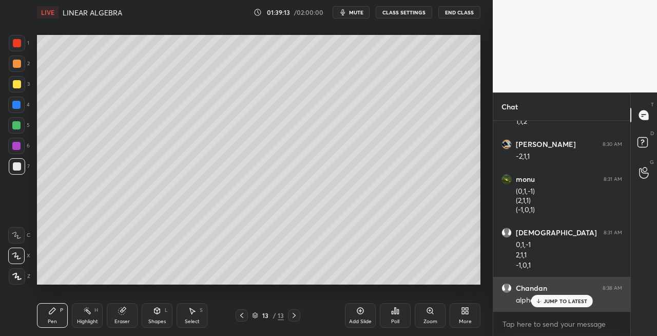
scroll to position [1606, 0]
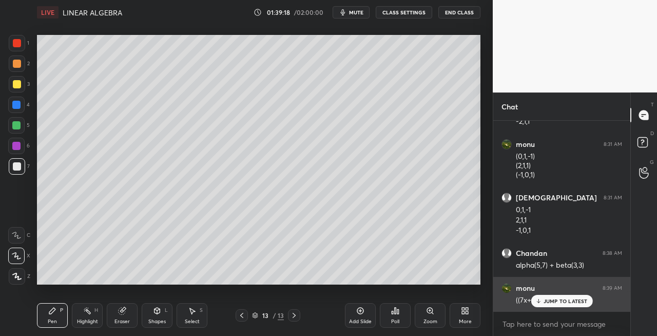
click at [547, 300] on p "JUMP TO LATEST" at bounding box center [566, 301] width 44 height 6
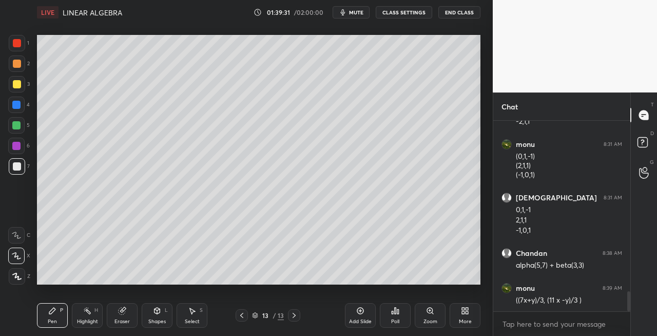
click at [153, 312] on icon at bounding box center [157, 310] width 8 height 8
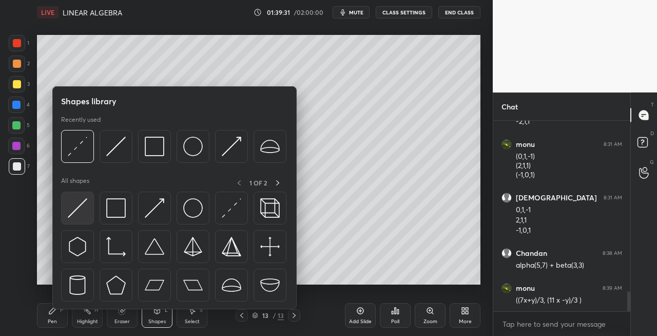
click at [75, 208] on img at bounding box center [78, 208] width 20 height 20
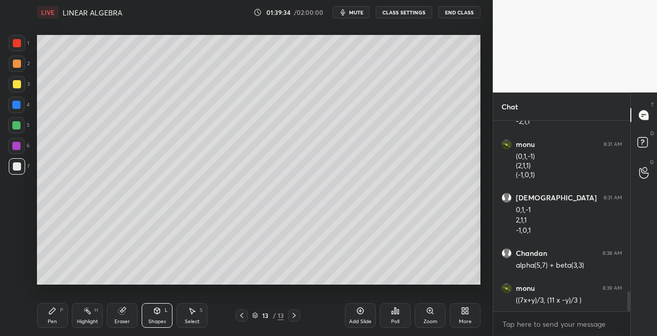
click at [54, 317] on div "Pen P" at bounding box center [52, 315] width 31 height 25
click at [157, 309] on icon at bounding box center [158, 310] width 6 height 6
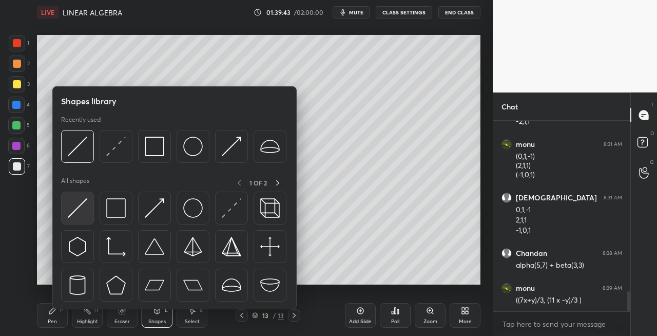
click at [82, 216] on img at bounding box center [78, 208] width 20 height 20
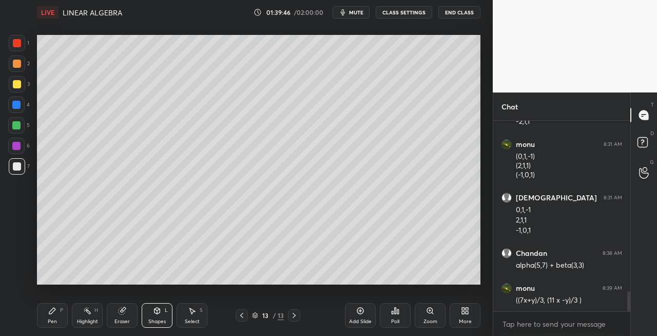
click at [57, 315] on div "Pen P" at bounding box center [52, 315] width 31 height 25
click at [150, 311] on div "Shapes L" at bounding box center [157, 315] width 31 height 25
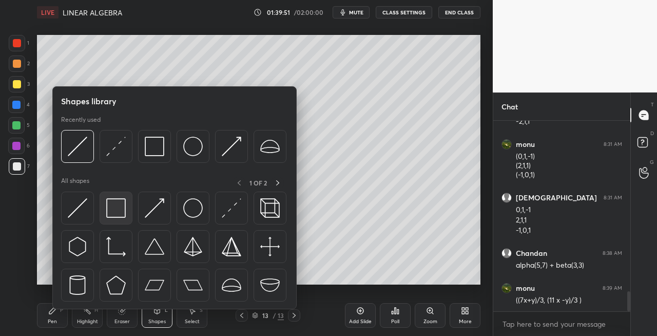
click at [112, 209] on img at bounding box center [116, 208] width 20 height 20
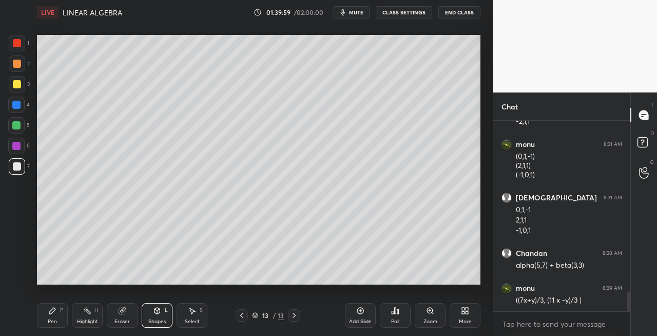
click at [293, 317] on icon at bounding box center [294, 315] width 8 height 8
click at [296, 317] on icon at bounding box center [294, 315] width 8 height 8
click at [55, 313] on icon at bounding box center [52, 310] width 8 height 8
click at [292, 318] on icon at bounding box center [294, 315] width 8 height 8
click at [362, 324] on div "Add Slide" at bounding box center [360, 321] width 23 height 5
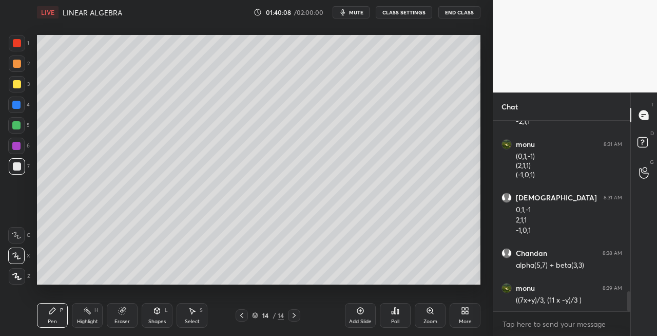
click at [243, 317] on icon at bounding box center [241, 315] width 3 height 5
click at [296, 316] on icon at bounding box center [294, 315] width 8 height 8
click at [242, 317] on icon at bounding box center [241, 315] width 3 height 5
click at [297, 316] on icon at bounding box center [294, 315] width 8 height 8
click at [124, 311] on icon at bounding box center [122, 310] width 7 height 7
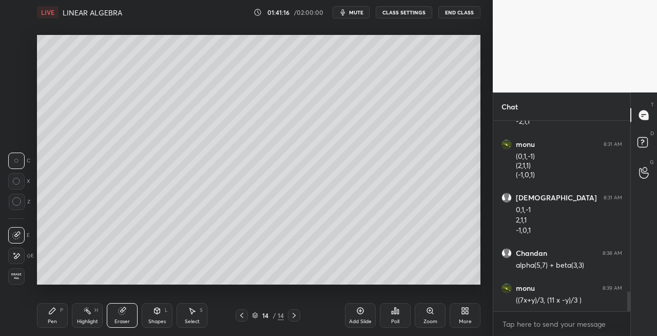
click at [44, 322] on div "Pen P" at bounding box center [52, 315] width 31 height 25
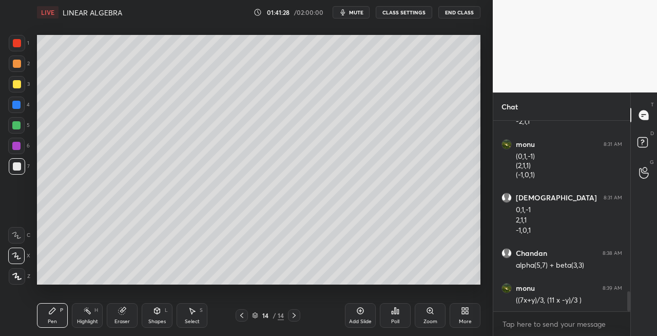
click at [156, 317] on div "Shapes L" at bounding box center [157, 315] width 31 height 25
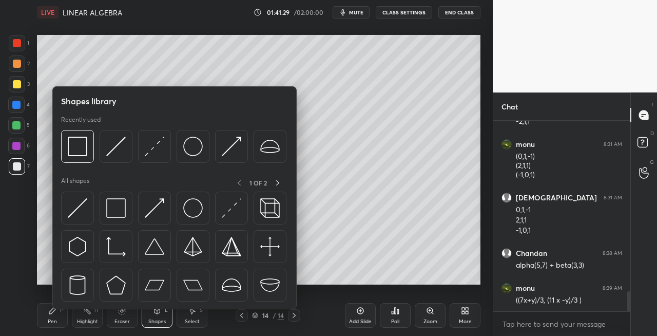
click at [57, 318] on div "Pen P" at bounding box center [52, 315] width 31 height 25
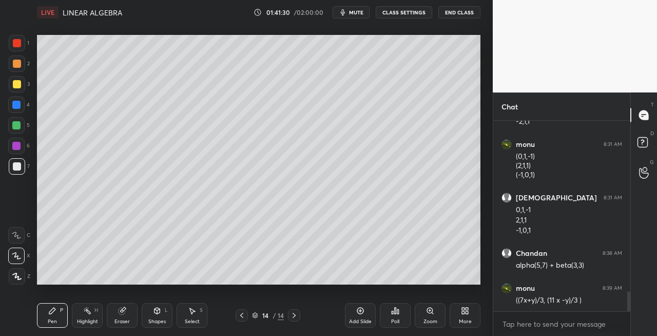
click at [240, 316] on icon at bounding box center [242, 315] width 8 height 8
click at [294, 318] on icon at bounding box center [294, 315] width 8 height 8
click at [295, 317] on icon at bounding box center [294, 315] width 8 height 8
click at [158, 315] on div "Shapes L" at bounding box center [157, 315] width 31 height 25
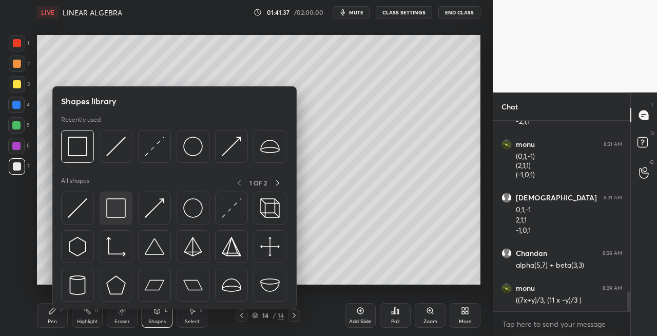
click at [119, 210] on img at bounding box center [116, 208] width 20 height 20
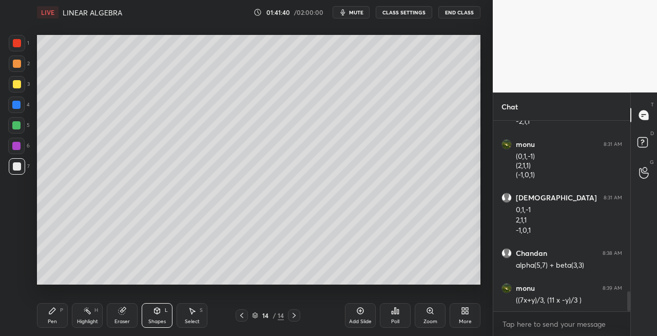
click at [44, 309] on div "Pen P" at bounding box center [52, 315] width 31 height 25
click at [158, 315] on div "Shapes L" at bounding box center [157, 315] width 31 height 25
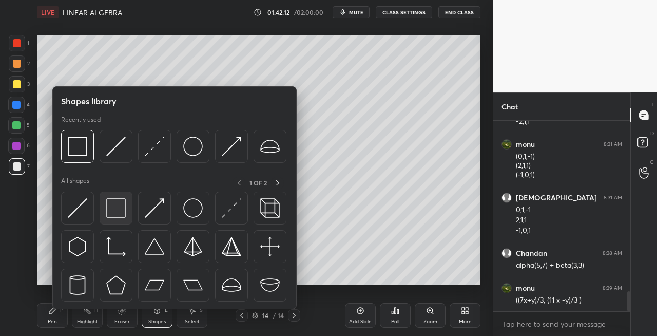
click at [122, 216] on img at bounding box center [116, 208] width 20 height 20
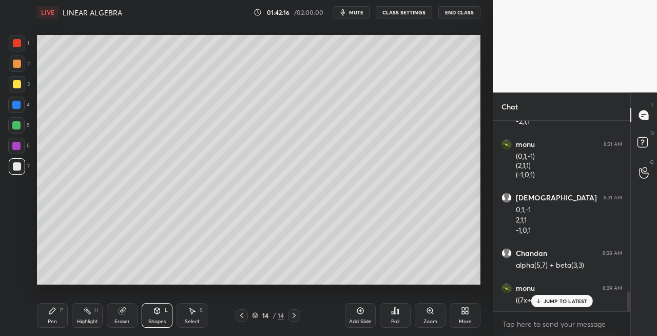
scroll to position [1641, 0]
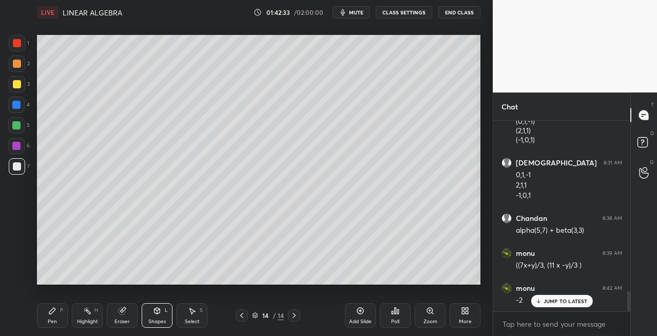
click at [118, 319] on div "Eraser" at bounding box center [121, 321] width 15 height 5
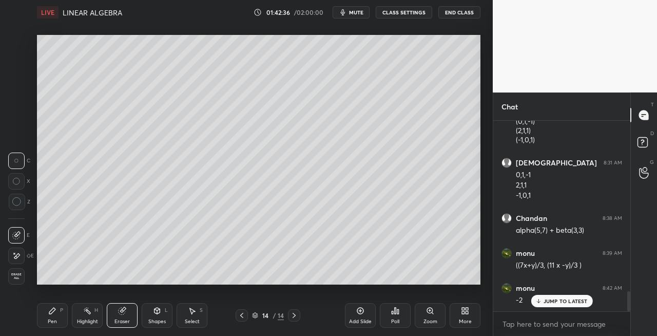
click at [49, 315] on div "Pen P" at bounding box center [52, 315] width 31 height 25
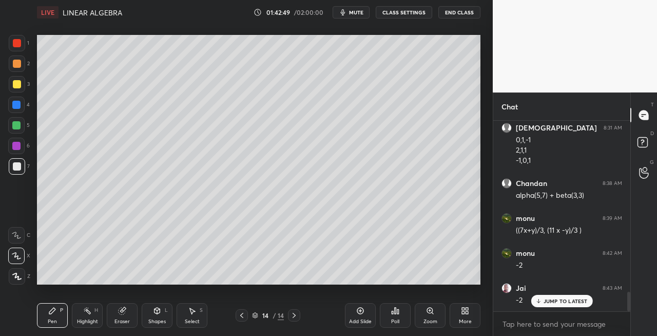
scroll to position [3, 3]
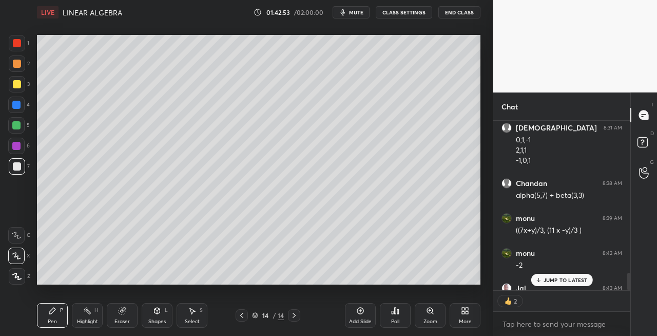
click at [358, 11] on span "mute" at bounding box center [356, 12] width 14 height 7
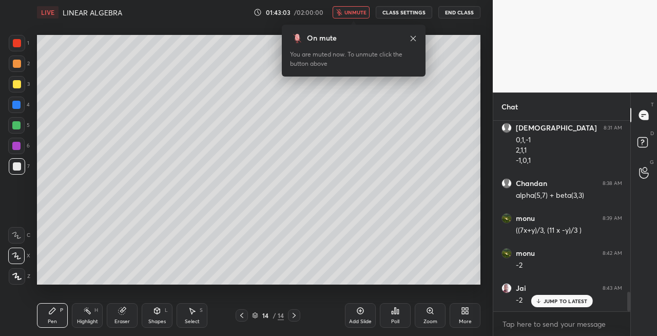
scroll to position [1675, 0]
click at [358, 14] on span "unmute" at bounding box center [355, 12] width 22 height 7
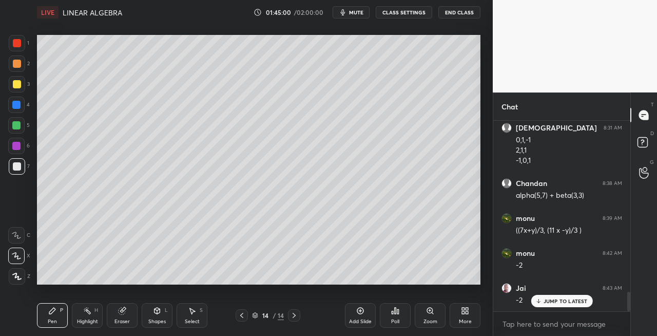
click at [242, 315] on icon at bounding box center [242, 315] width 8 height 8
click at [244, 315] on icon at bounding box center [242, 315] width 8 height 8
click at [295, 315] on icon at bounding box center [294, 315] width 3 height 5
click at [297, 315] on icon at bounding box center [294, 315] width 8 height 8
click at [294, 315] on icon at bounding box center [294, 315] width 8 height 8
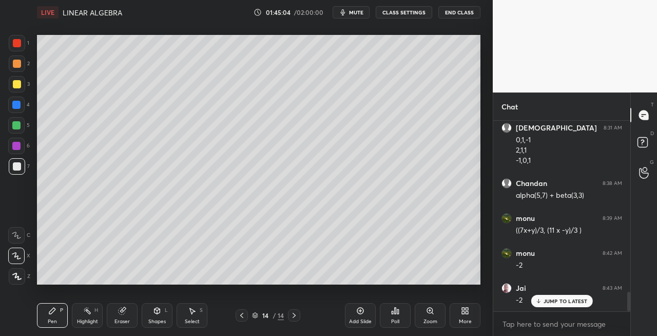
click at [296, 316] on icon at bounding box center [294, 315] width 8 height 8
click at [354, 319] on div "Add Slide" at bounding box center [360, 321] width 23 height 5
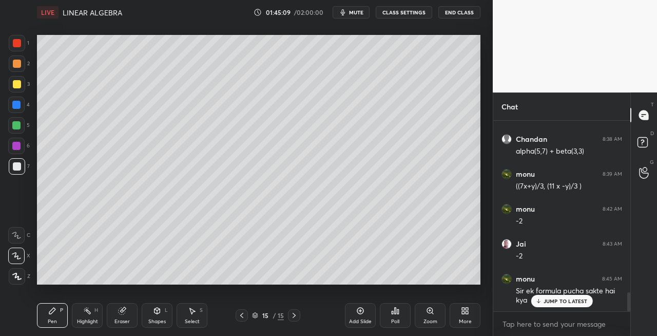
click at [240, 315] on icon at bounding box center [242, 315] width 8 height 8
click at [294, 315] on icon at bounding box center [294, 315] width 8 height 8
click at [18, 82] on div at bounding box center [17, 84] width 8 height 8
click at [239, 314] on icon at bounding box center [242, 315] width 8 height 8
click at [243, 315] on icon at bounding box center [242, 315] width 8 height 8
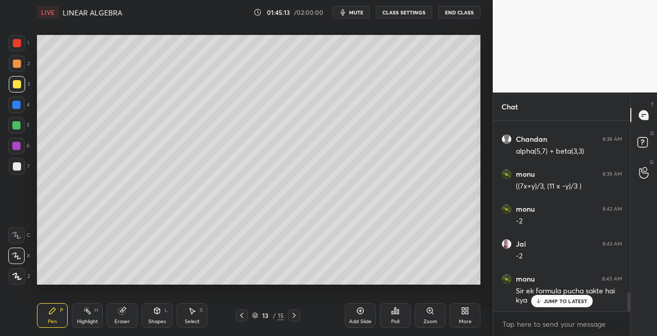
click at [241, 315] on icon at bounding box center [242, 315] width 8 height 8
click at [293, 316] on icon at bounding box center [294, 315] width 8 height 8
click at [295, 318] on icon at bounding box center [294, 315] width 8 height 8
click at [159, 310] on icon at bounding box center [158, 310] width 6 height 6
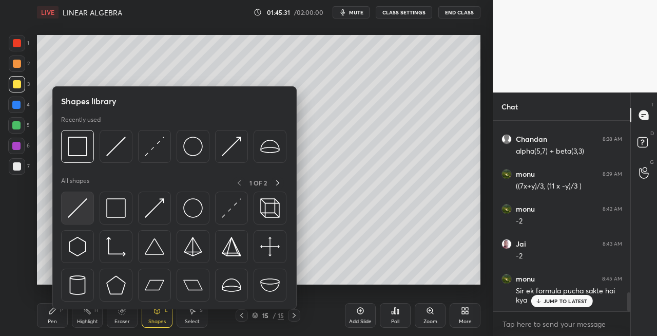
click at [75, 208] on img at bounding box center [78, 208] width 20 height 20
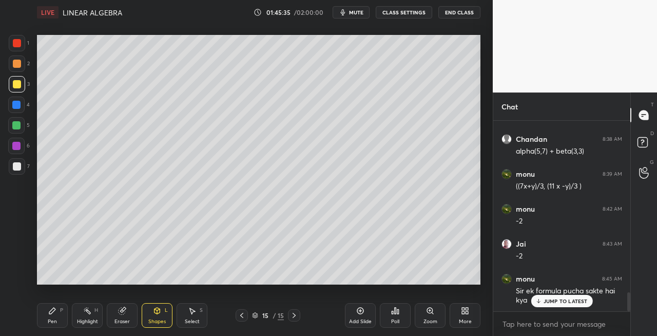
click at [57, 317] on div "Pen P" at bounding box center [52, 315] width 31 height 25
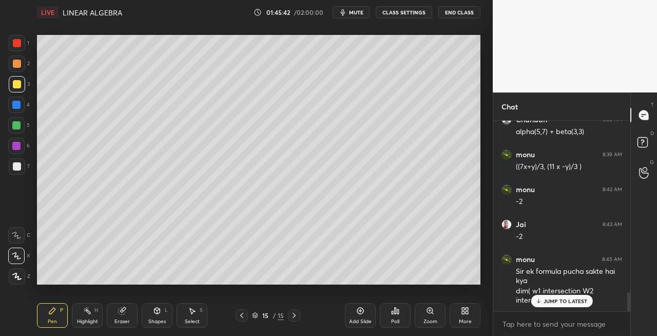
click at [555, 301] on p "JUMP TO LATEST" at bounding box center [566, 301] width 44 height 6
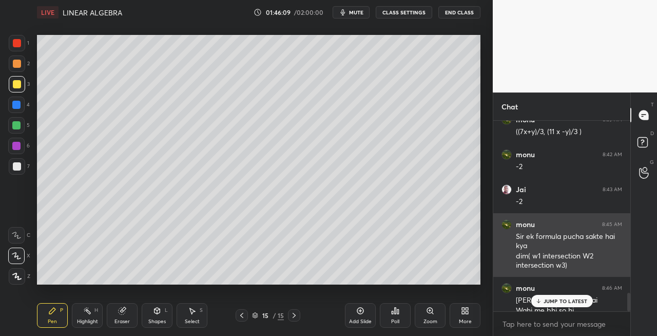
scroll to position [1784, 0]
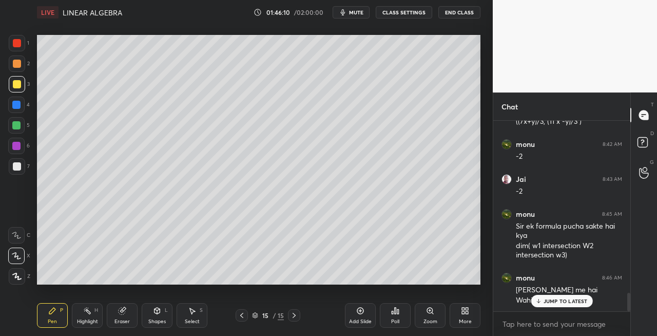
click at [543, 302] on div "JUMP TO LATEST" at bounding box center [562, 301] width 62 height 12
click at [122, 317] on div "Eraser" at bounding box center [122, 315] width 31 height 25
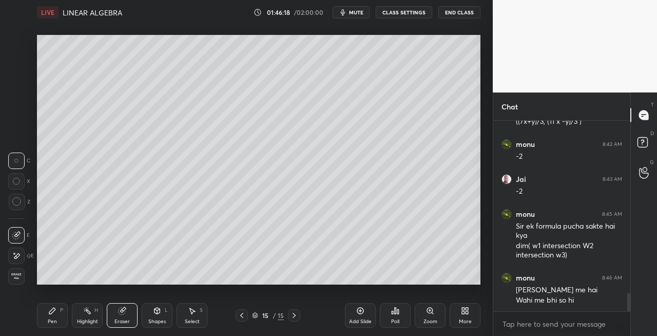
click at [51, 314] on icon at bounding box center [52, 310] width 8 height 8
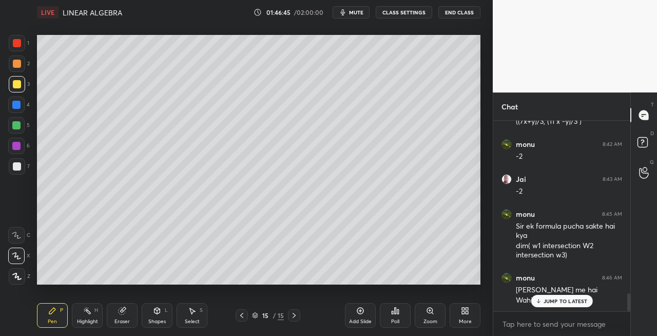
scroll to position [1828, 0]
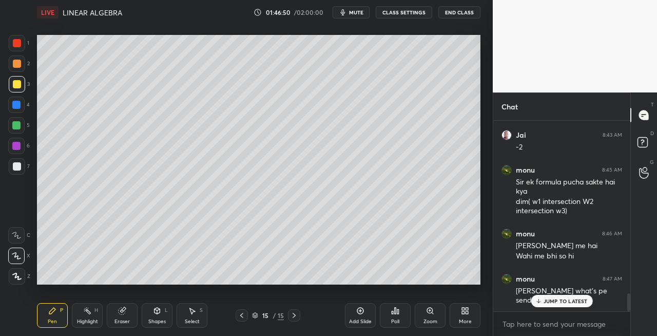
click at [550, 302] on p "JUMP TO LATEST" at bounding box center [566, 301] width 44 height 6
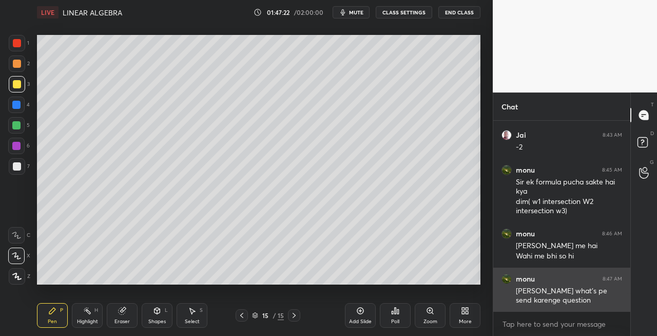
scroll to position [1839, 0]
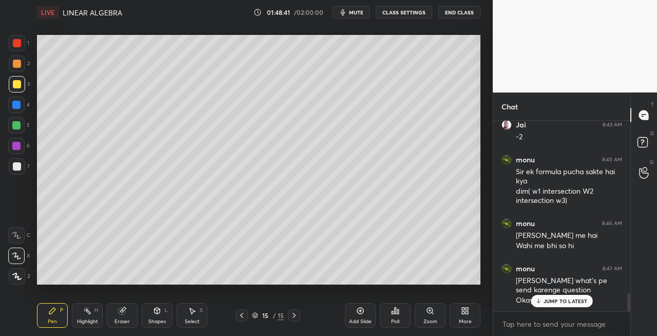
click at [18, 169] on div at bounding box center [17, 166] width 8 height 8
click at [22, 168] on div at bounding box center [17, 166] width 16 height 16
click at [157, 314] on icon at bounding box center [158, 310] width 6 height 6
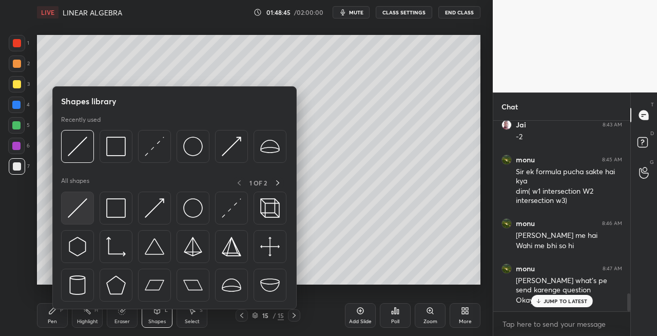
click at [81, 217] on img at bounding box center [78, 208] width 20 height 20
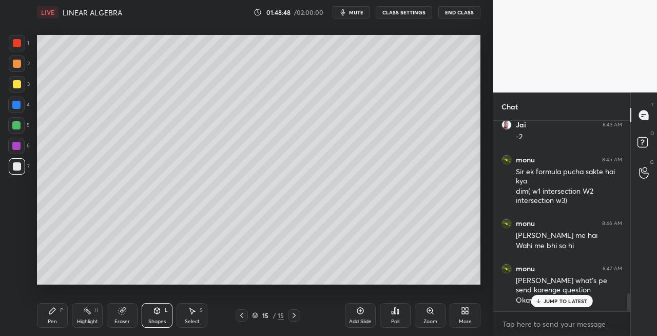
click at [59, 314] on div "Pen P" at bounding box center [52, 315] width 31 height 25
click at [357, 14] on span "mute" at bounding box center [356, 12] width 14 height 7
click at [356, 9] on span "unmute" at bounding box center [355, 12] width 22 height 7
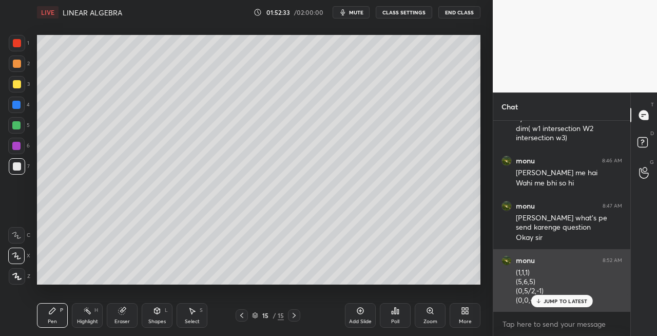
click at [538, 299] on icon at bounding box center [538, 301] width 0 height 4
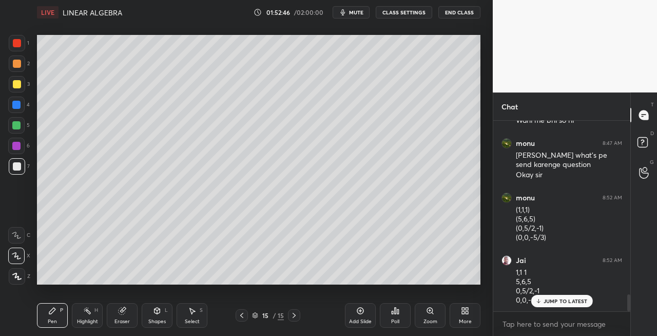
click at [152, 315] on div "Shapes L" at bounding box center [157, 315] width 31 height 25
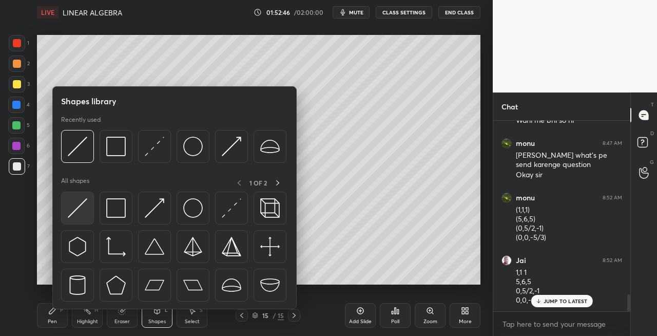
click at [72, 211] on img at bounding box center [78, 208] width 20 height 20
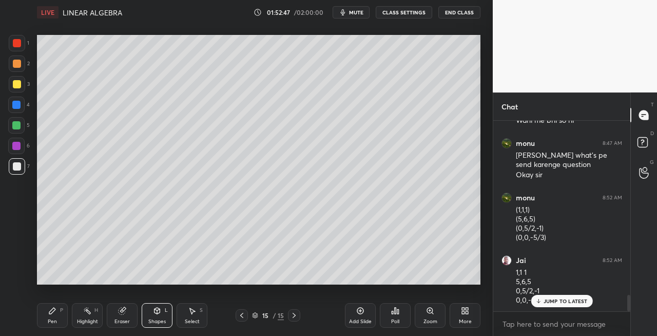
scroll to position [1999, 0]
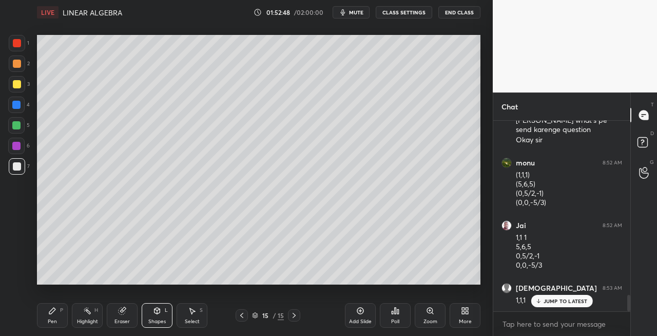
click at [60, 314] on div "Pen P" at bounding box center [52, 315] width 31 height 25
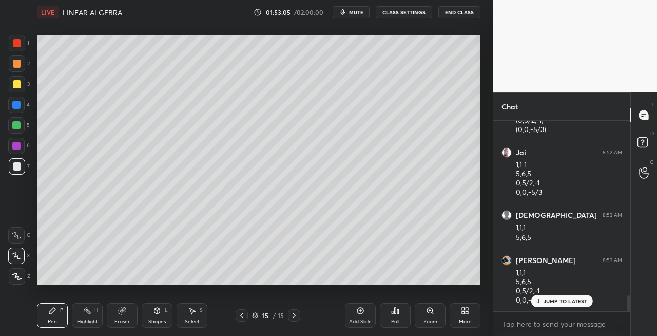
scroll to position [2107, 0]
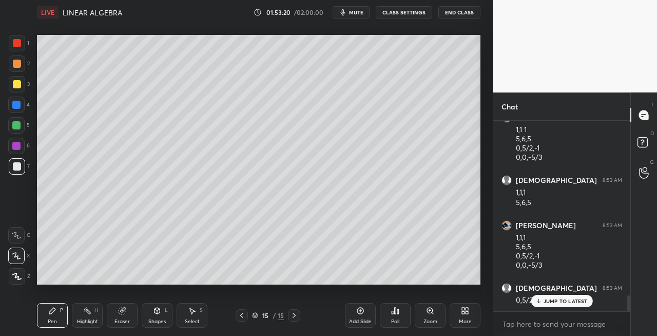
click at [124, 319] on div "Eraser" at bounding box center [121, 321] width 15 height 5
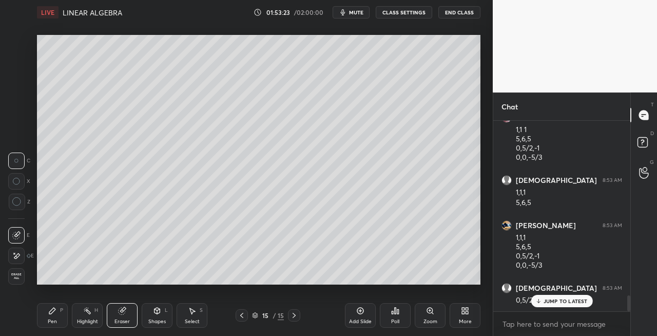
click at [60, 312] on div "Pen P" at bounding box center [52, 315] width 31 height 25
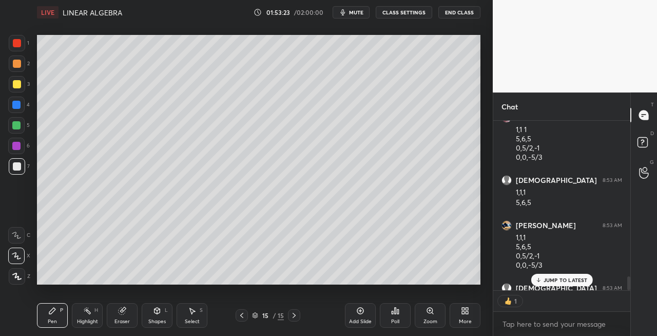
scroll to position [3, 3]
click at [155, 313] on icon at bounding box center [157, 310] width 8 height 8
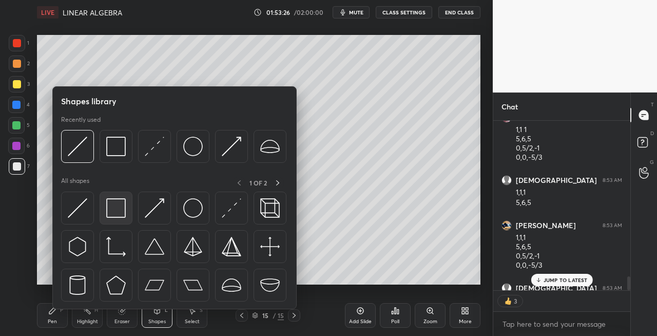
click at [113, 213] on img at bounding box center [116, 208] width 20 height 20
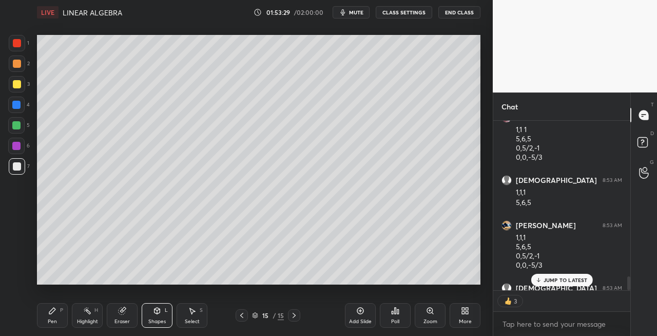
click at [51, 312] on icon at bounding box center [52, 310] width 6 height 6
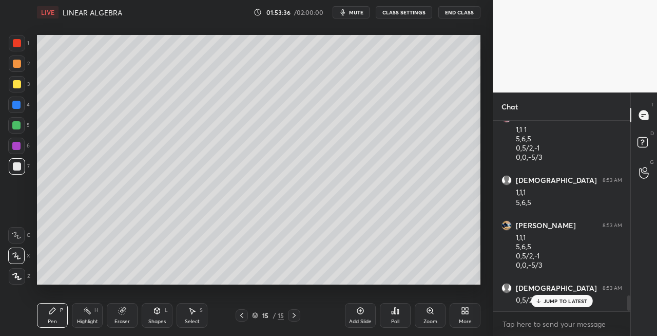
scroll to position [2107, 0]
click at [22, 85] on div at bounding box center [17, 84] width 16 height 16
click at [294, 315] on icon at bounding box center [294, 315] width 8 height 8
click at [125, 316] on div "Eraser" at bounding box center [122, 315] width 31 height 25
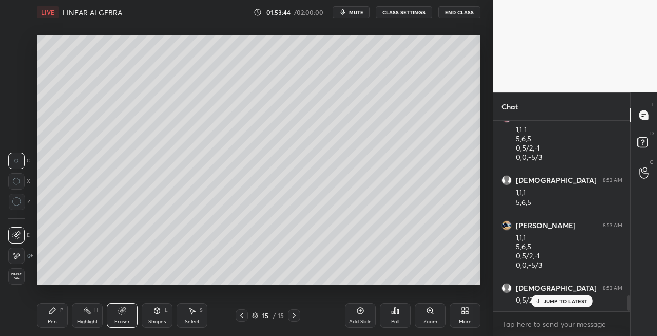
click at [47, 319] on div "Pen P" at bounding box center [52, 315] width 31 height 25
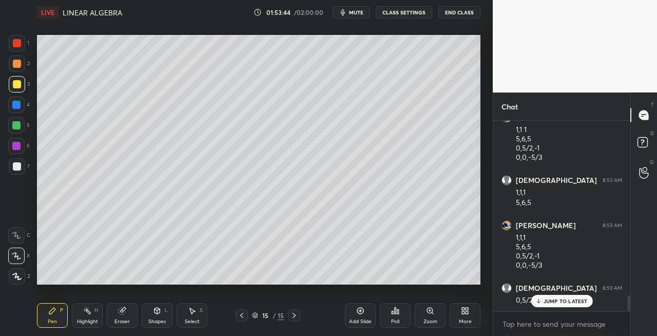
click at [18, 174] on div at bounding box center [17, 166] width 16 height 16
click at [26, 83] on div "3" at bounding box center [19, 84] width 21 height 16
click at [294, 315] on icon at bounding box center [294, 315] width 8 height 8
click at [297, 316] on icon at bounding box center [294, 315] width 8 height 8
click at [364, 321] on div "Add Slide" at bounding box center [360, 321] width 23 height 5
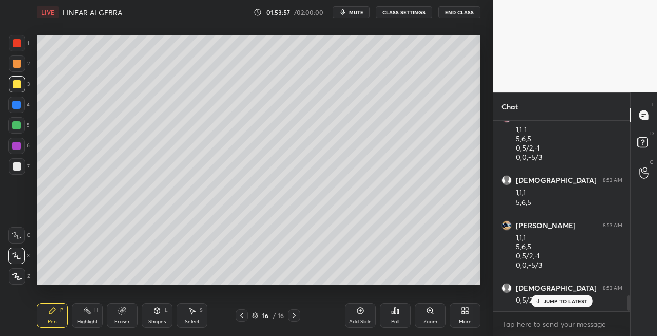
click at [152, 310] on div "Shapes L" at bounding box center [157, 315] width 31 height 25
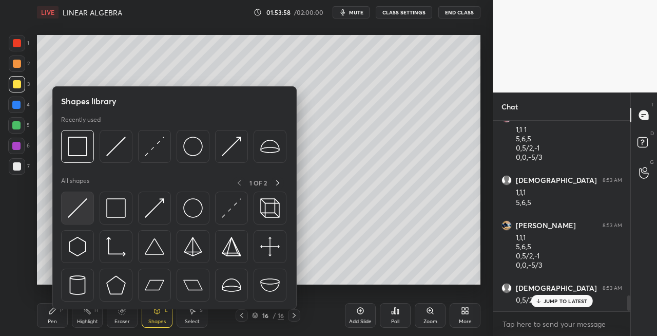
click at [71, 211] on img at bounding box center [78, 208] width 20 height 20
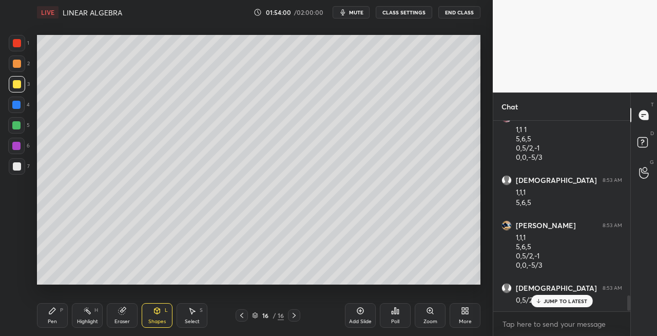
click at [50, 312] on icon at bounding box center [52, 310] width 6 height 6
click at [20, 171] on div at bounding box center [17, 166] width 16 height 16
click at [19, 83] on div at bounding box center [17, 84] width 8 height 8
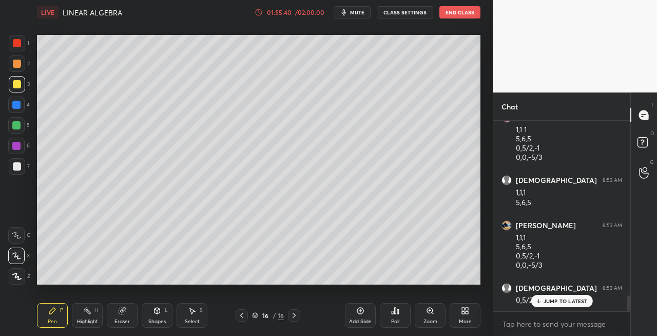
click at [20, 166] on div at bounding box center [17, 166] width 8 height 8
click at [156, 309] on icon at bounding box center [158, 310] width 6 height 2
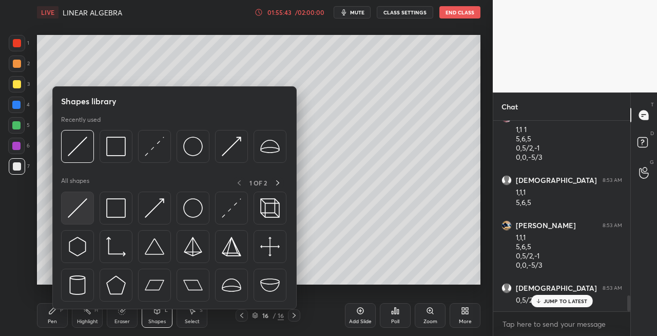
click at [74, 210] on img at bounding box center [78, 208] width 20 height 20
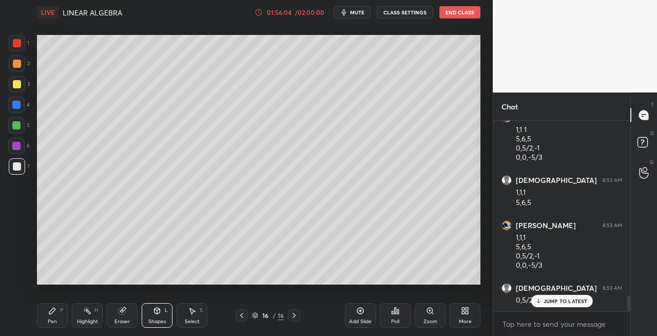
click at [50, 319] on div "Pen" at bounding box center [52, 321] width 9 height 5
click at [293, 318] on icon at bounding box center [294, 315] width 8 height 8
click at [363, 324] on div "Add Slide" at bounding box center [360, 315] width 31 height 25
click at [240, 316] on icon at bounding box center [242, 315] width 8 height 8
click at [297, 315] on icon at bounding box center [294, 315] width 8 height 8
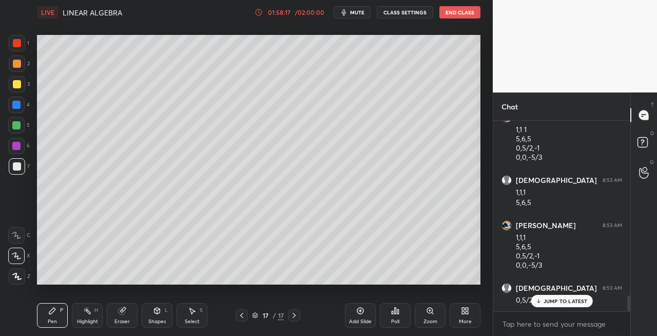
click at [240, 318] on icon at bounding box center [242, 315] width 8 height 8
click at [296, 314] on icon at bounding box center [294, 315] width 8 height 8
click at [241, 316] on icon at bounding box center [242, 315] width 8 height 8
click at [294, 315] on icon at bounding box center [294, 315] width 8 height 8
click at [243, 317] on icon at bounding box center [242, 315] width 8 height 8
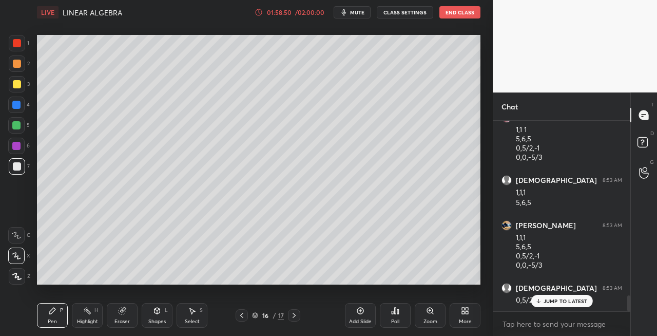
click at [297, 319] on div at bounding box center [294, 315] width 12 height 12
click at [241, 314] on icon at bounding box center [241, 315] width 3 height 5
click at [295, 315] on icon at bounding box center [294, 315] width 3 height 5
click at [238, 316] on icon at bounding box center [242, 315] width 8 height 8
click at [293, 315] on icon at bounding box center [294, 315] width 8 height 8
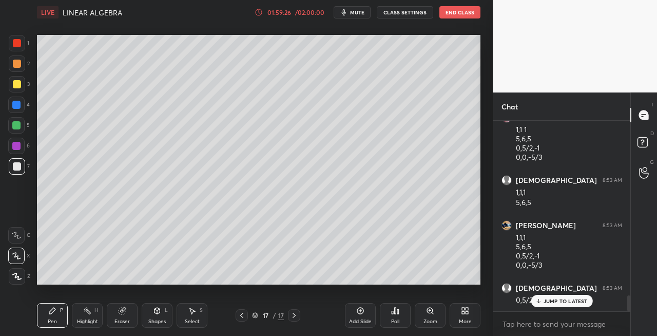
click at [242, 315] on icon at bounding box center [242, 315] width 8 height 8
click at [297, 318] on icon at bounding box center [294, 315] width 8 height 8
click at [241, 317] on icon at bounding box center [242, 315] width 8 height 8
click at [293, 317] on icon at bounding box center [294, 315] width 3 height 5
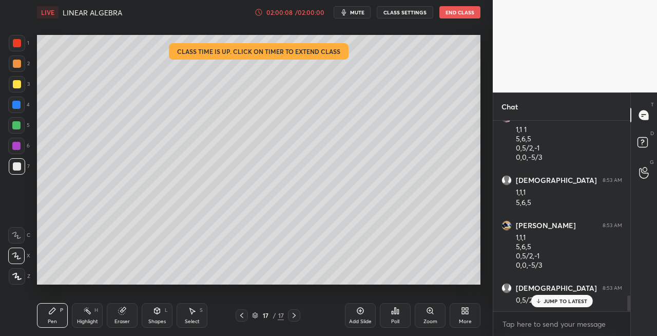
click at [244, 316] on icon at bounding box center [242, 315] width 8 height 8
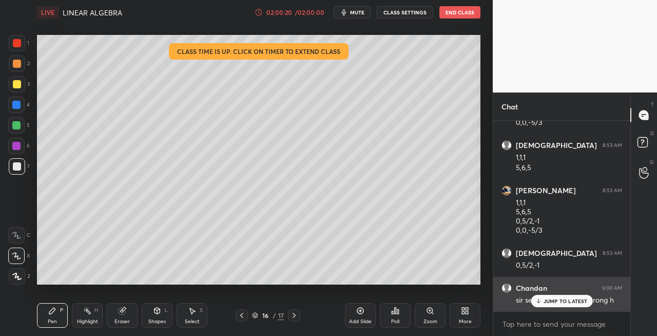
click at [546, 302] on p "JUMP TO LATEST" at bounding box center [566, 301] width 44 height 6
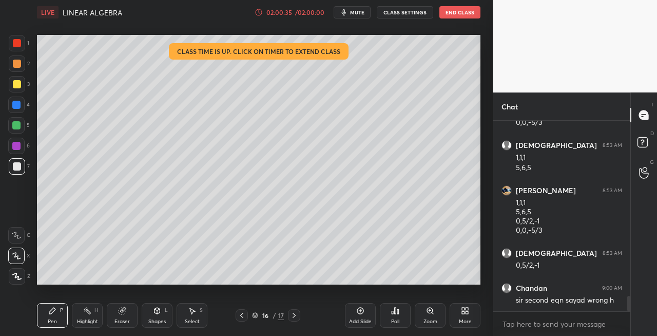
click at [121, 319] on div "Eraser" at bounding box center [121, 321] width 15 height 5
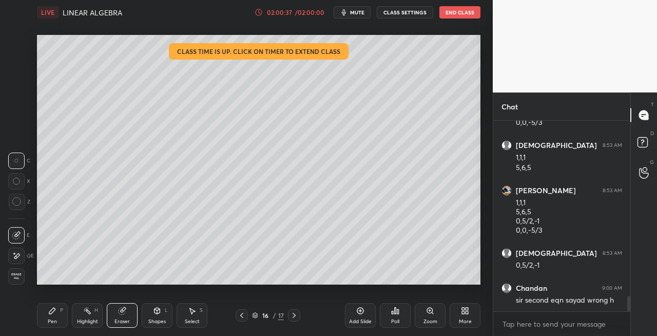
click at [38, 319] on div "Pen P" at bounding box center [52, 315] width 31 height 25
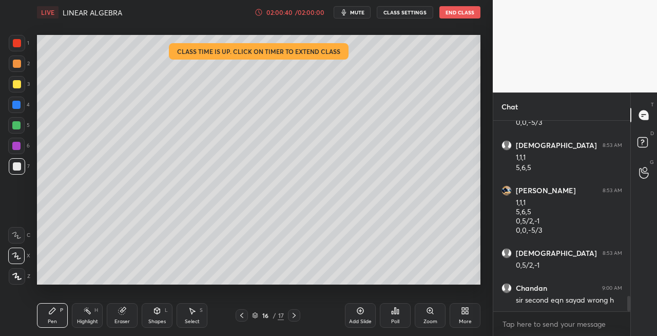
click at [295, 315] on icon at bounding box center [294, 315] width 3 height 5
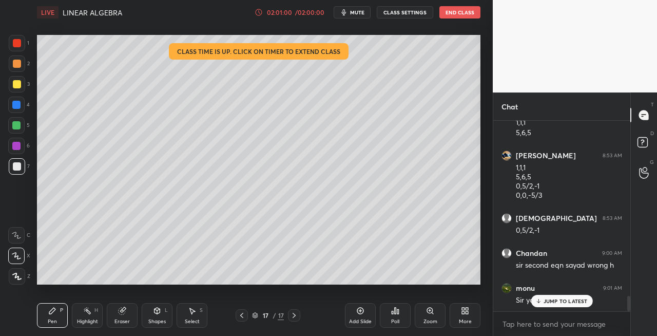
click at [302, 13] on div "/ 02:00:00" at bounding box center [310, 12] width 32 height 6
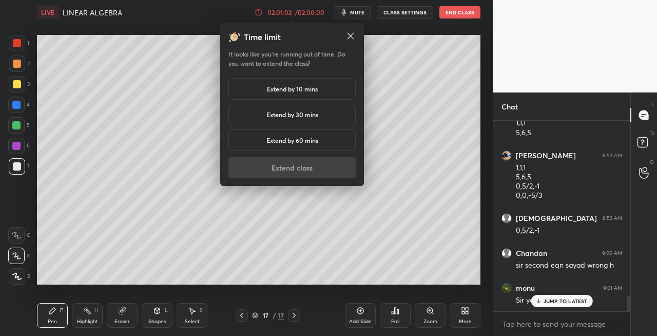
click at [298, 91] on h5 "Extend by 10 mins" at bounding box center [292, 88] width 51 height 9
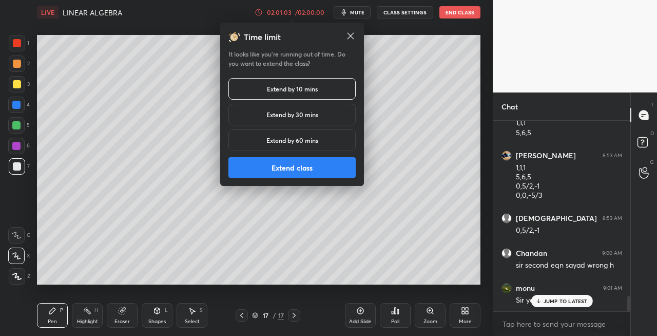
click at [299, 166] on button "Extend class" at bounding box center [291, 167] width 127 height 21
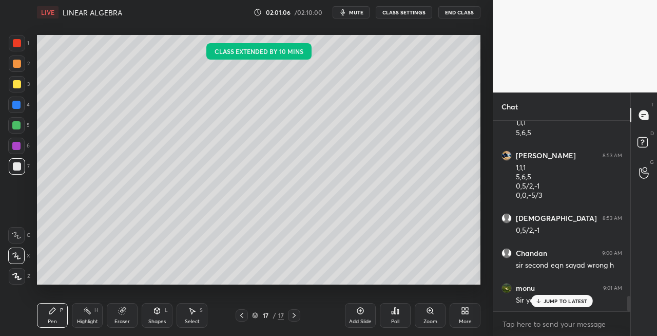
click at [242, 314] on icon at bounding box center [242, 315] width 8 height 8
click at [297, 316] on icon at bounding box center [294, 315] width 8 height 8
click at [121, 314] on icon at bounding box center [122, 310] width 7 height 7
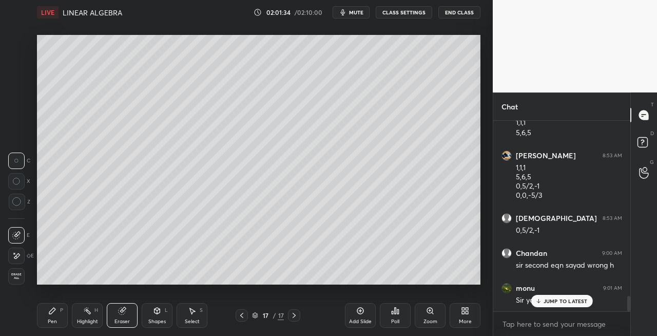
click at [50, 319] on div "Pen" at bounding box center [52, 321] width 9 height 5
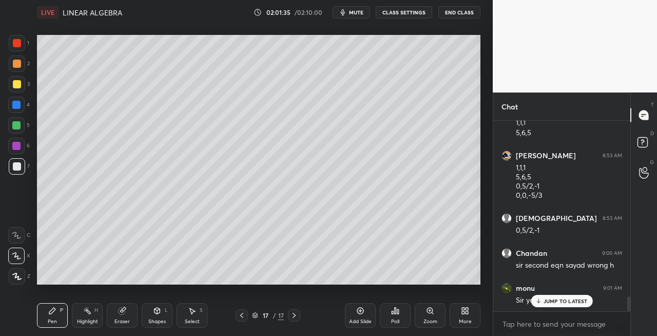
scroll to position [2211, 0]
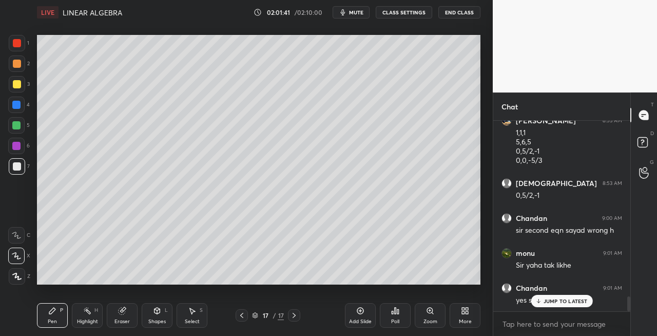
click at [121, 312] on icon at bounding box center [122, 310] width 7 height 7
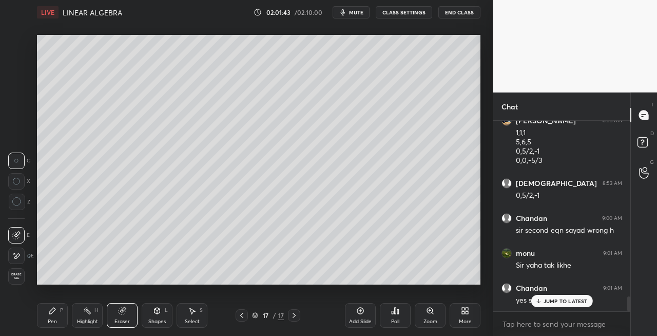
click at [57, 316] on div "Pen P" at bounding box center [52, 315] width 31 height 25
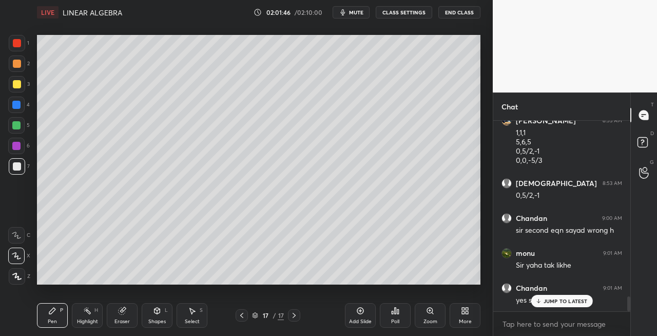
click at [126, 314] on div "Eraser" at bounding box center [122, 315] width 31 height 25
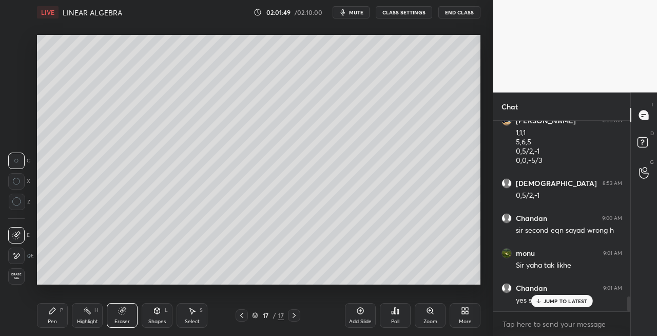
click at [51, 319] on div "Pen" at bounding box center [52, 321] width 9 height 5
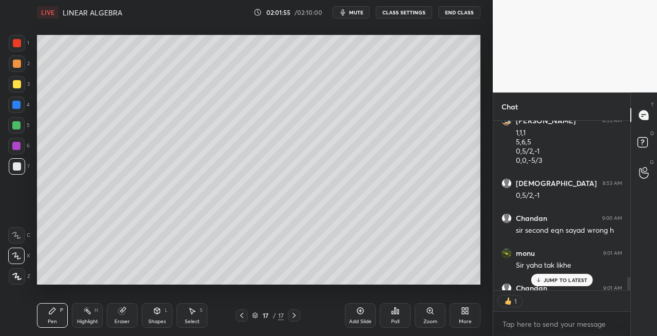
scroll to position [3, 3]
click at [132, 317] on div "Eraser" at bounding box center [122, 315] width 31 height 25
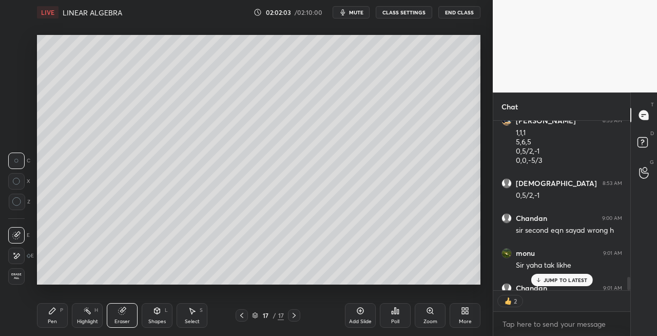
click at [59, 310] on div "Pen P" at bounding box center [52, 315] width 31 height 25
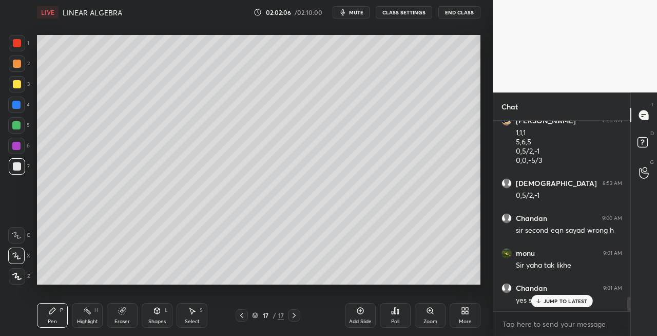
scroll to position [2256, 0]
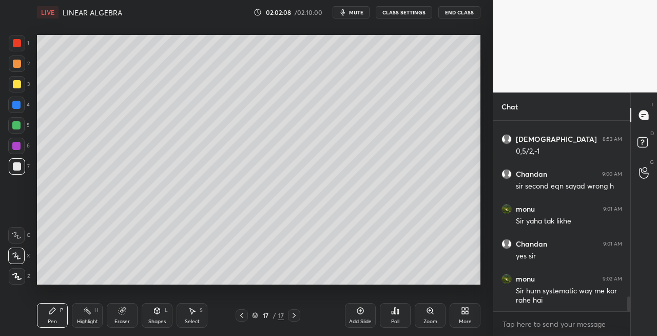
click at [131, 310] on div "Eraser" at bounding box center [122, 315] width 31 height 25
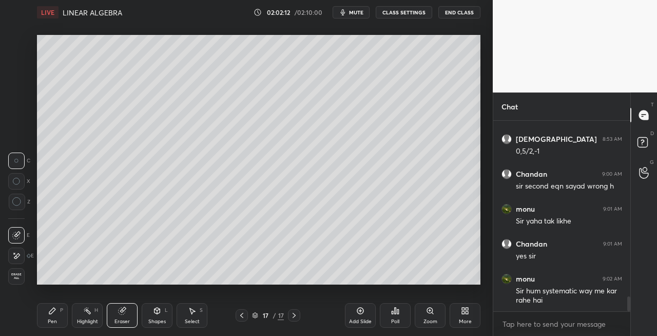
click at [57, 318] on div "Pen P" at bounding box center [52, 315] width 31 height 25
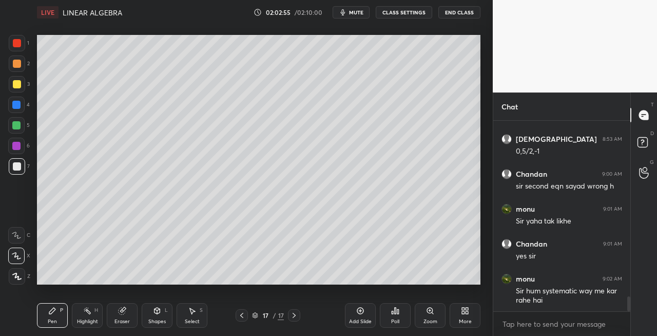
click at [125, 314] on icon at bounding box center [122, 310] width 8 height 8
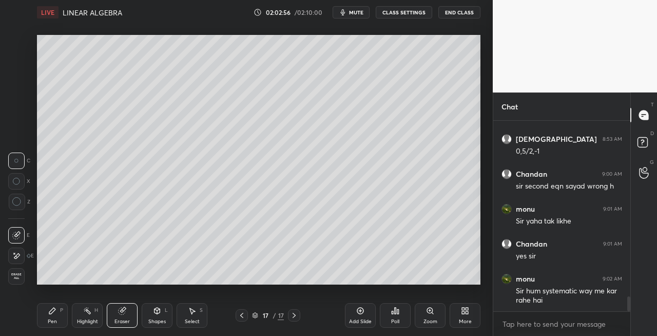
click at [47, 321] on div "Pen P" at bounding box center [52, 315] width 31 height 25
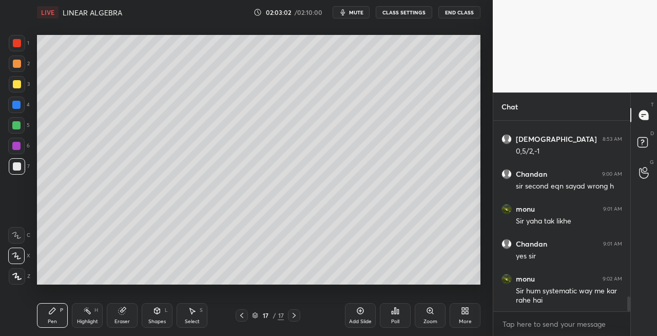
click at [160, 316] on div "Shapes L" at bounding box center [157, 315] width 31 height 25
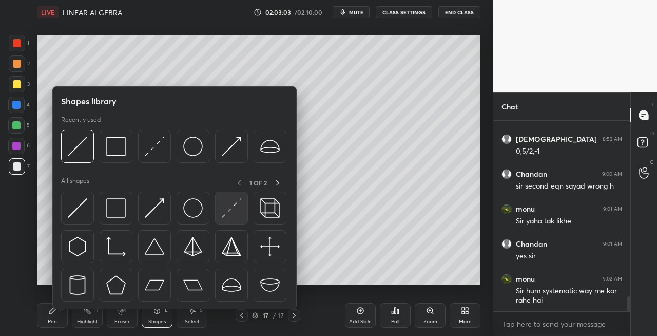
click at [234, 205] on img at bounding box center [232, 208] width 20 height 20
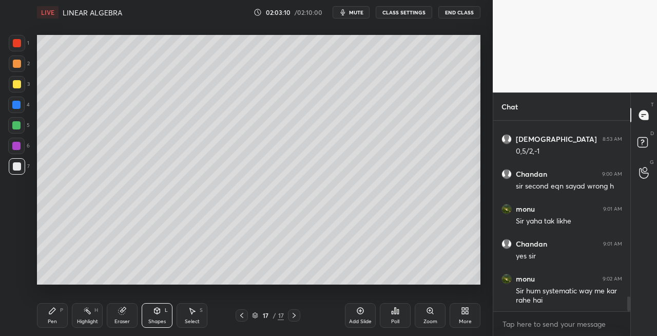
click at [155, 316] on div "Shapes L" at bounding box center [157, 315] width 31 height 25
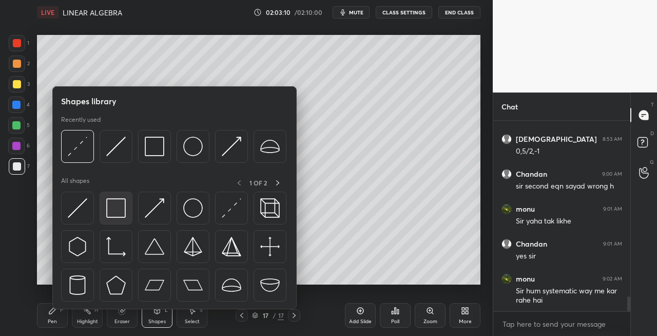
click at [112, 207] on img at bounding box center [116, 208] width 20 height 20
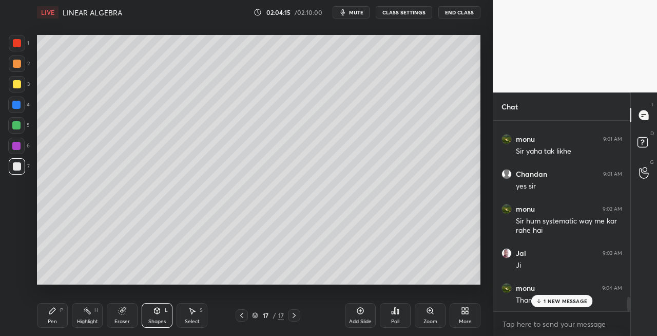
scroll to position [2360, 0]
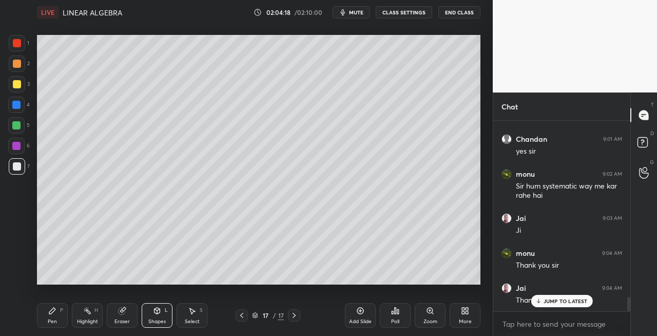
click at [241, 315] on icon at bounding box center [241, 315] width 3 height 5
click at [298, 315] on icon at bounding box center [294, 315] width 8 height 8
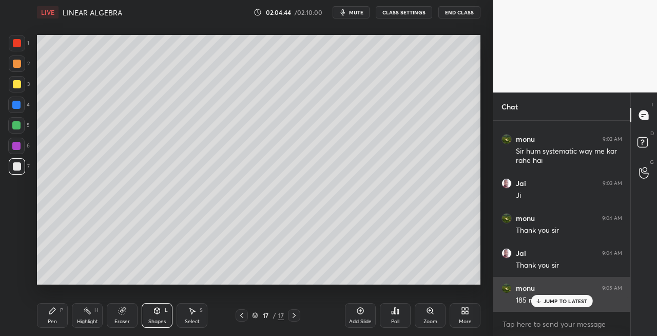
click at [556, 300] on p "JUMP TO LATEST" at bounding box center [566, 301] width 44 height 6
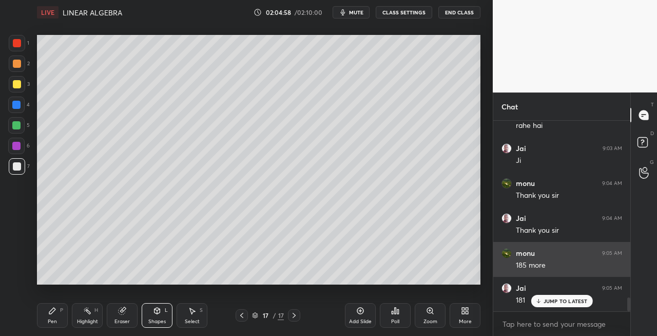
scroll to position [2465, 0]
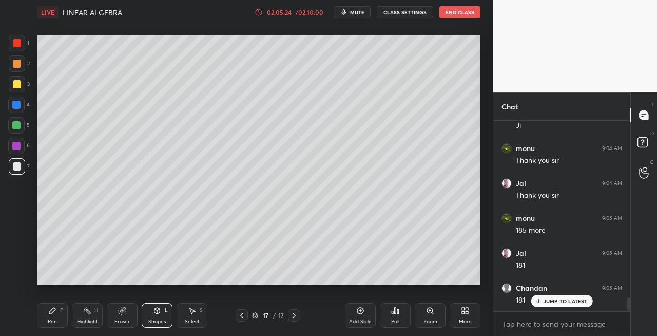
click at [458, 13] on button "End Class" at bounding box center [459, 12] width 41 height 12
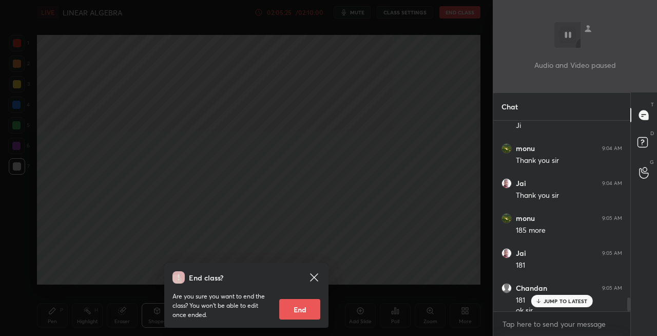
scroll to position [2475, 0]
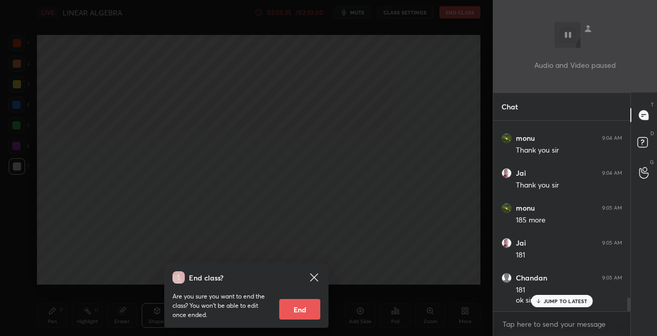
click at [304, 310] on button "End" at bounding box center [299, 309] width 41 height 21
type textarea "x"
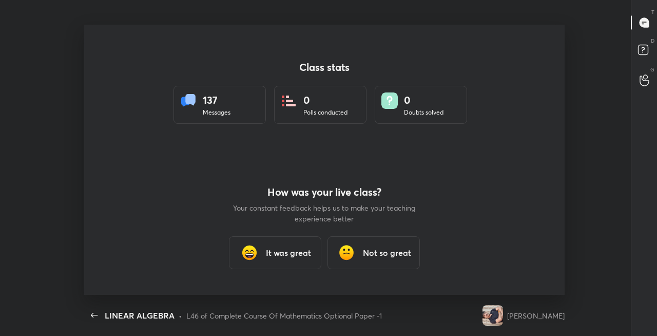
scroll to position [51061, 50686]
click at [290, 252] on h3 "It was great" at bounding box center [288, 252] width 45 height 12
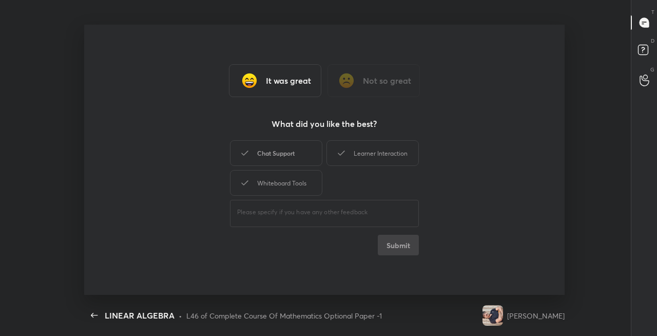
click at [283, 158] on div "Chat Support" at bounding box center [276, 153] width 92 height 26
click at [365, 158] on div "Learner Interaction" at bounding box center [372, 153] width 92 height 26
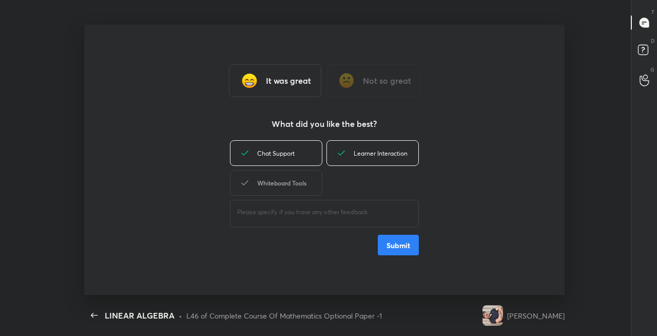
click at [301, 185] on div "Whiteboard Tools" at bounding box center [276, 183] width 92 height 26
click at [406, 243] on button "Submit" at bounding box center [398, 245] width 41 height 21
